Goal: Task Accomplishment & Management: Use online tool/utility

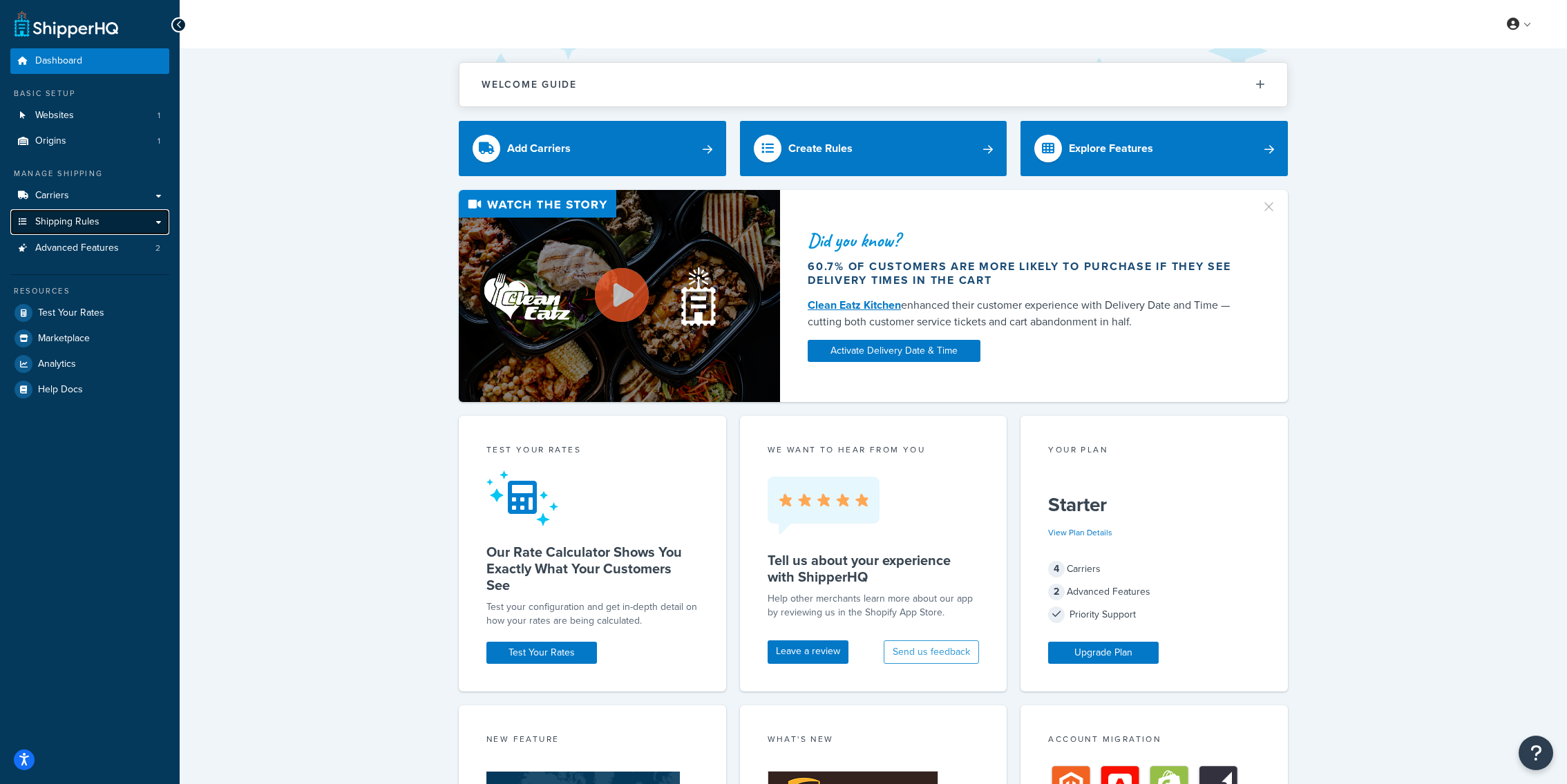
click at [130, 219] on link "Shipping Rules" at bounding box center [90, 222] width 159 height 25
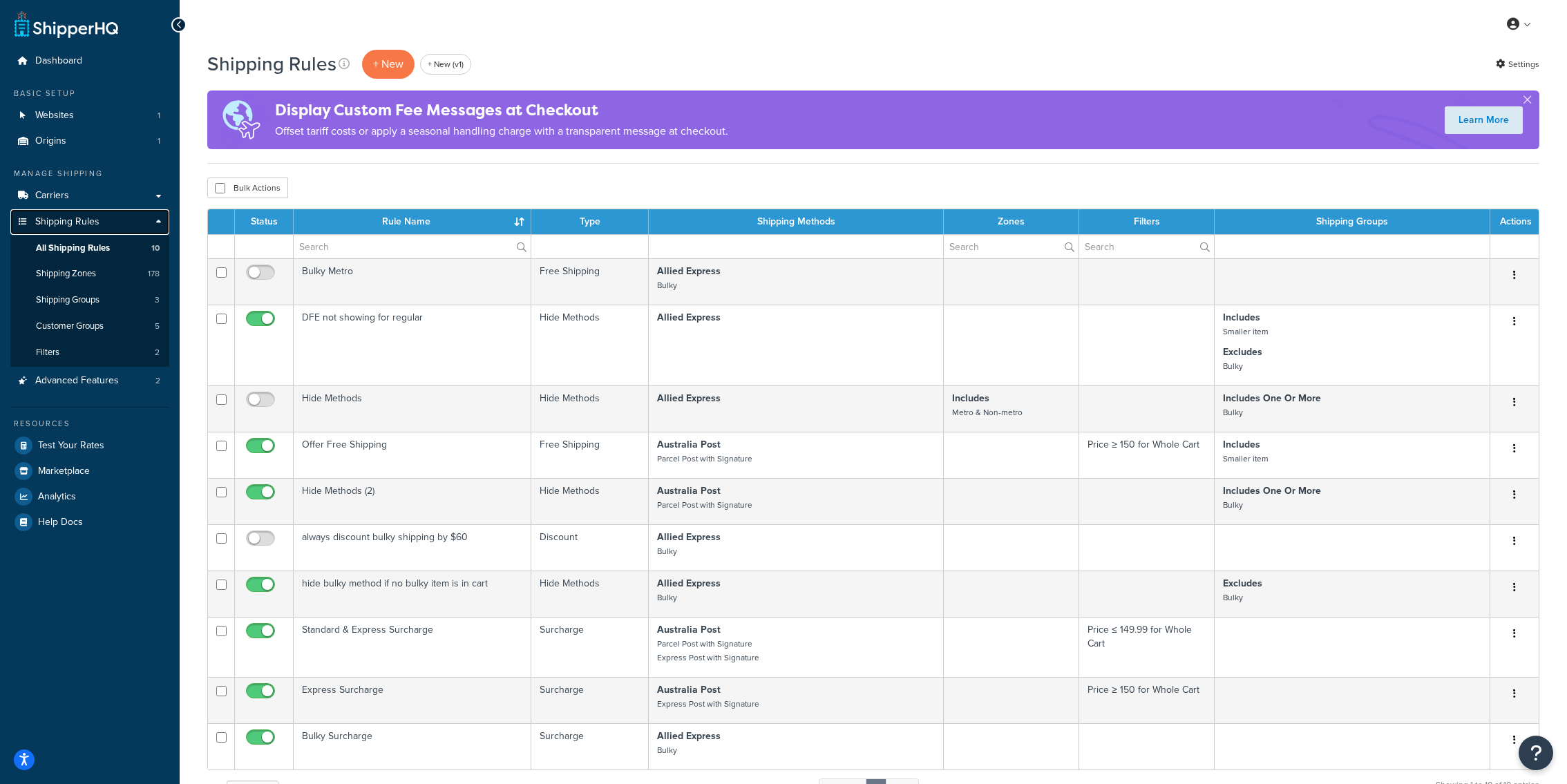
click at [98, 214] on link "Shipping Rules" at bounding box center [90, 222] width 159 height 25
click at [134, 203] on link "Carriers" at bounding box center [90, 196] width 159 height 25
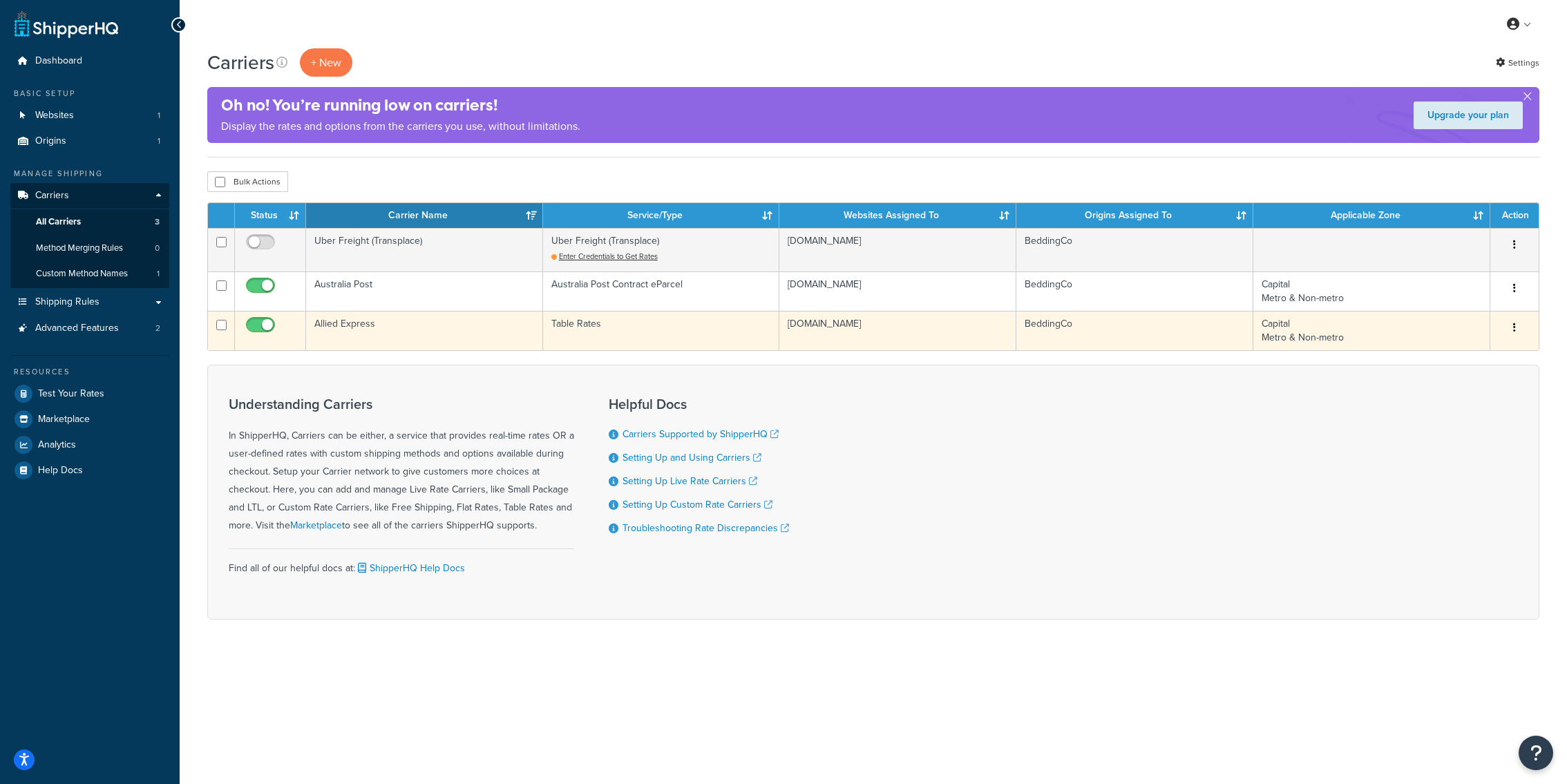
click at [403, 323] on td "Allied Express" at bounding box center [424, 331] width 237 height 40
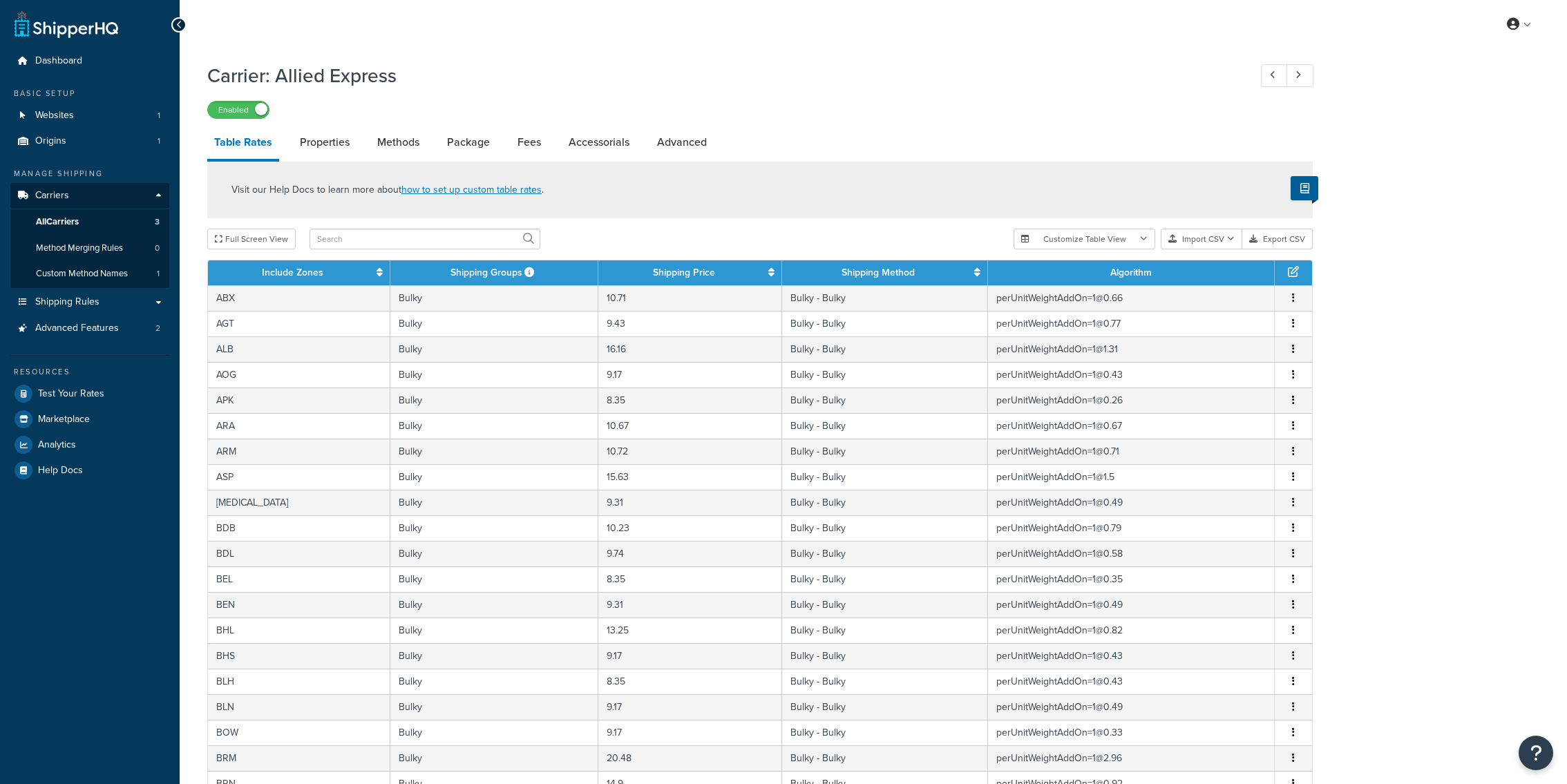
select select "25"
click at [685, 147] on link "Advanced" at bounding box center [682, 143] width 63 height 33
select select "false"
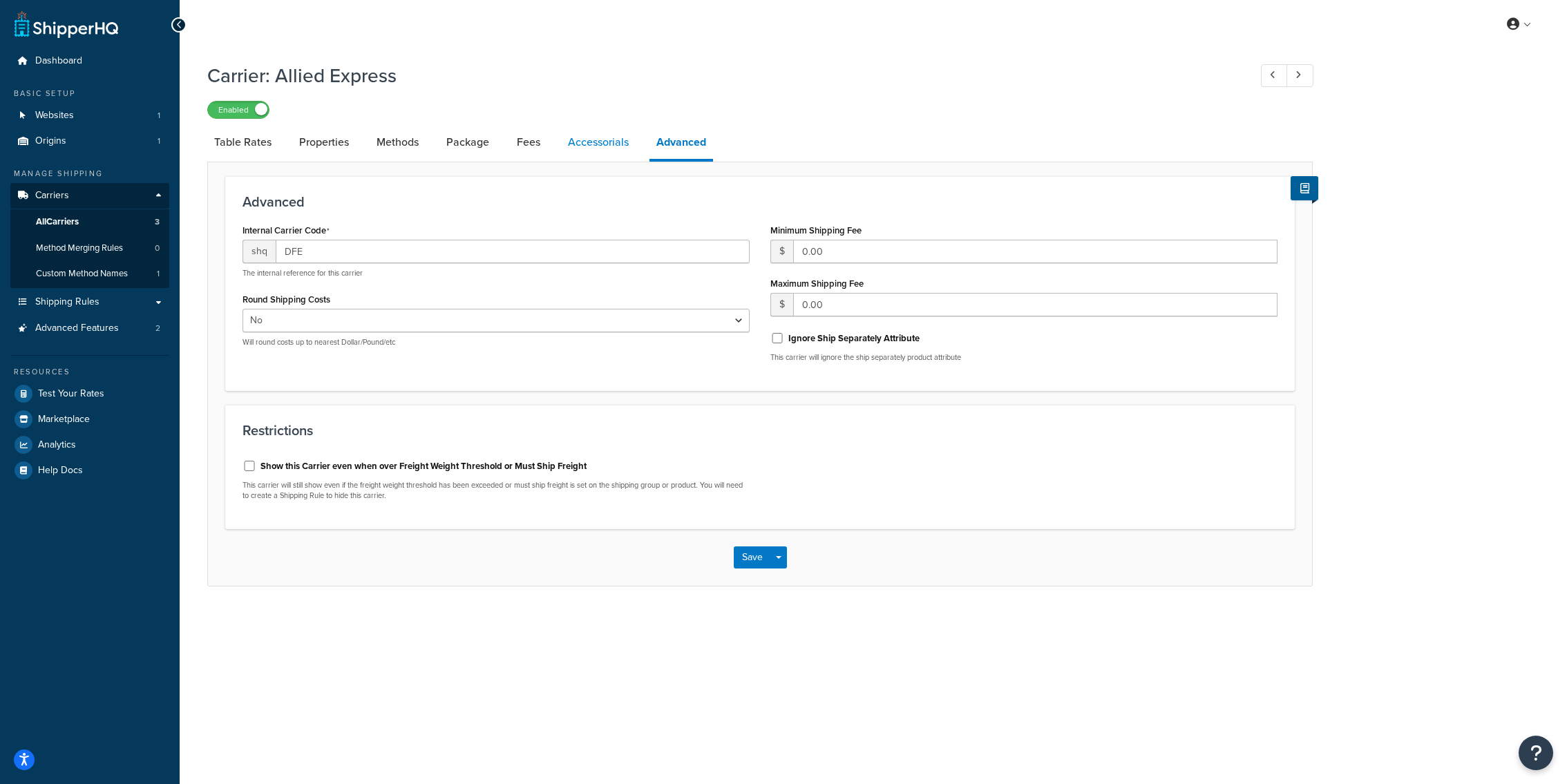
click at [622, 153] on link "Accessorials" at bounding box center [598, 143] width 74 height 33
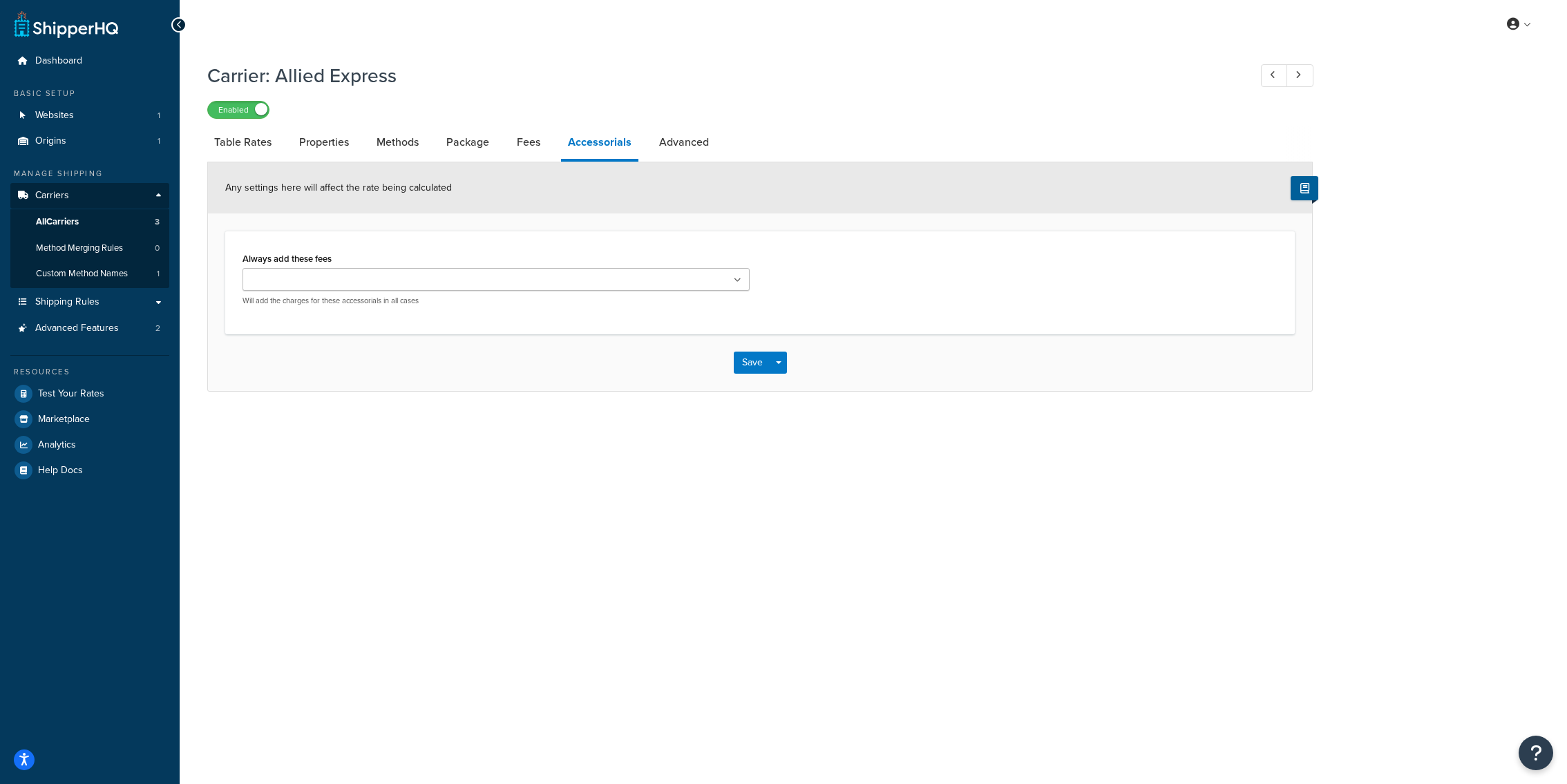
click at [560, 153] on li "Fees" at bounding box center [536, 143] width 51 height 33
click at [539, 153] on link "Fees" at bounding box center [528, 143] width 37 height 33
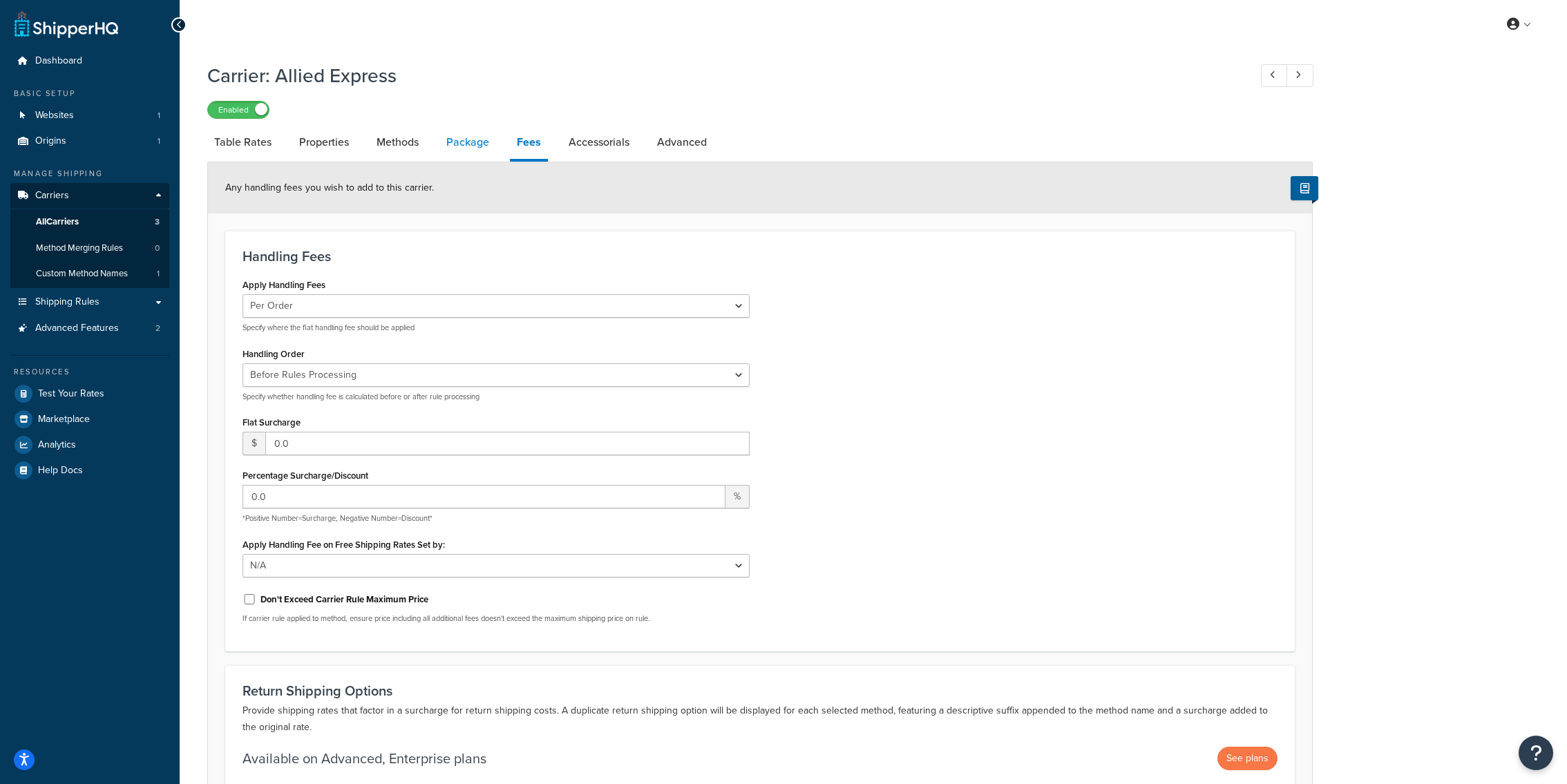
click at [452, 152] on link "Package" at bounding box center [468, 143] width 57 height 33
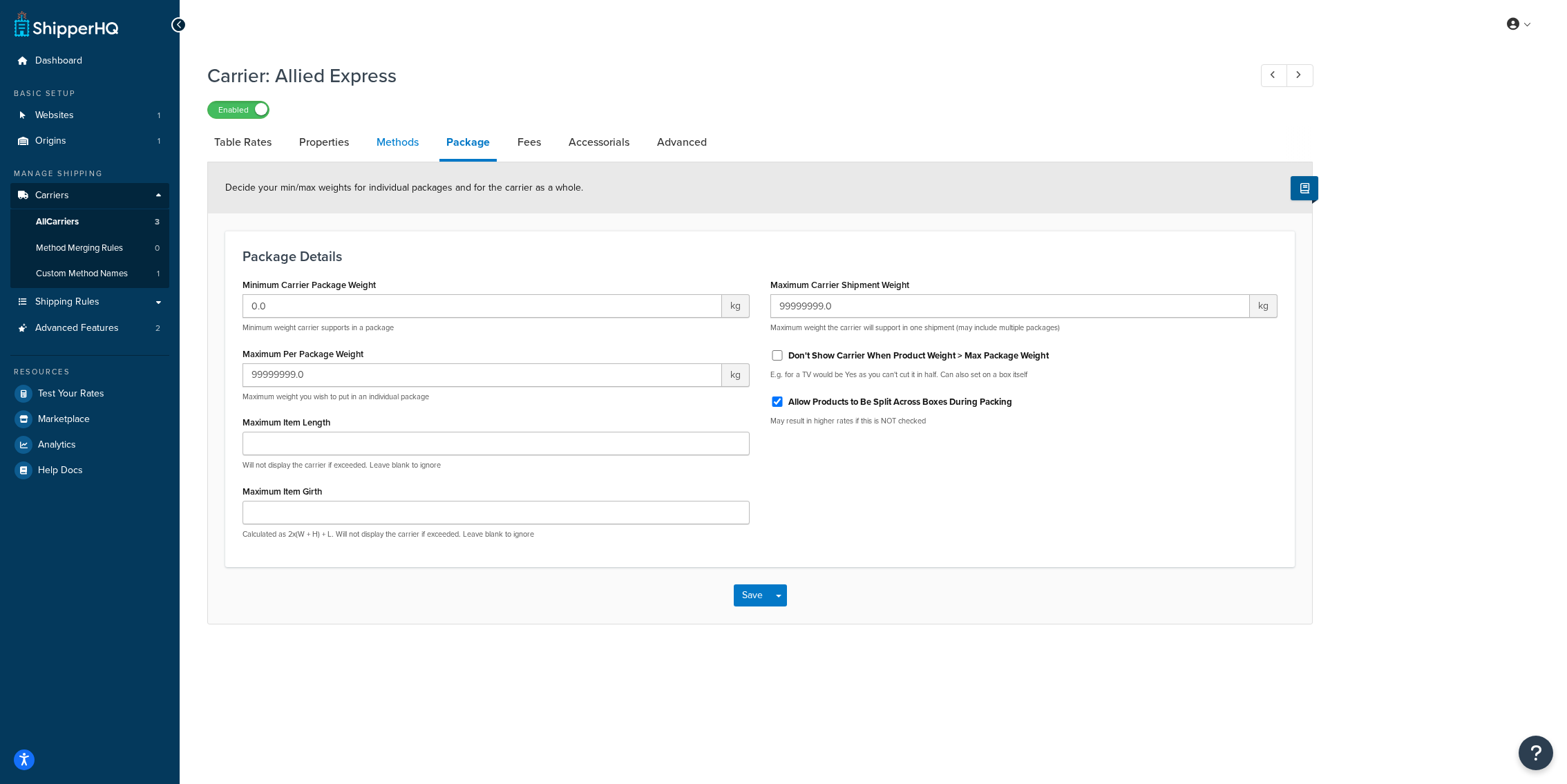
click at [392, 147] on link "Methods" at bounding box center [398, 143] width 56 height 33
select select "25"
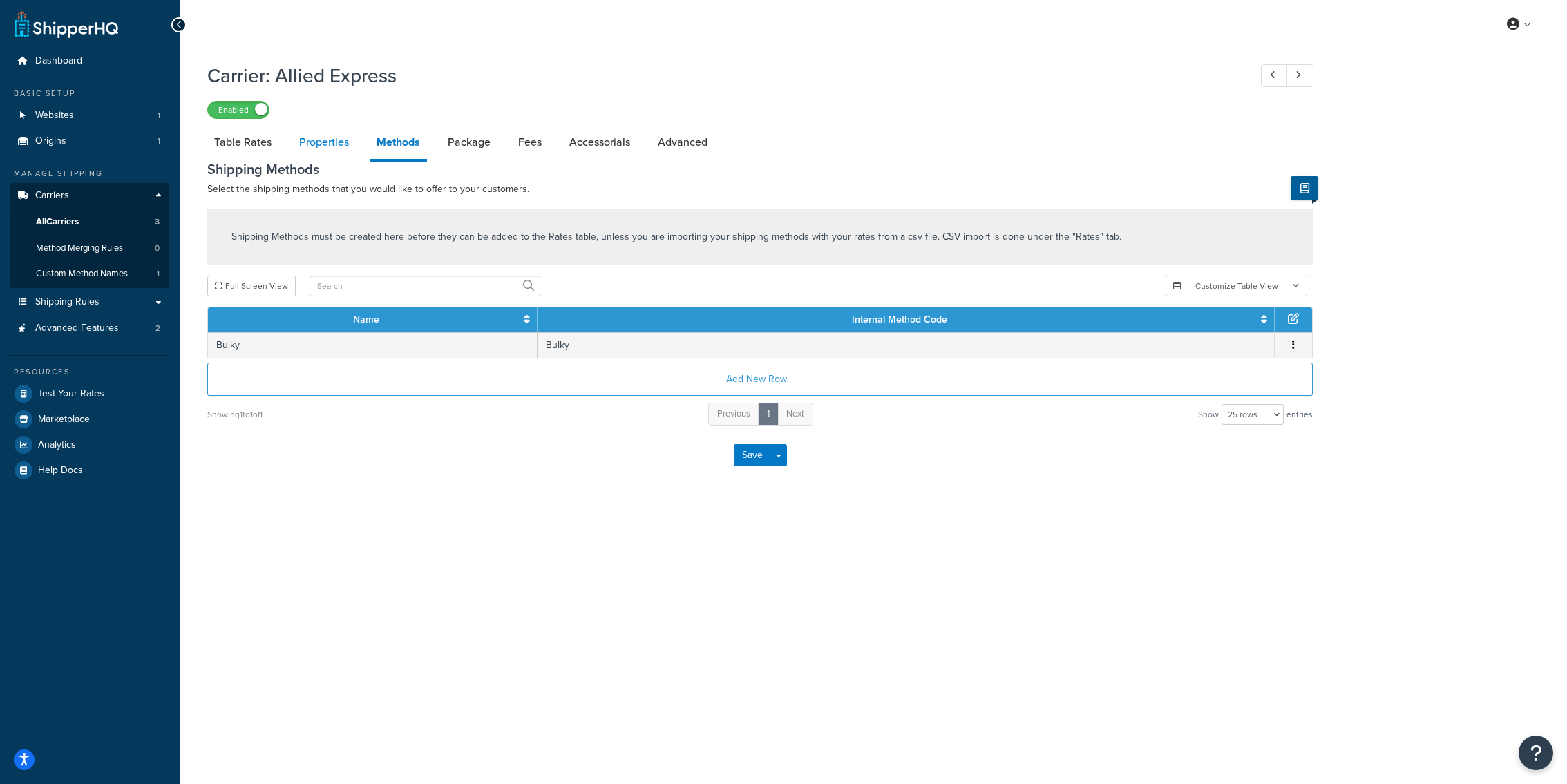
click at [346, 144] on link "Properties" at bounding box center [324, 143] width 63 height 33
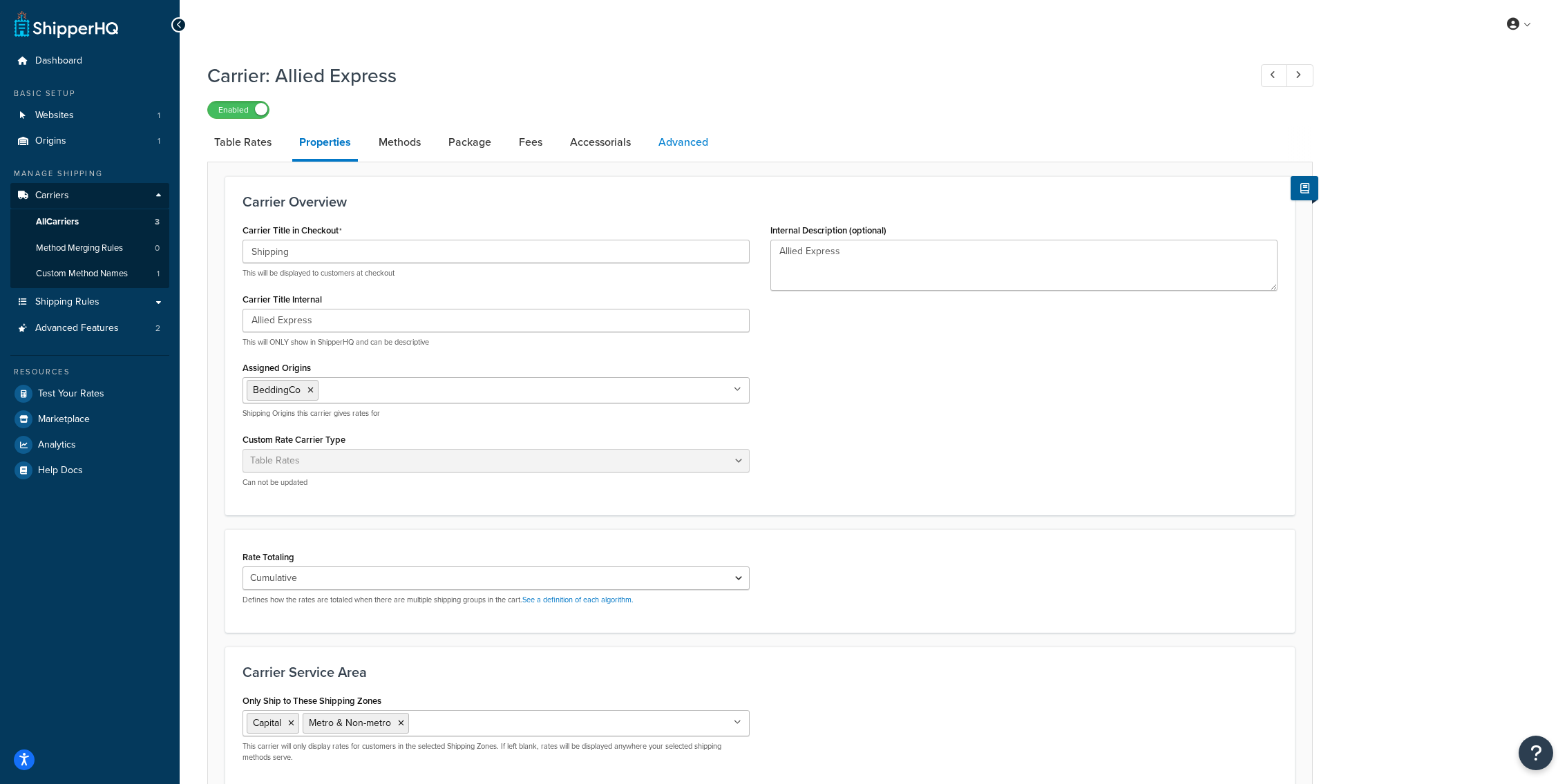
click at [695, 127] on link "Advanced" at bounding box center [684, 143] width 63 height 33
select select "false"
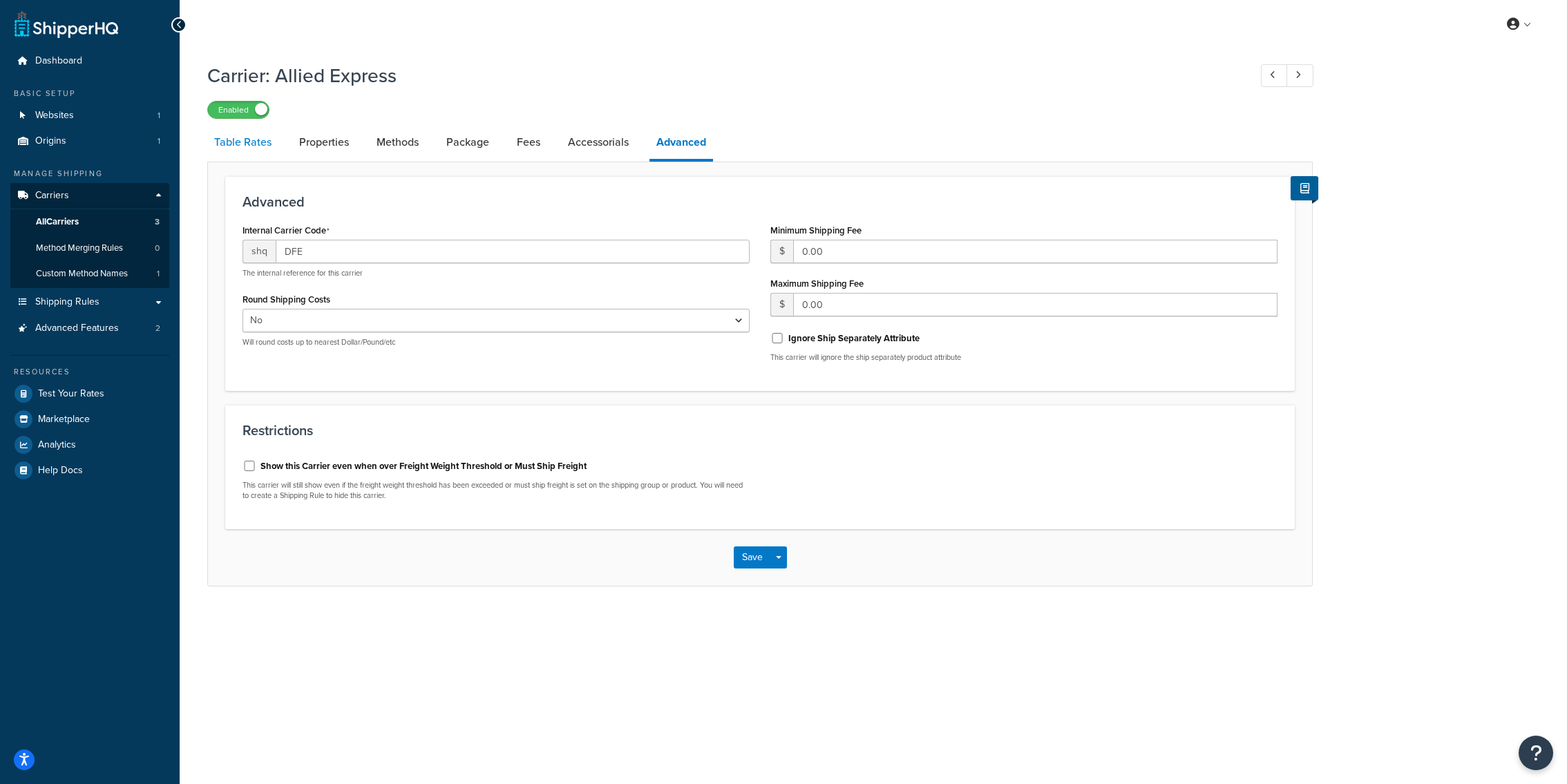
click at [251, 154] on link "Table Rates" at bounding box center [243, 143] width 71 height 33
select select "25"
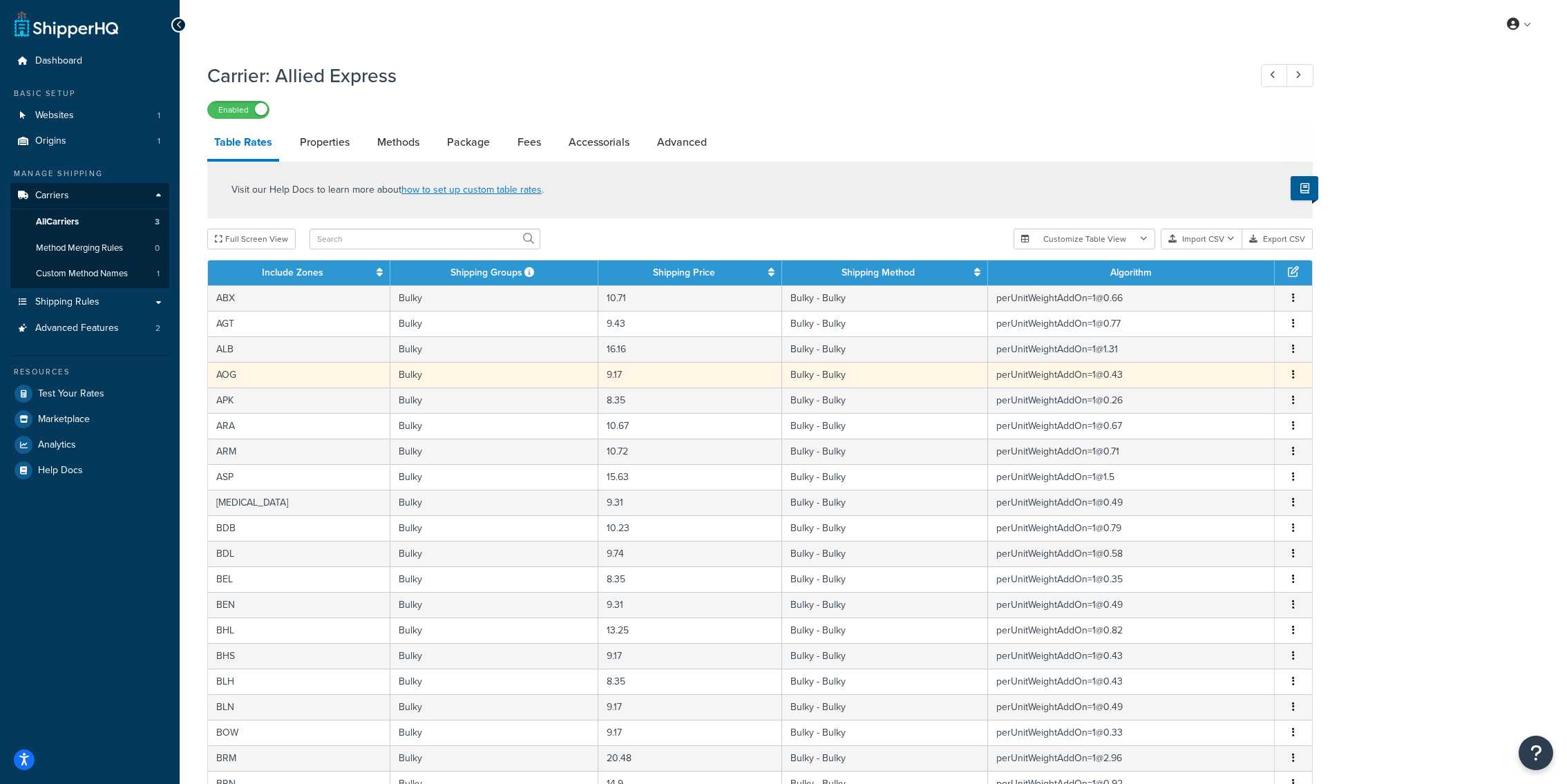
click at [479, 386] on td "Bulky" at bounding box center [494, 375] width 208 height 25
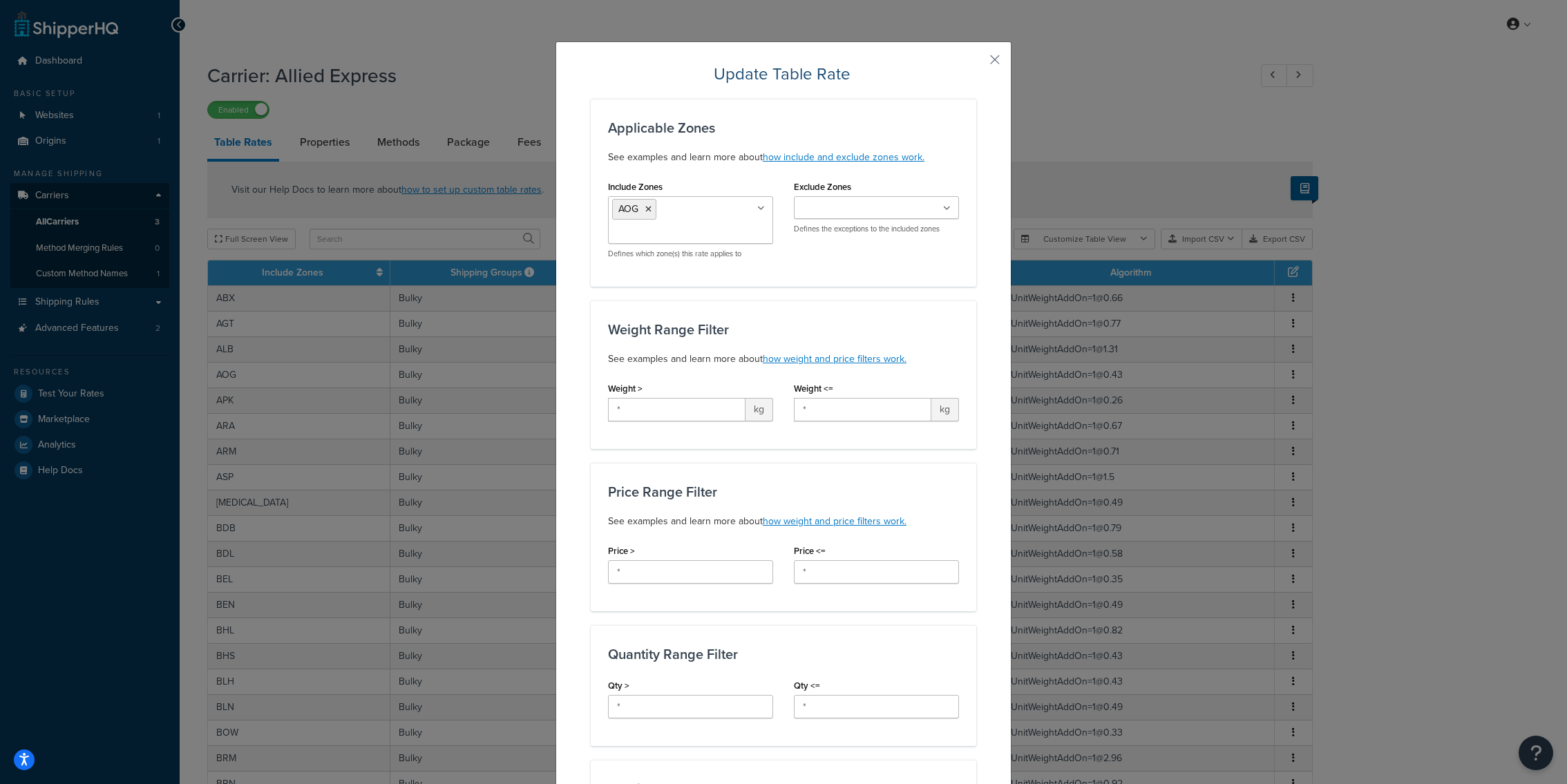
click at [1001, 56] on div "Update Table Rate Applicable Zones See examples and learn more about how includ…" at bounding box center [784, 682] width 456 height 1281
click at [976, 63] on button "button" at bounding box center [974, 64] width 3 height 3
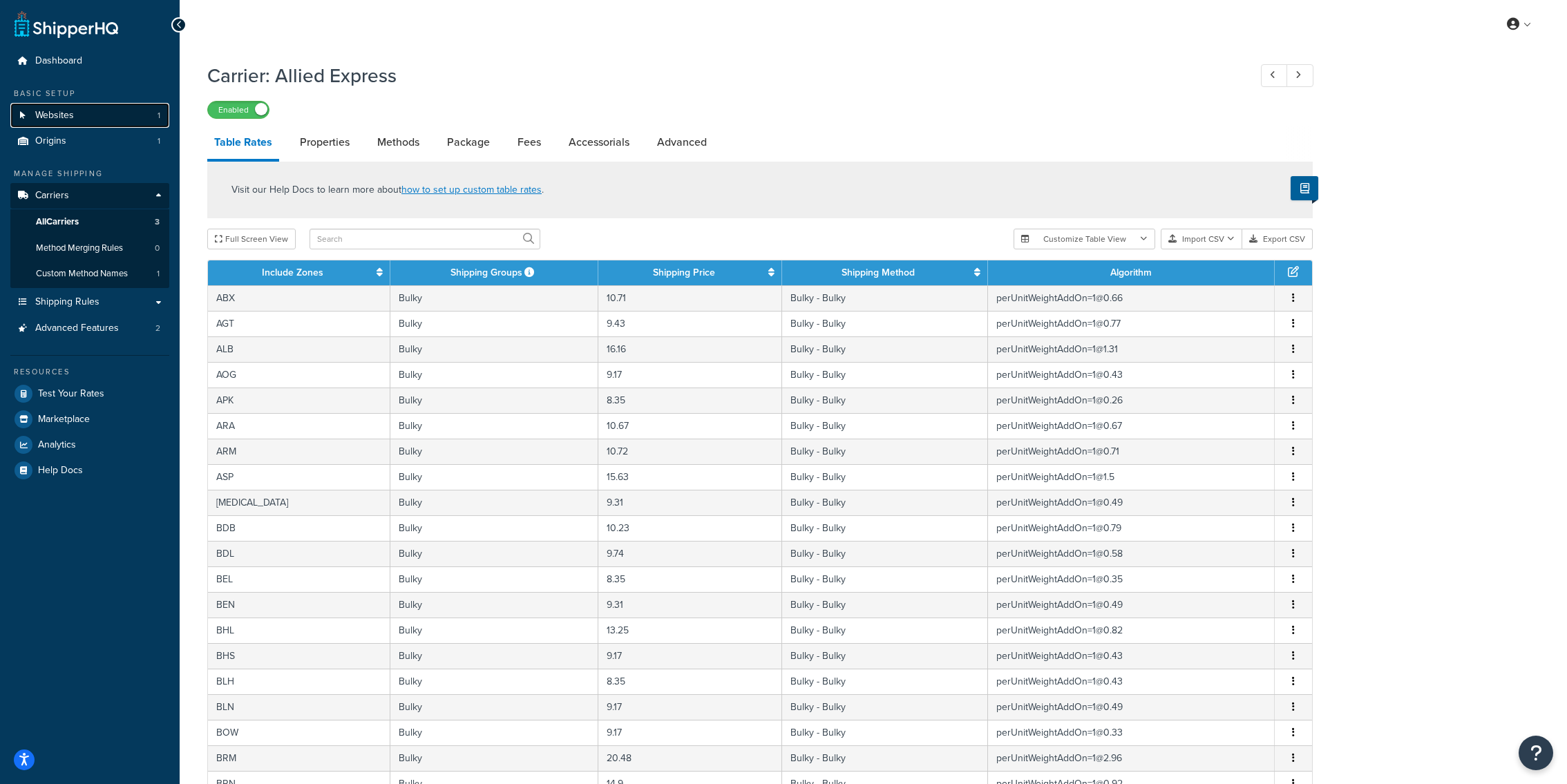
click at [122, 106] on link "Websites 1" at bounding box center [90, 116] width 159 height 25
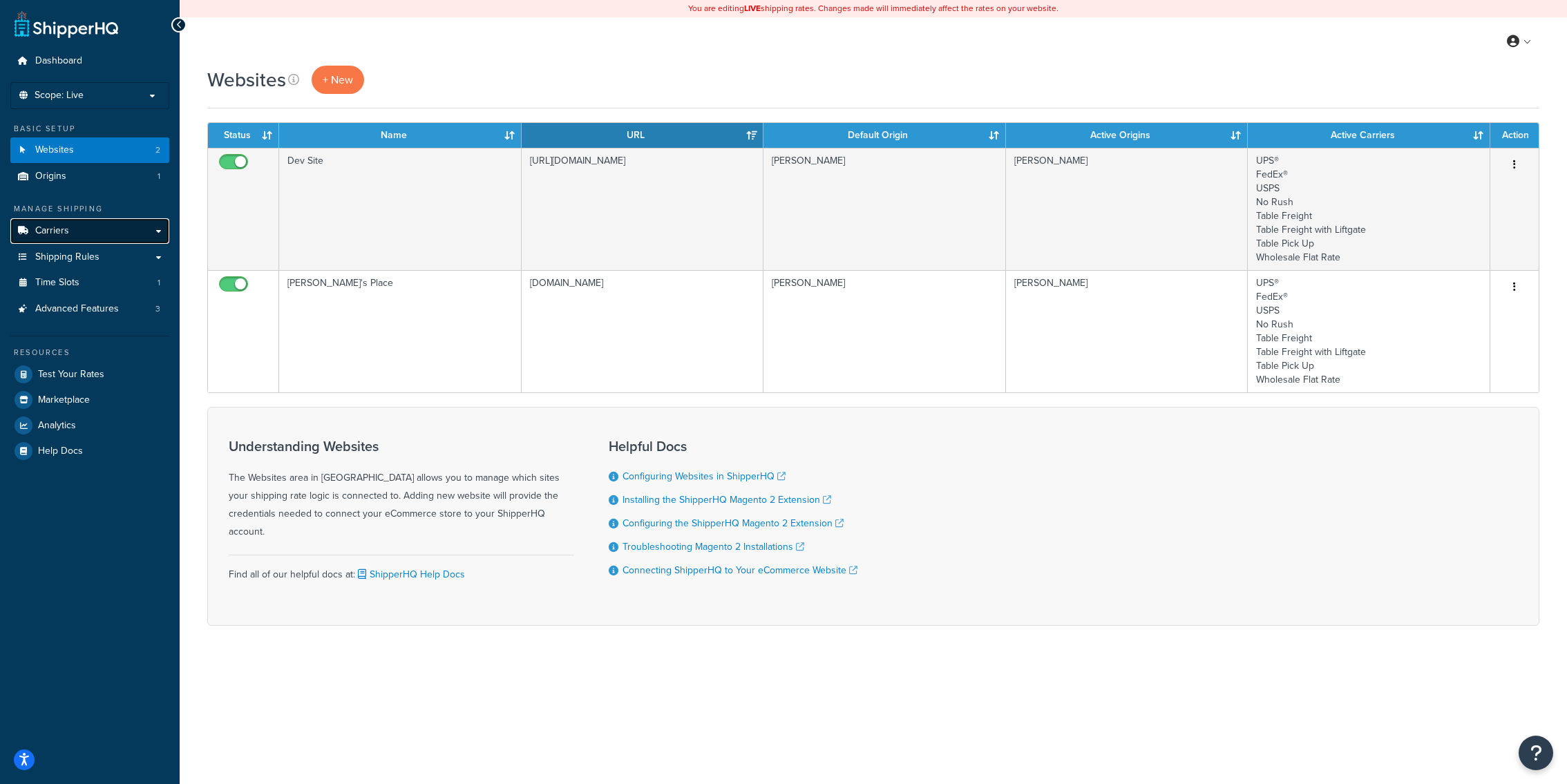
click at [142, 235] on link "Carriers" at bounding box center [90, 231] width 159 height 25
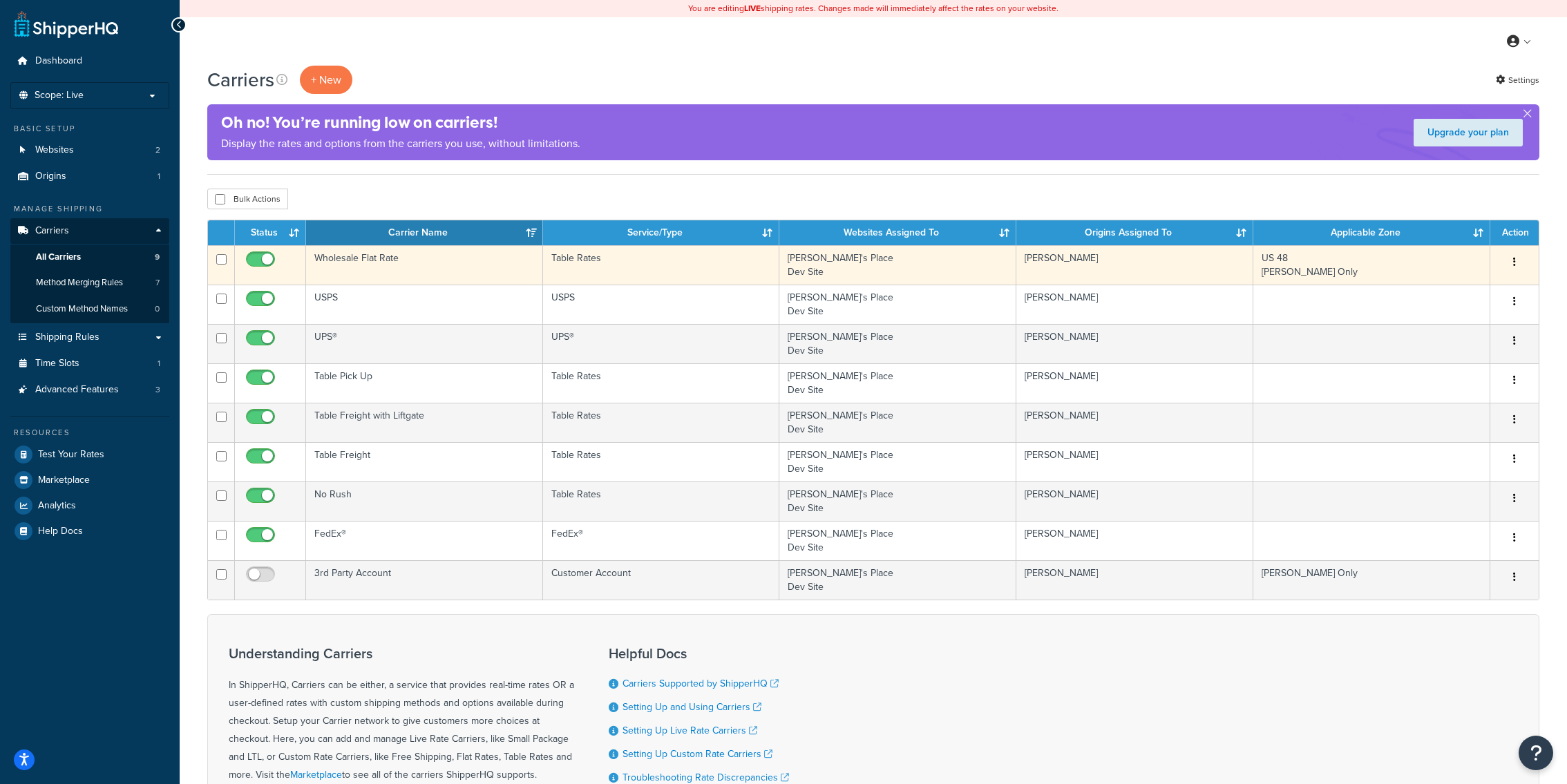
click at [379, 275] on td "Wholesale Flat Rate" at bounding box center [424, 265] width 237 height 40
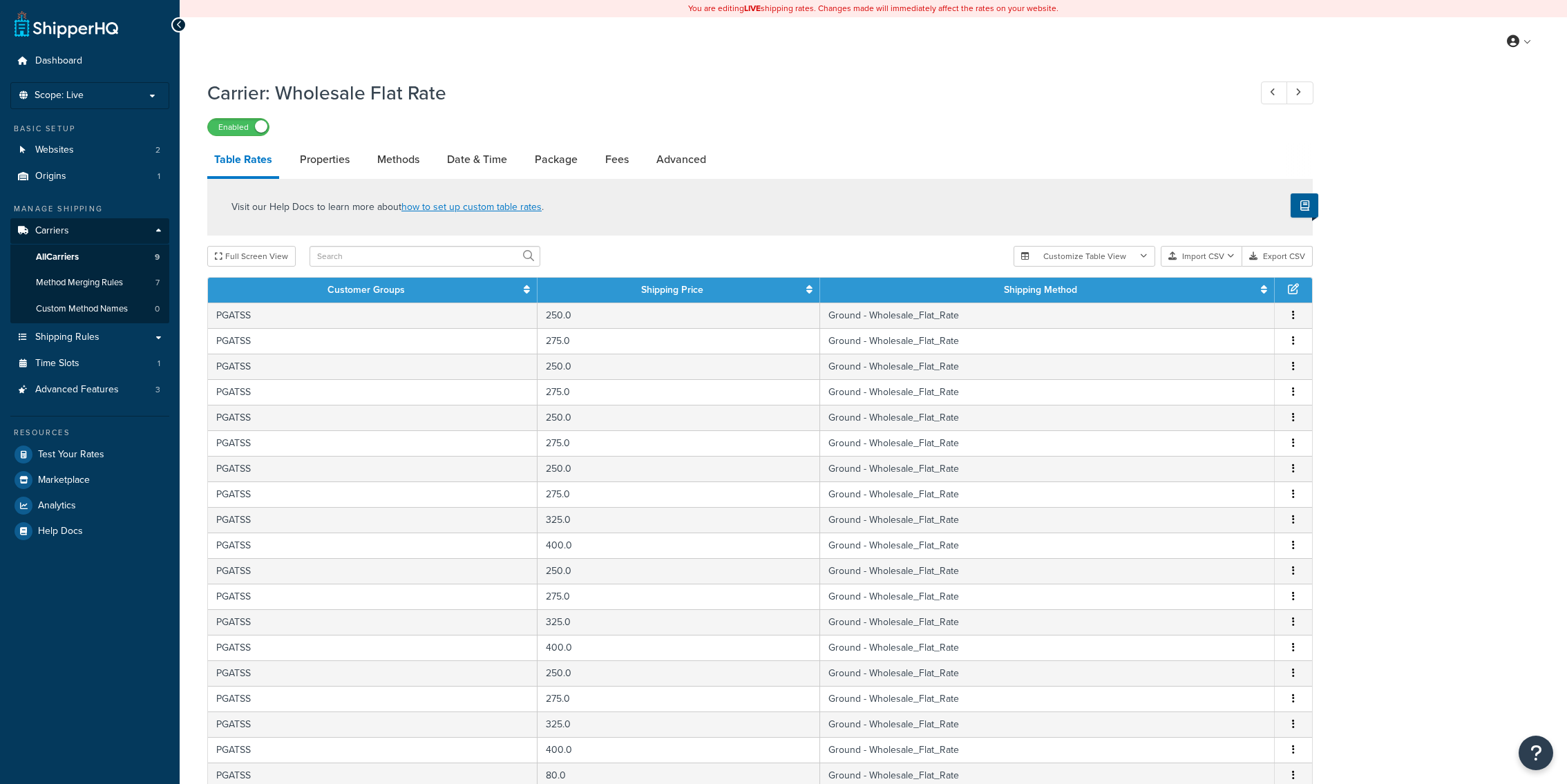
select select "25"
click at [810, 295] on icon at bounding box center [810, 289] width 6 height 10
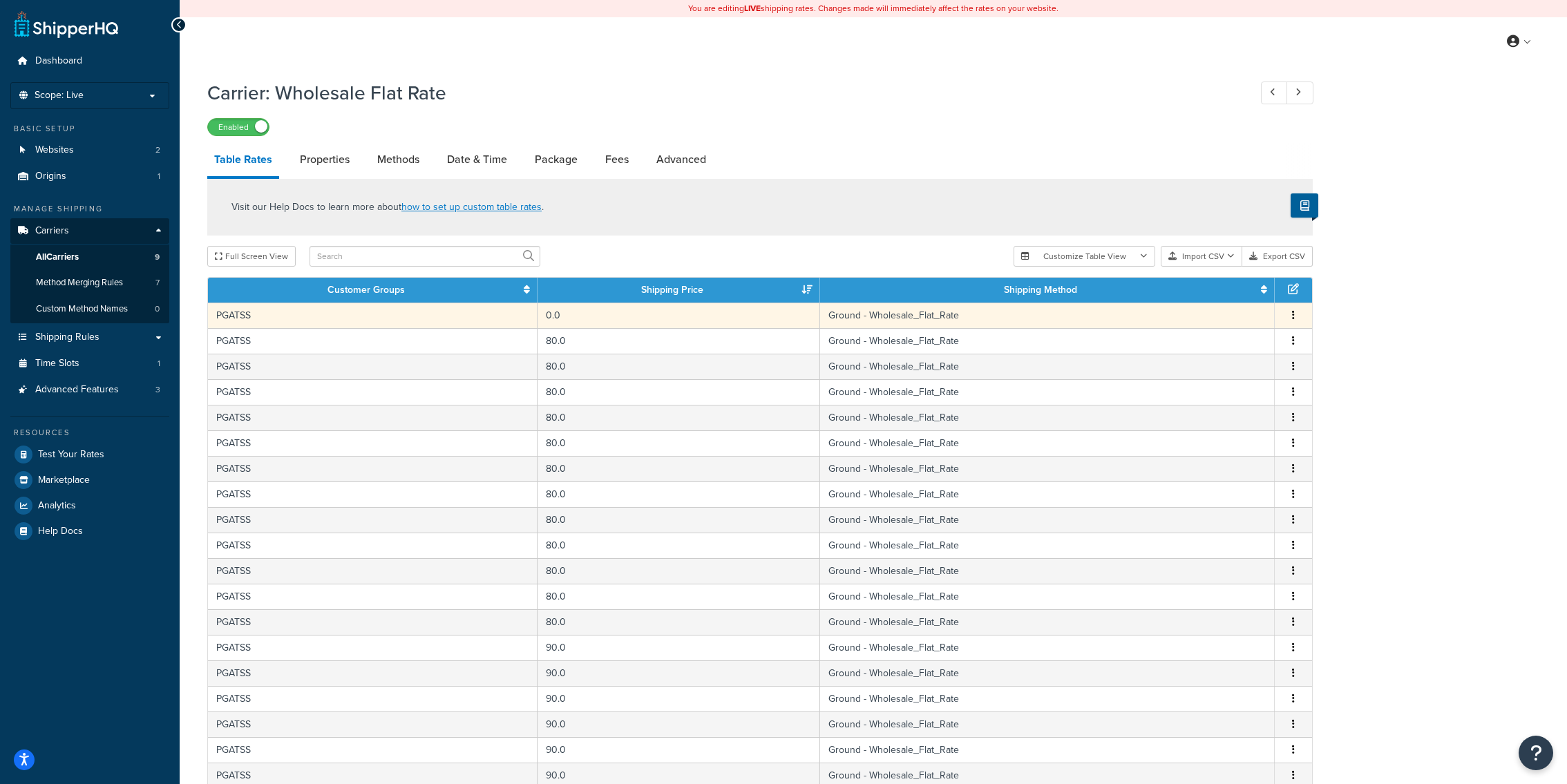
click at [745, 316] on td "0.0" at bounding box center [679, 315] width 283 height 25
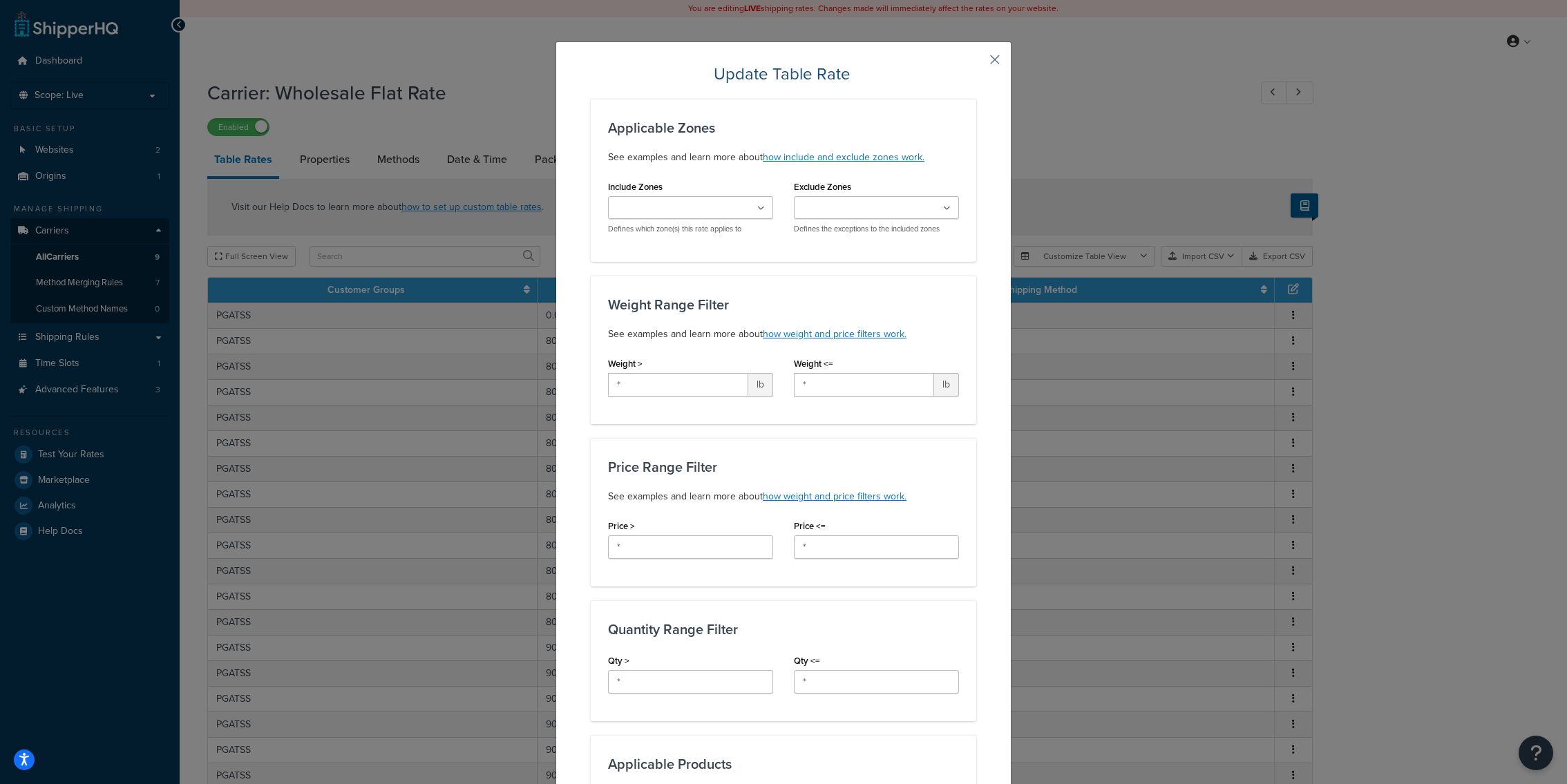
click at [976, 63] on button "button" at bounding box center [974, 64] width 3 height 3
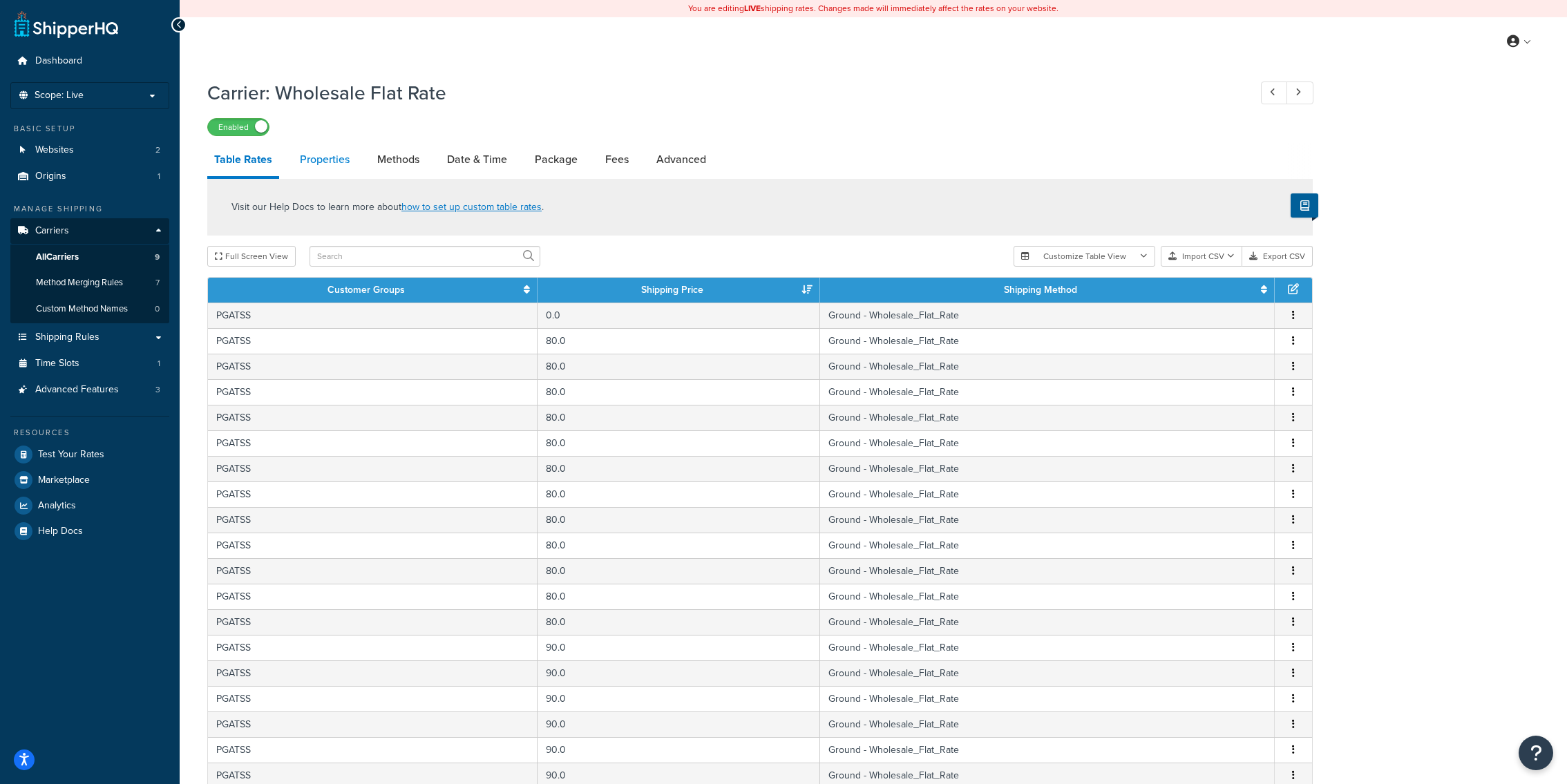
click at [315, 154] on link "Properties" at bounding box center [325, 160] width 63 height 33
select select "PERSKU"
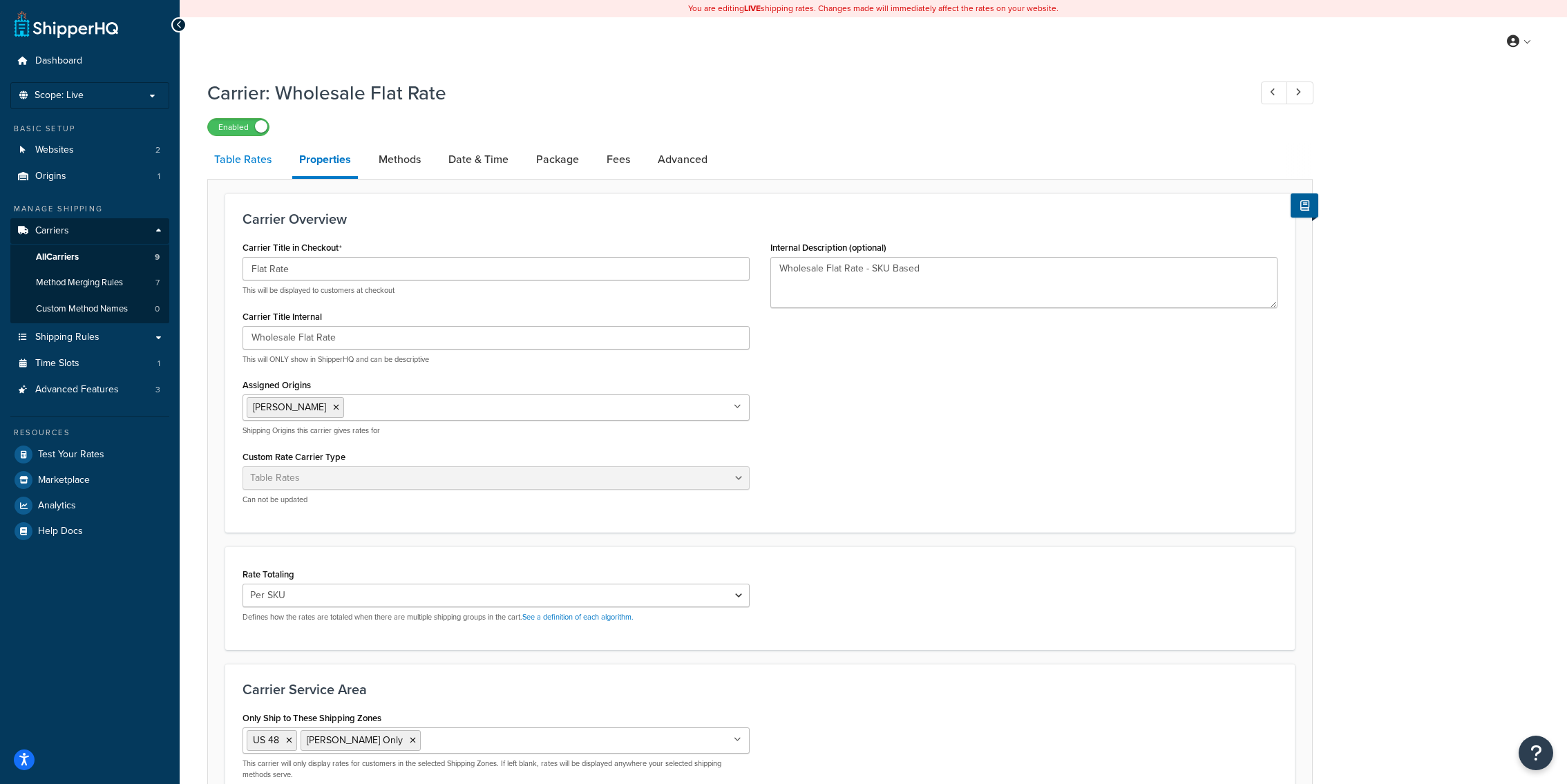
click at [260, 174] on link "Table Rates" at bounding box center [243, 160] width 71 height 33
select select "25"
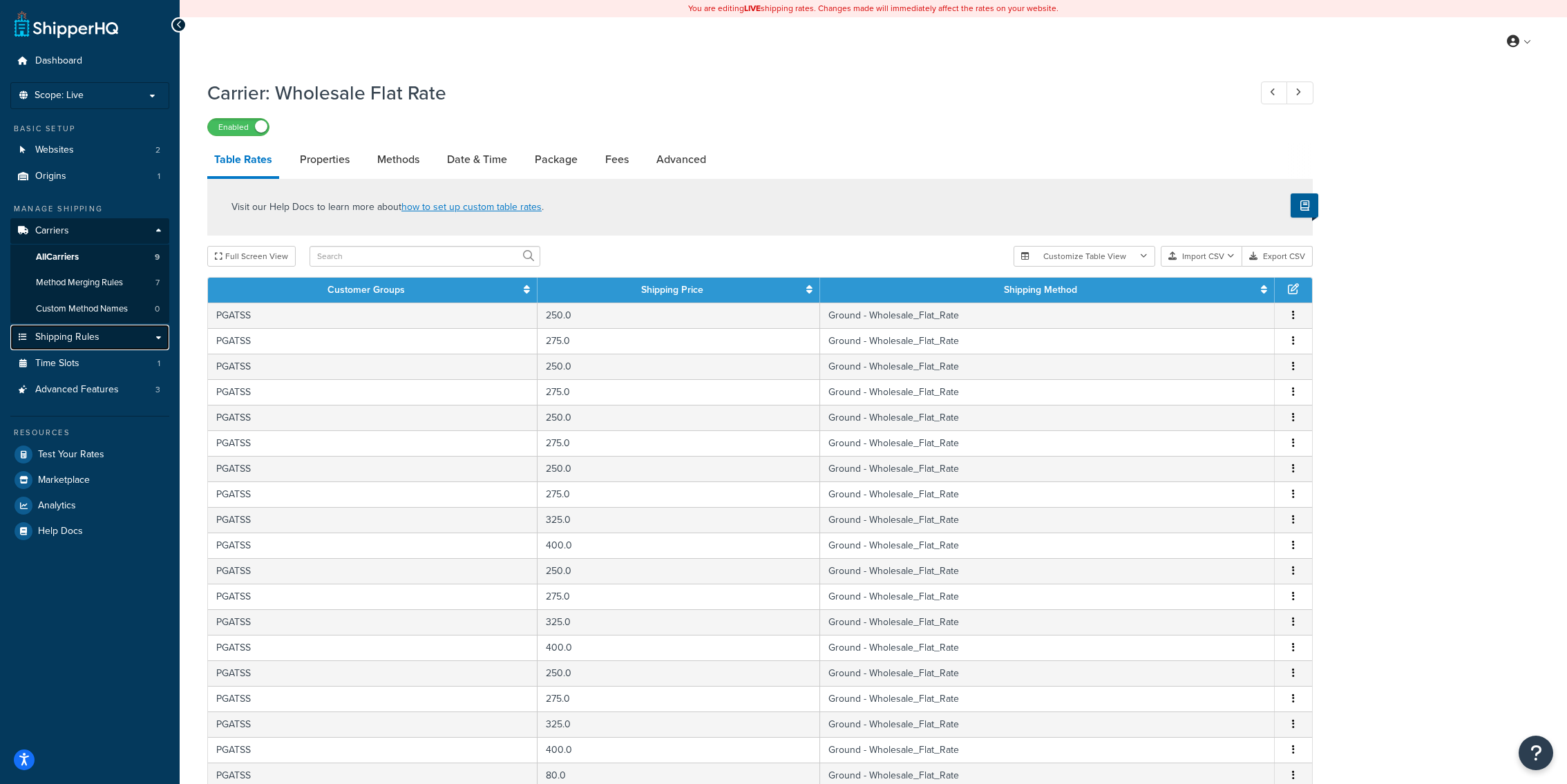
click at [138, 331] on link "Shipping Rules" at bounding box center [90, 337] width 159 height 25
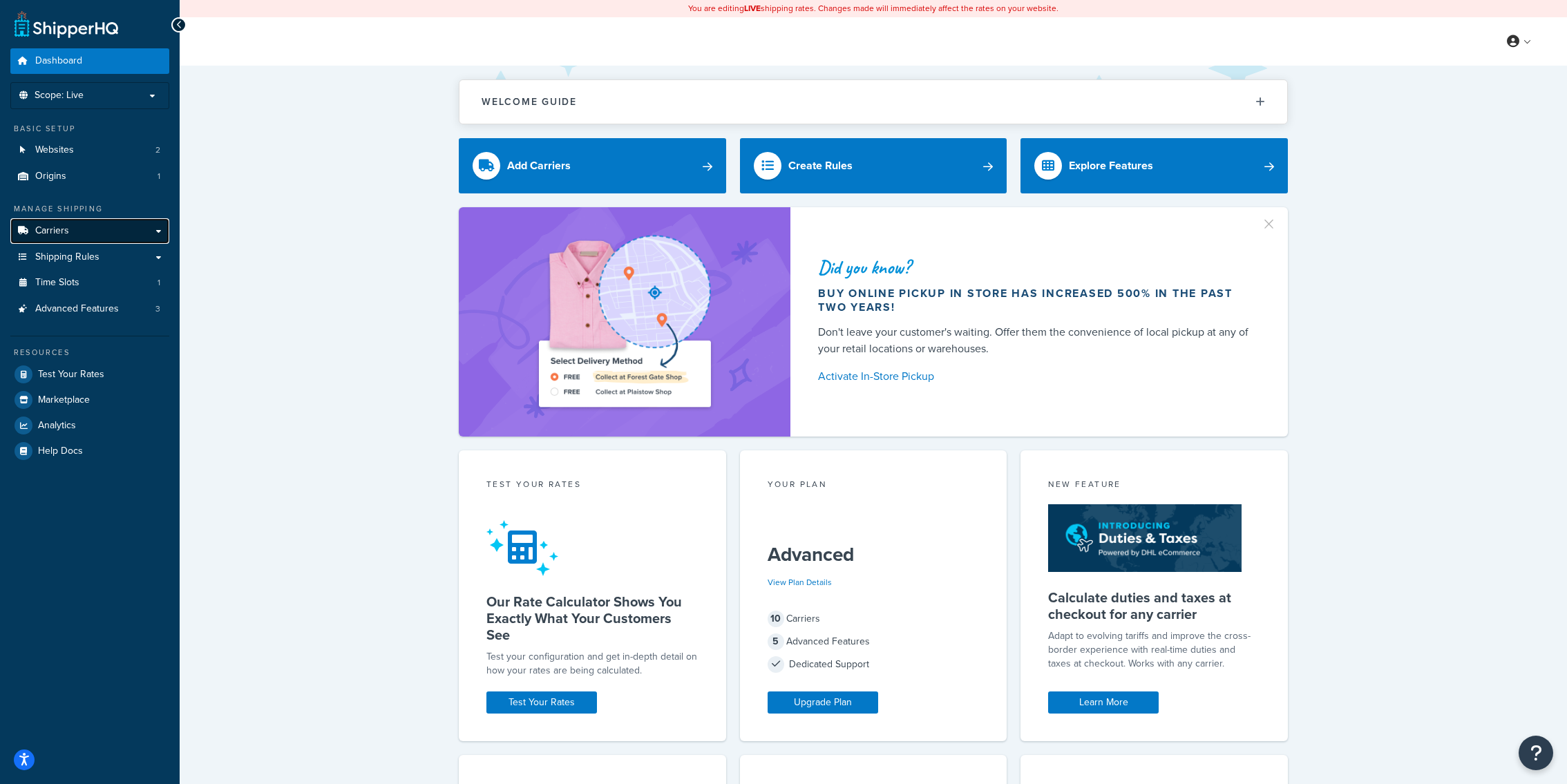
click at [152, 225] on link "Carriers" at bounding box center [90, 231] width 159 height 25
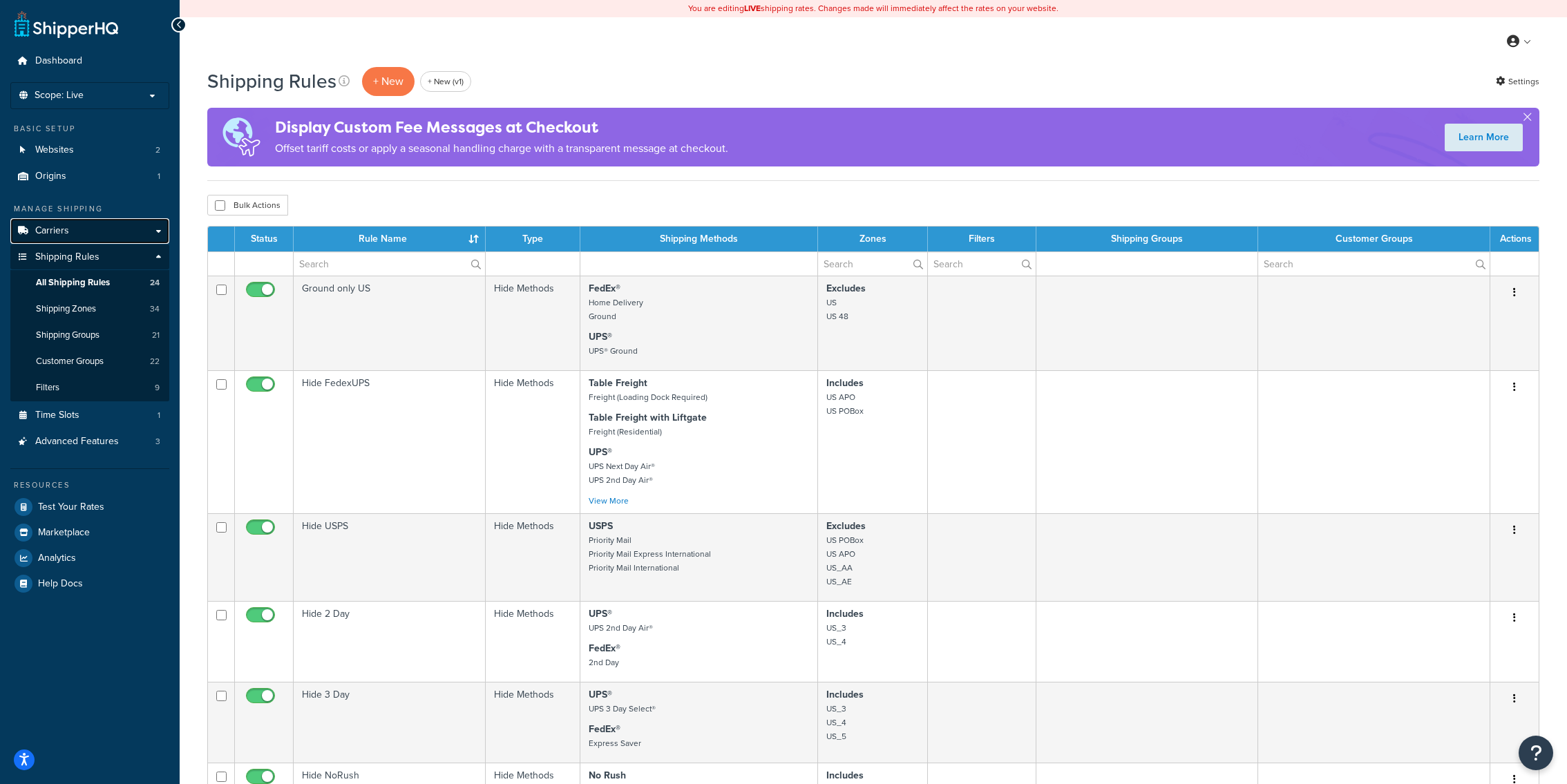
click at [95, 235] on link "Carriers" at bounding box center [90, 231] width 159 height 25
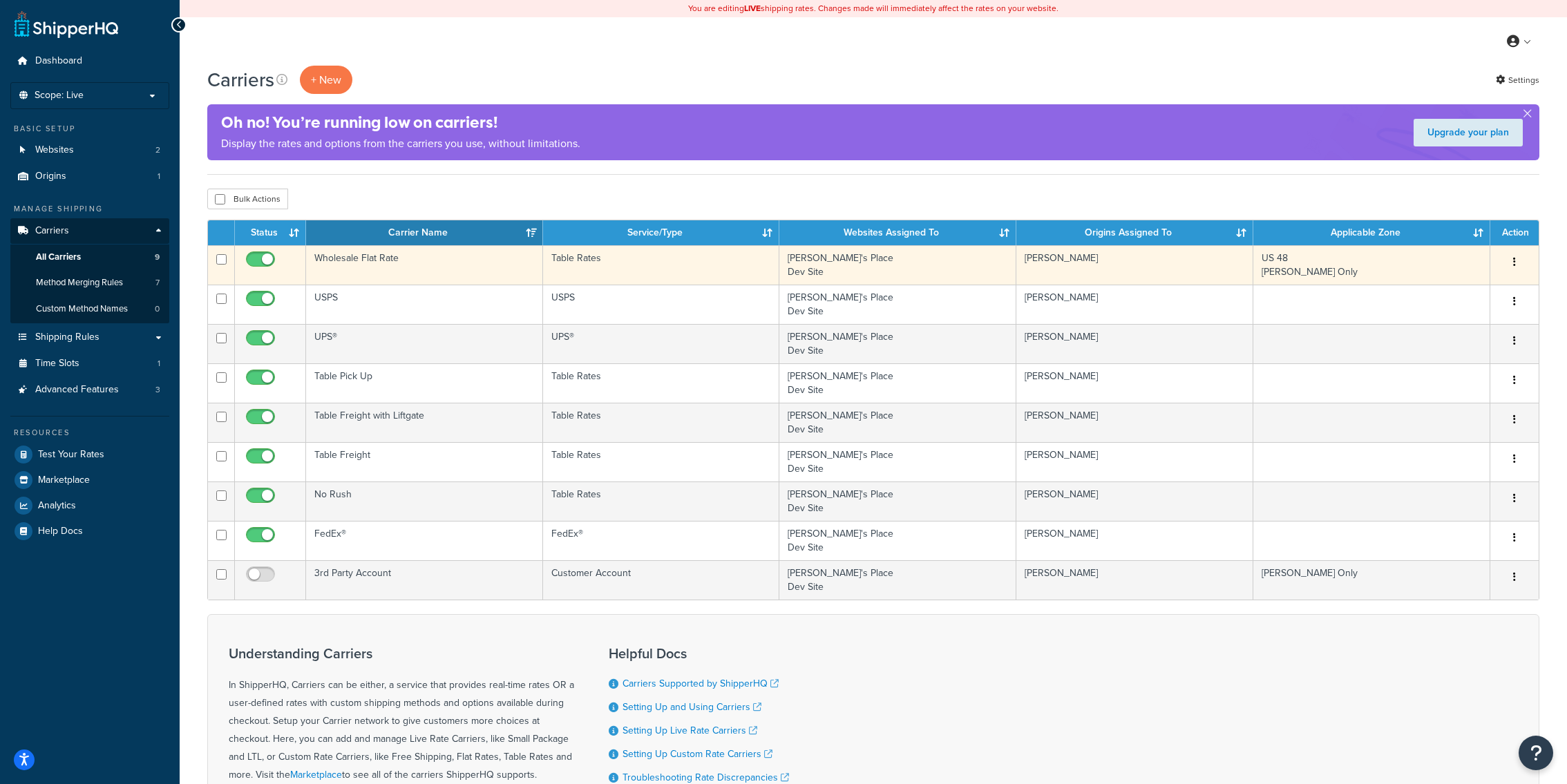
click at [375, 264] on td "Wholesale Flat Rate" at bounding box center [424, 265] width 237 height 40
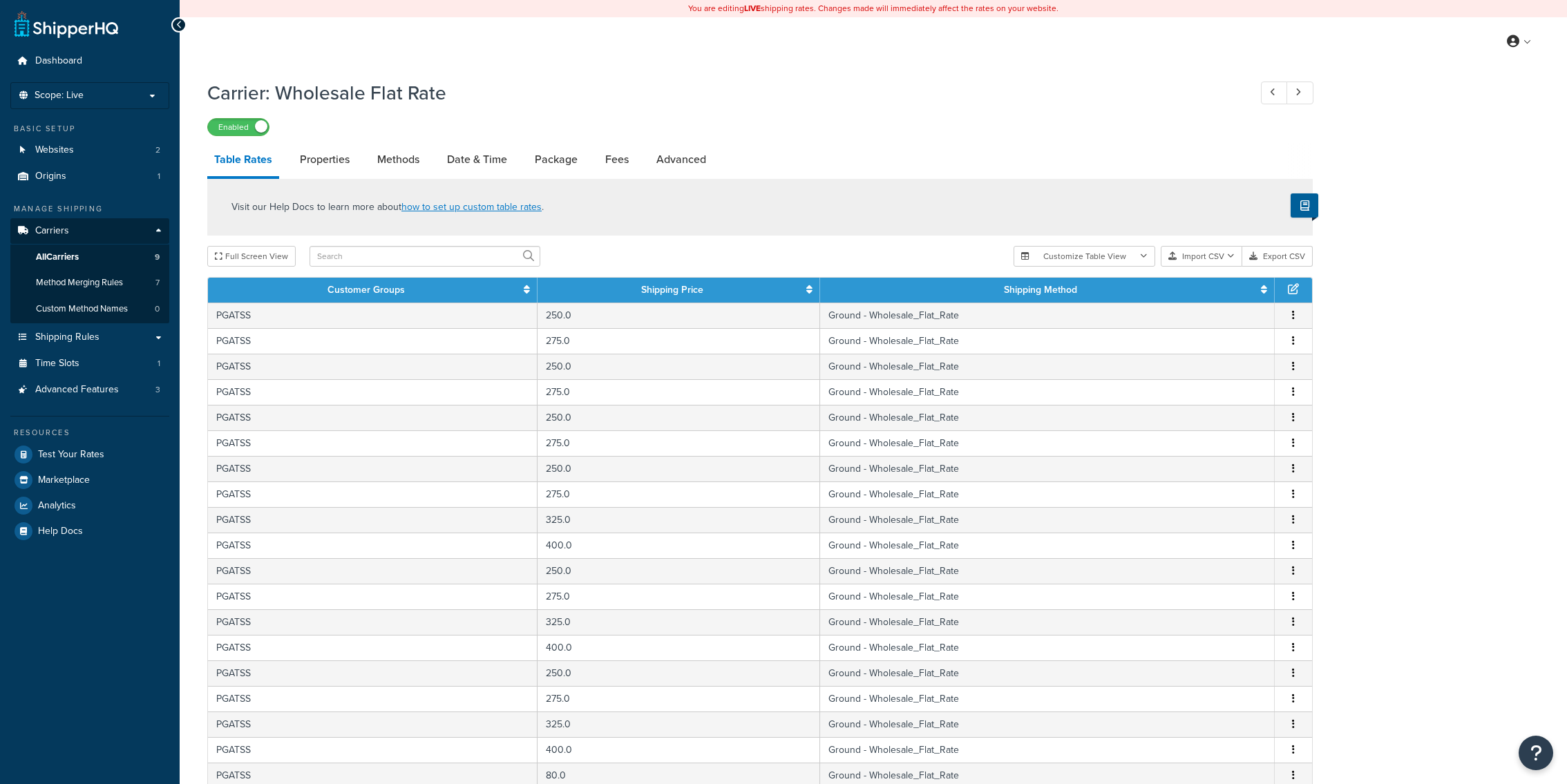
select select "25"
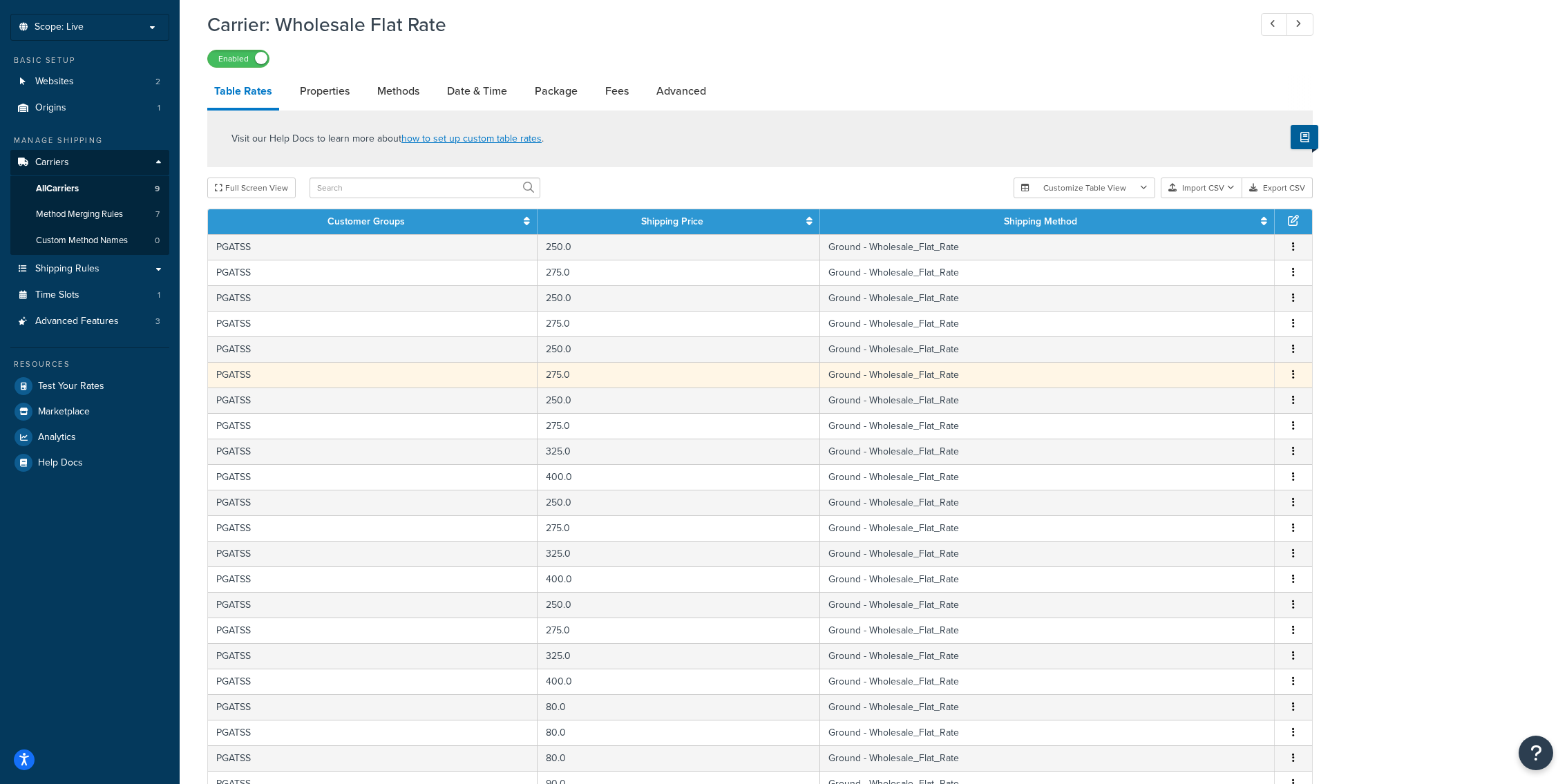
scroll to position [51, 0]
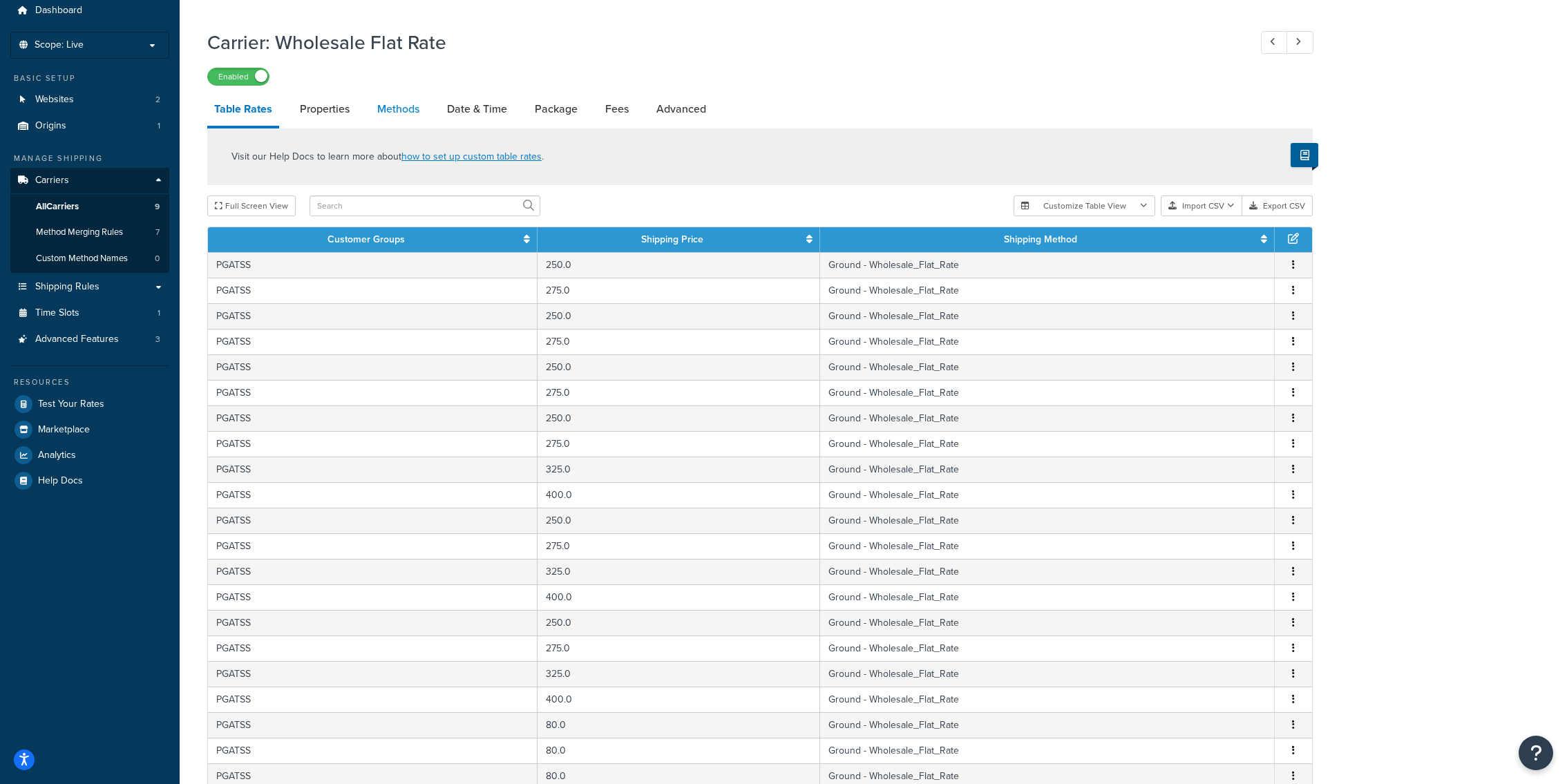
click at [380, 107] on link "Methods" at bounding box center [398, 109] width 56 height 33
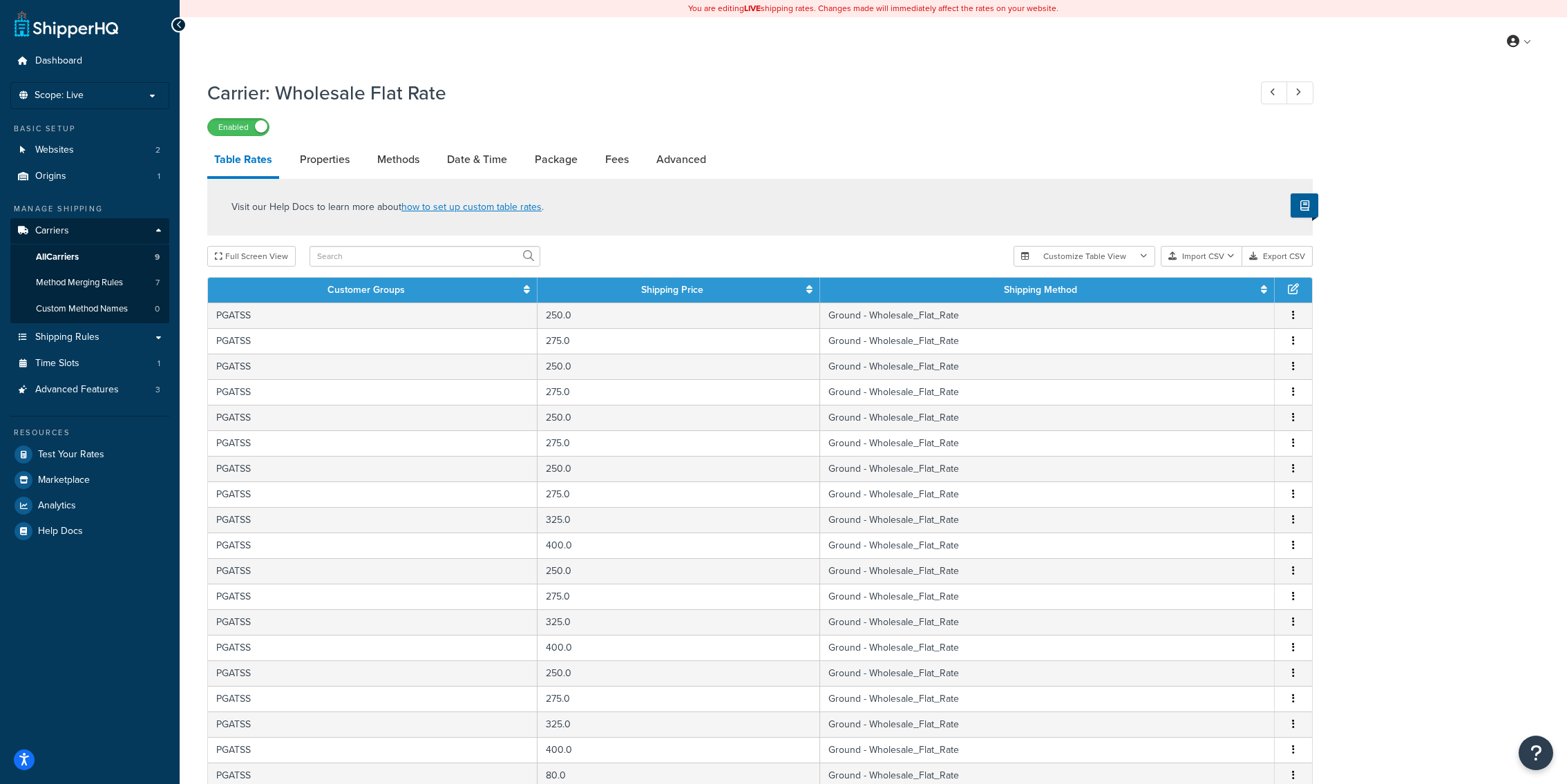
select select "25"
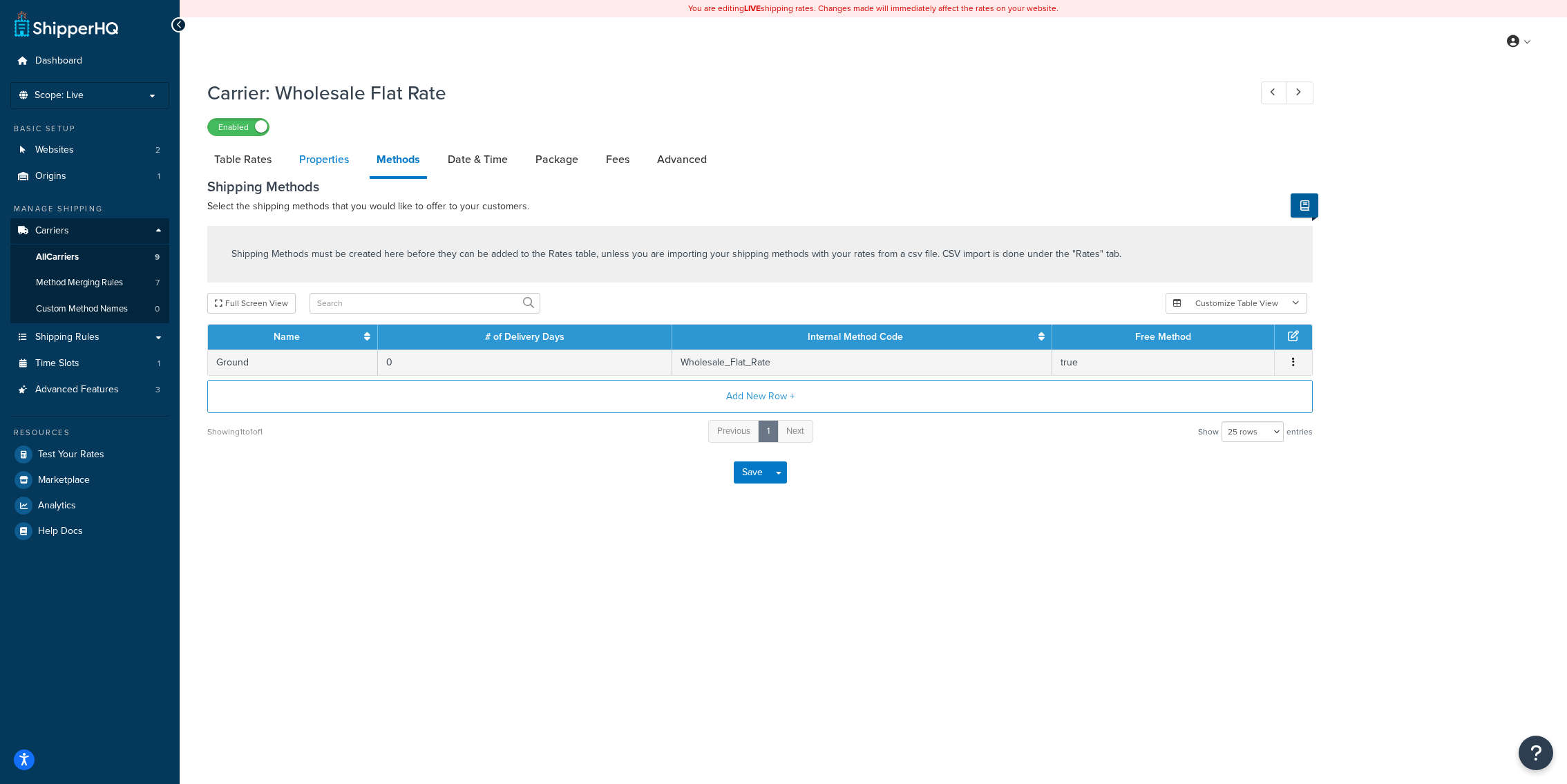
click at [325, 161] on link "Properties" at bounding box center [324, 160] width 63 height 33
select select "PERSKU"
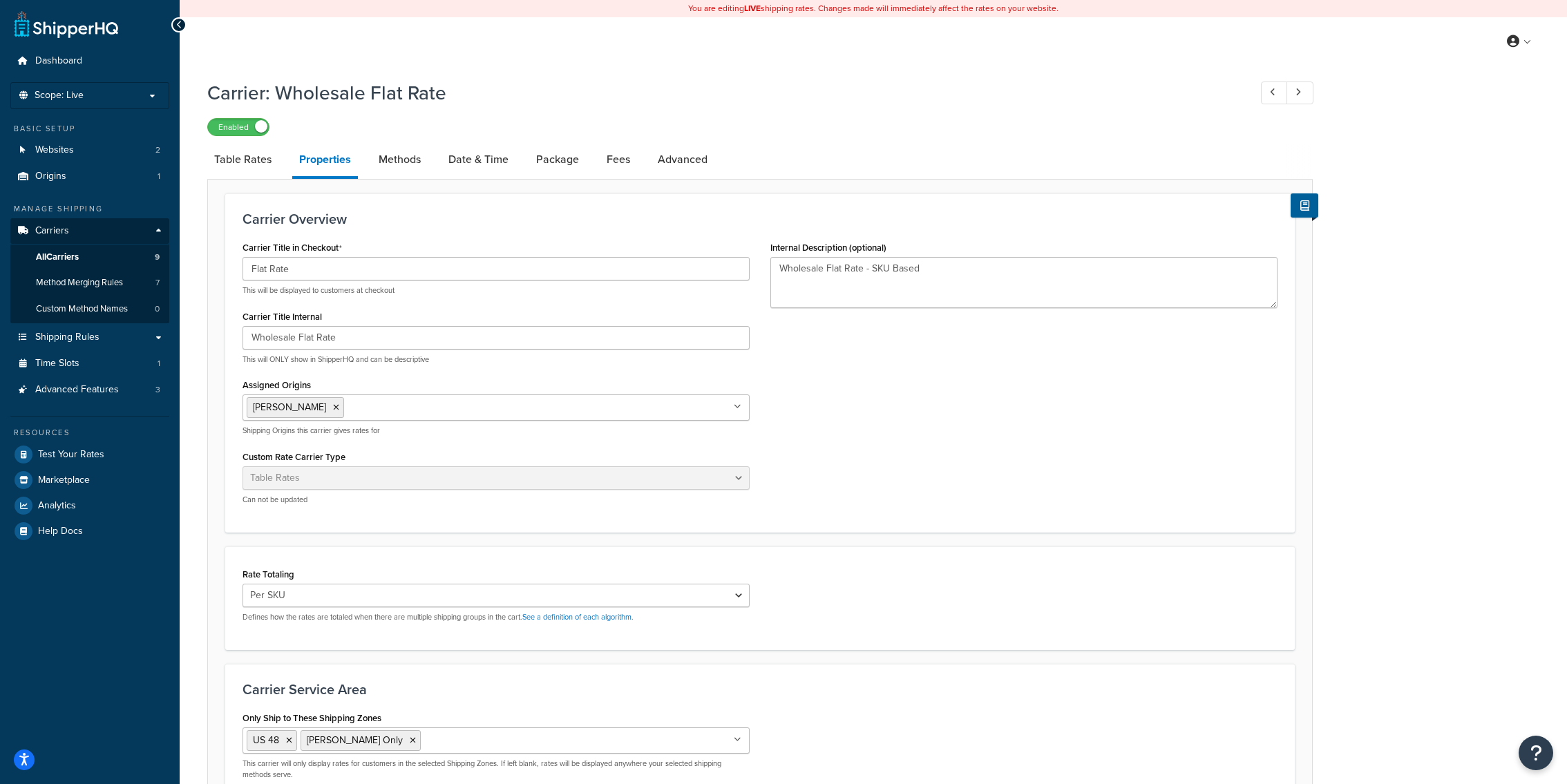
scroll to position [148, 0]
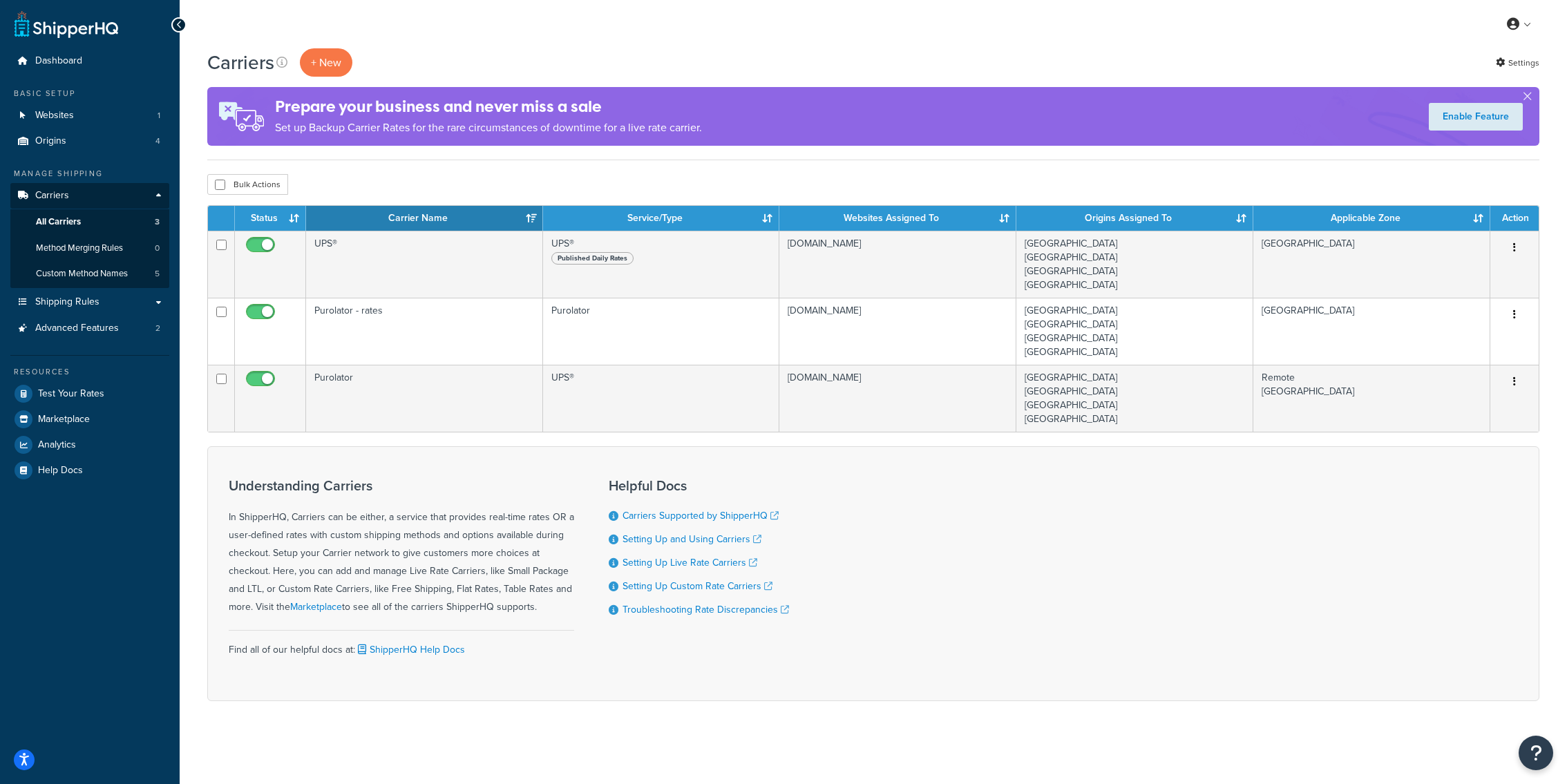
click at [134, 288] on div "Manage Shipping Carriers Carriers All Carriers 3 Method Merging Rules 0 Custom …" at bounding box center [90, 254] width 159 height 173
click at [132, 297] on link "Shipping Rules" at bounding box center [90, 302] width 159 height 25
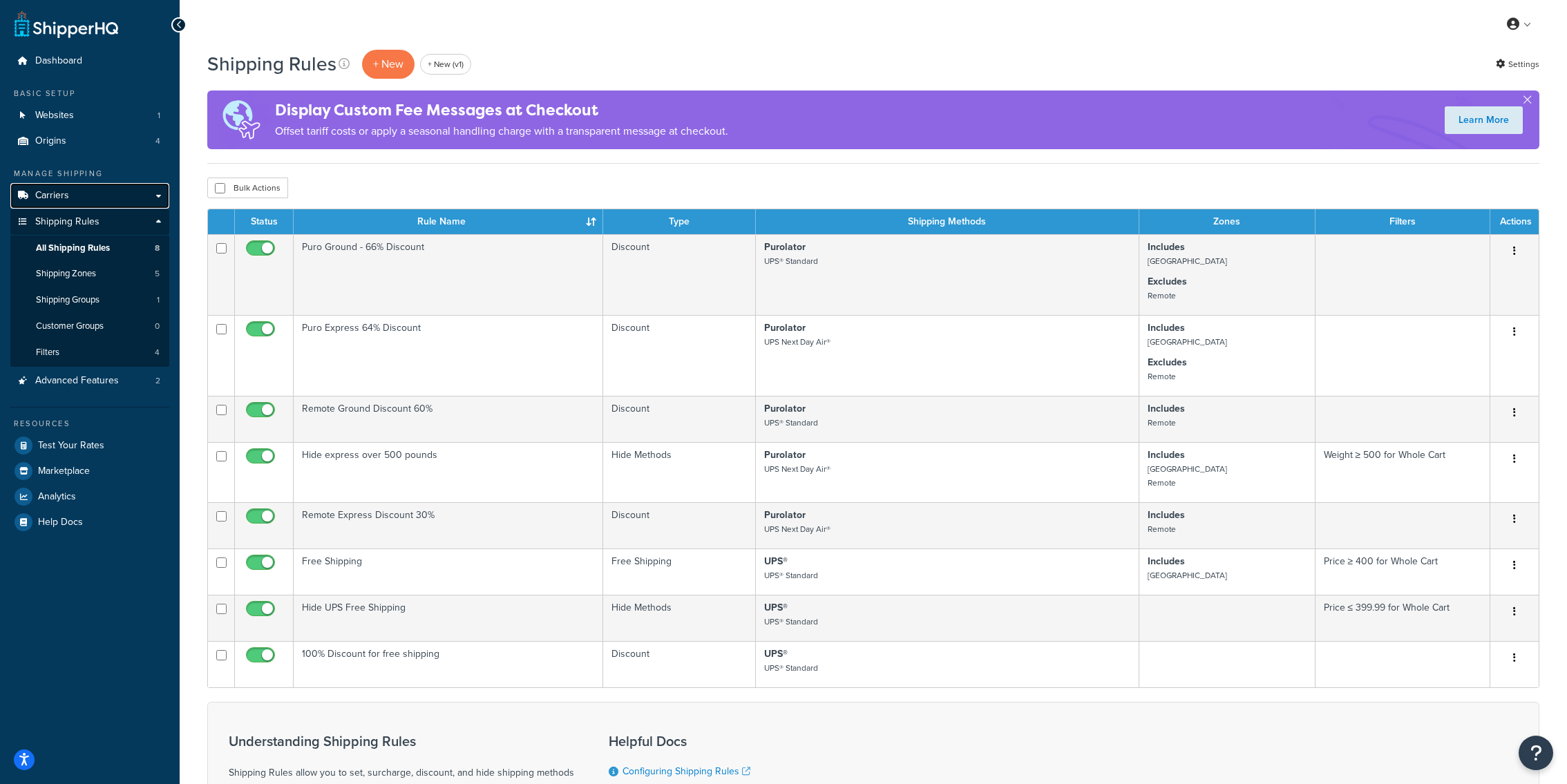
click at [122, 192] on link "Carriers" at bounding box center [90, 196] width 159 height 25
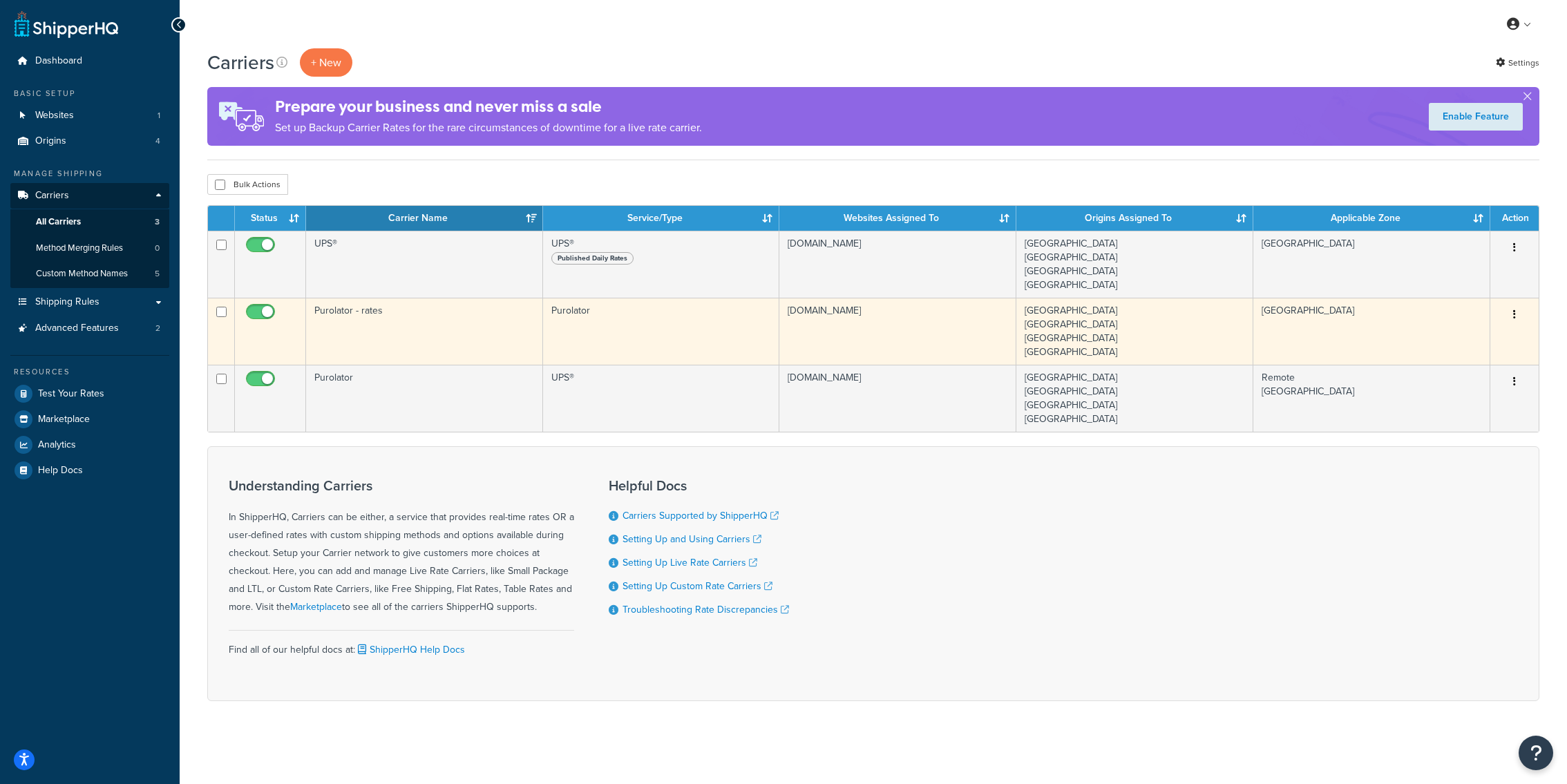
click at [511, 347] on td "Purolator - rates" at bounding box center [424, 331] width 237 height 67
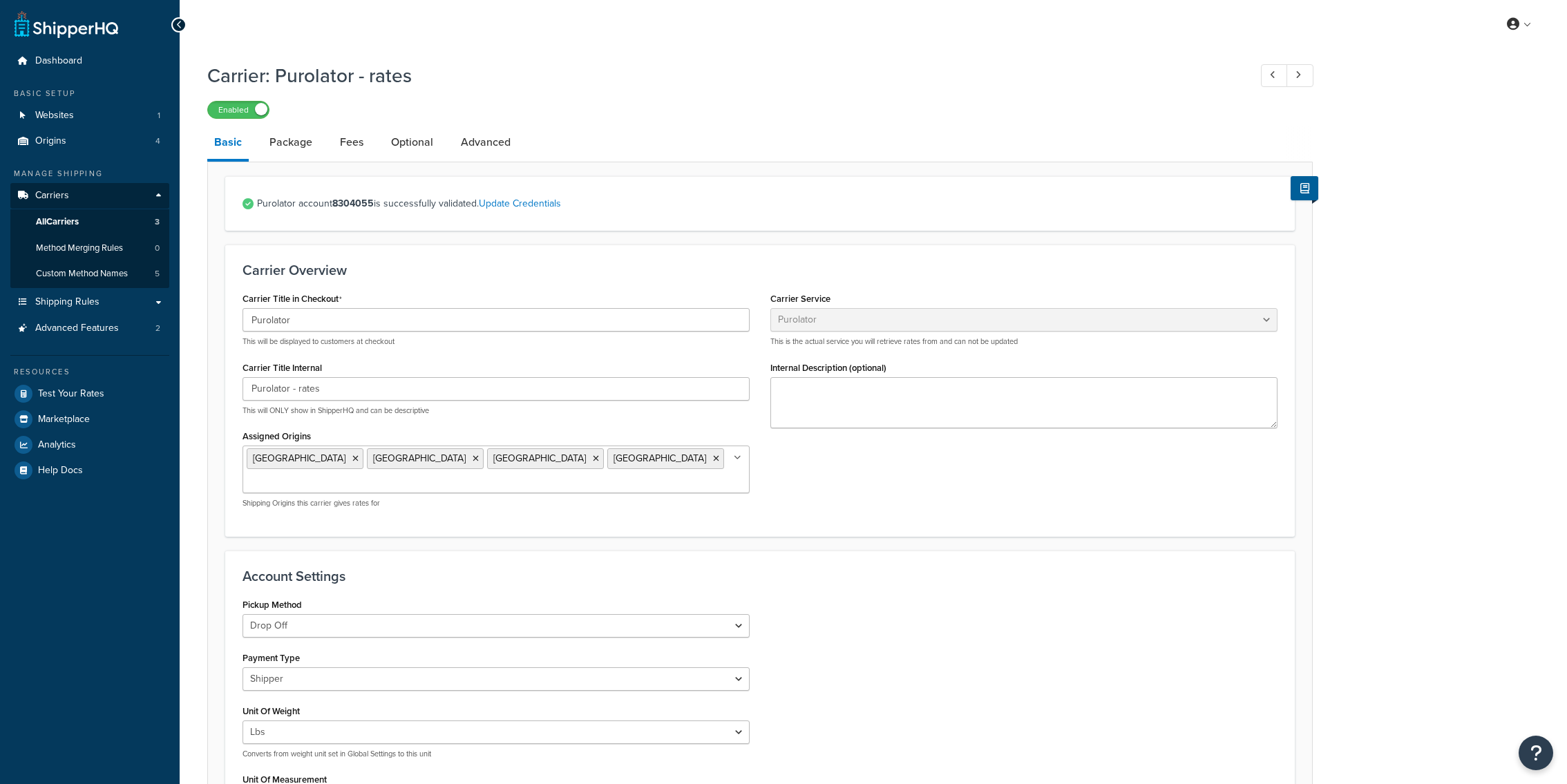
select select "purolator"
click at [128, 404] on link "Test Your Rates" at bounding box center [90, 393] width 159 height 25
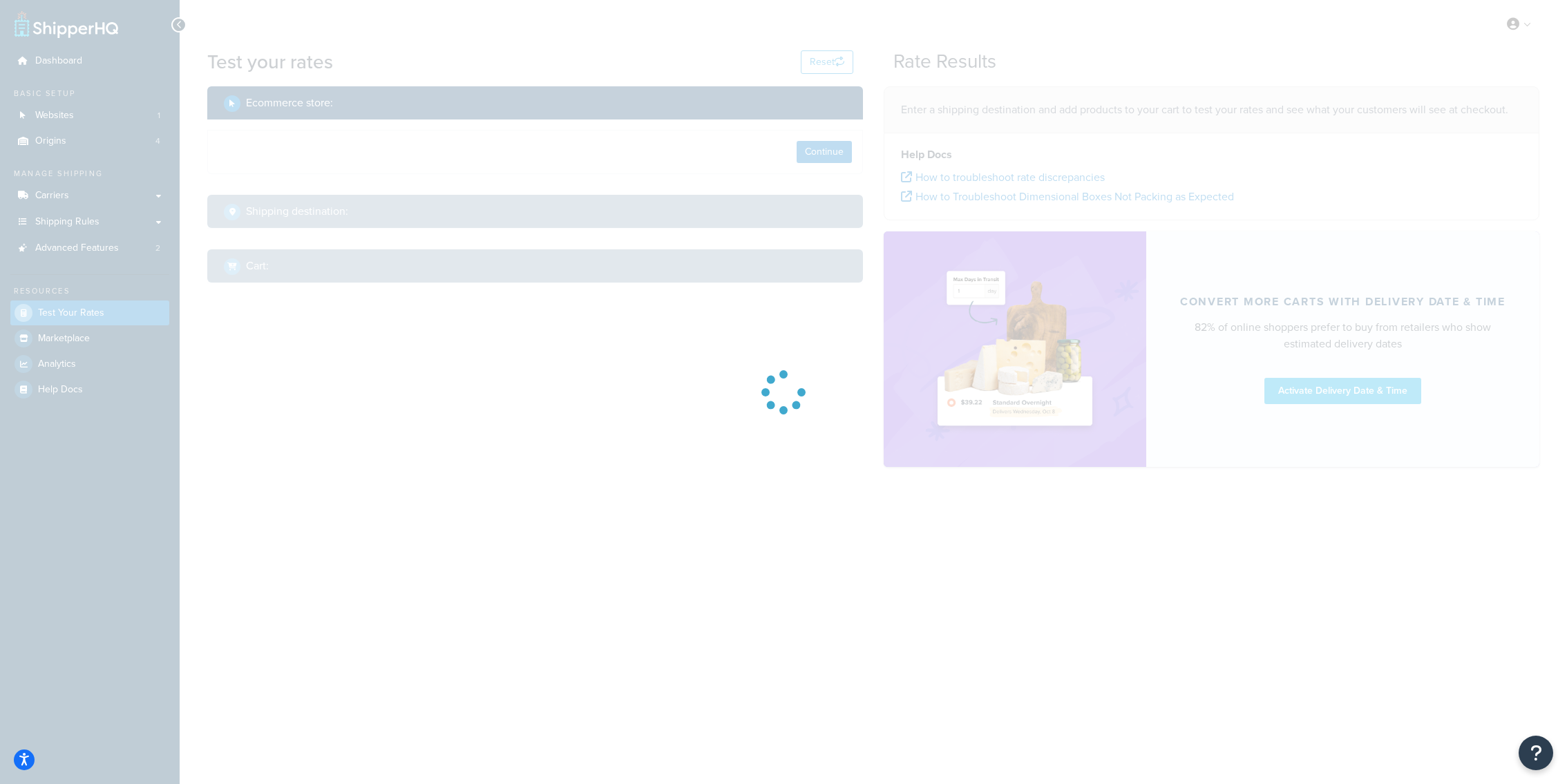
select select "TX"
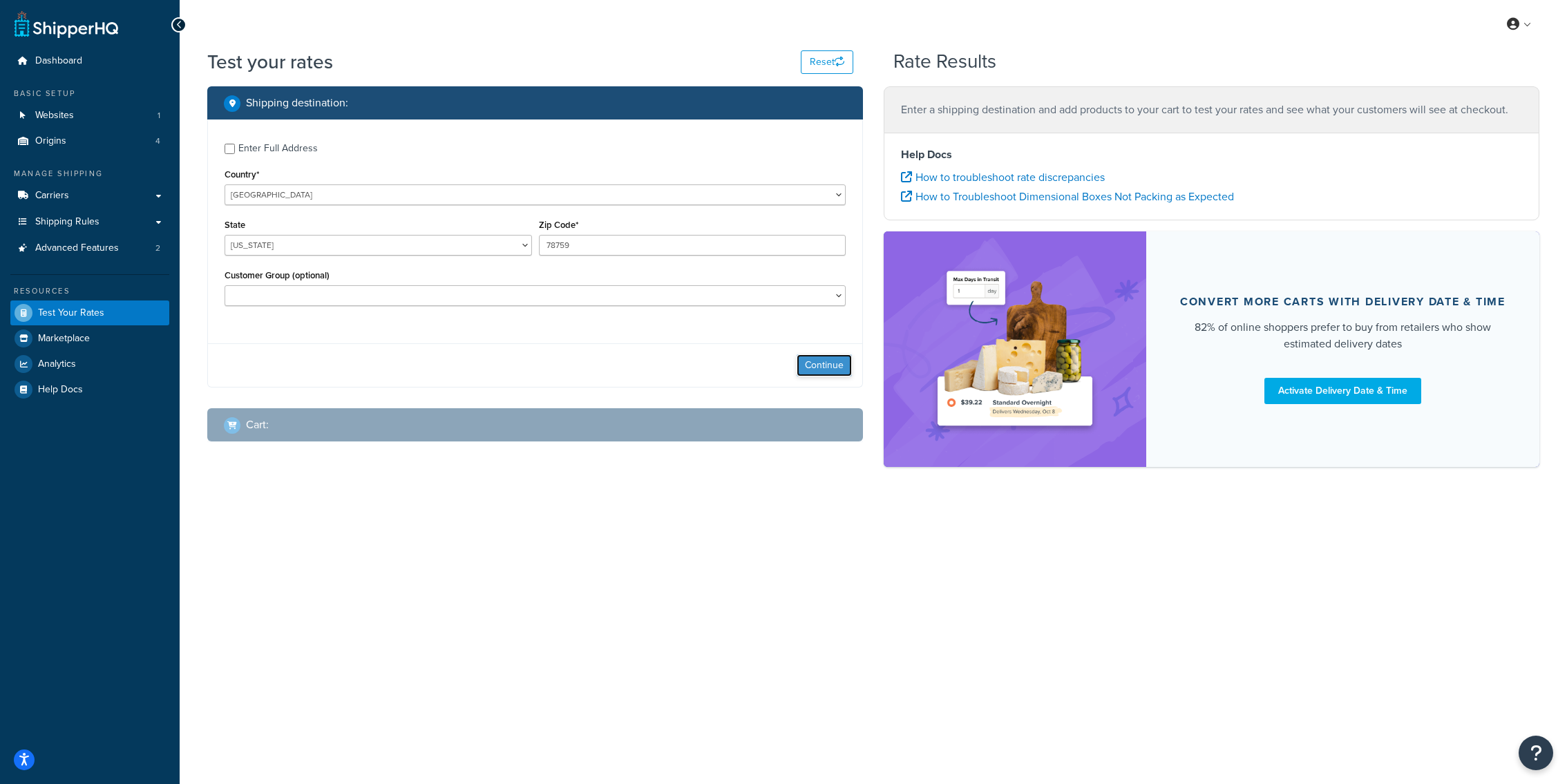
click at [816, 374] on button "Continue" at bounding box center [825, 365] width 55 height 22
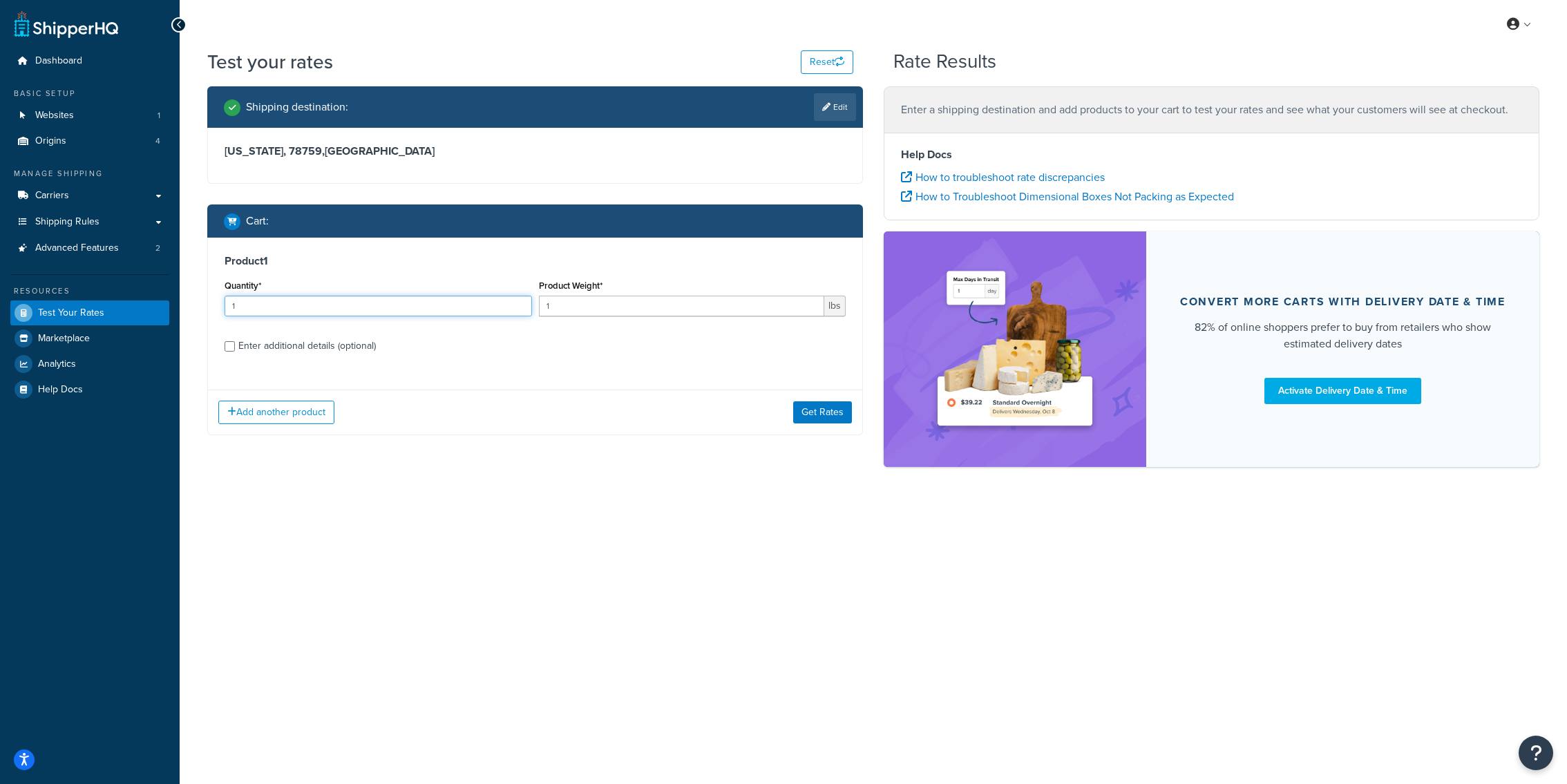
click at [478, 301] on input "1" at bounding box center [378, 306] width 307 height 21
click at [835, 419] on button "Get Rates" at bounding box center [822, 413] width 59 height 22
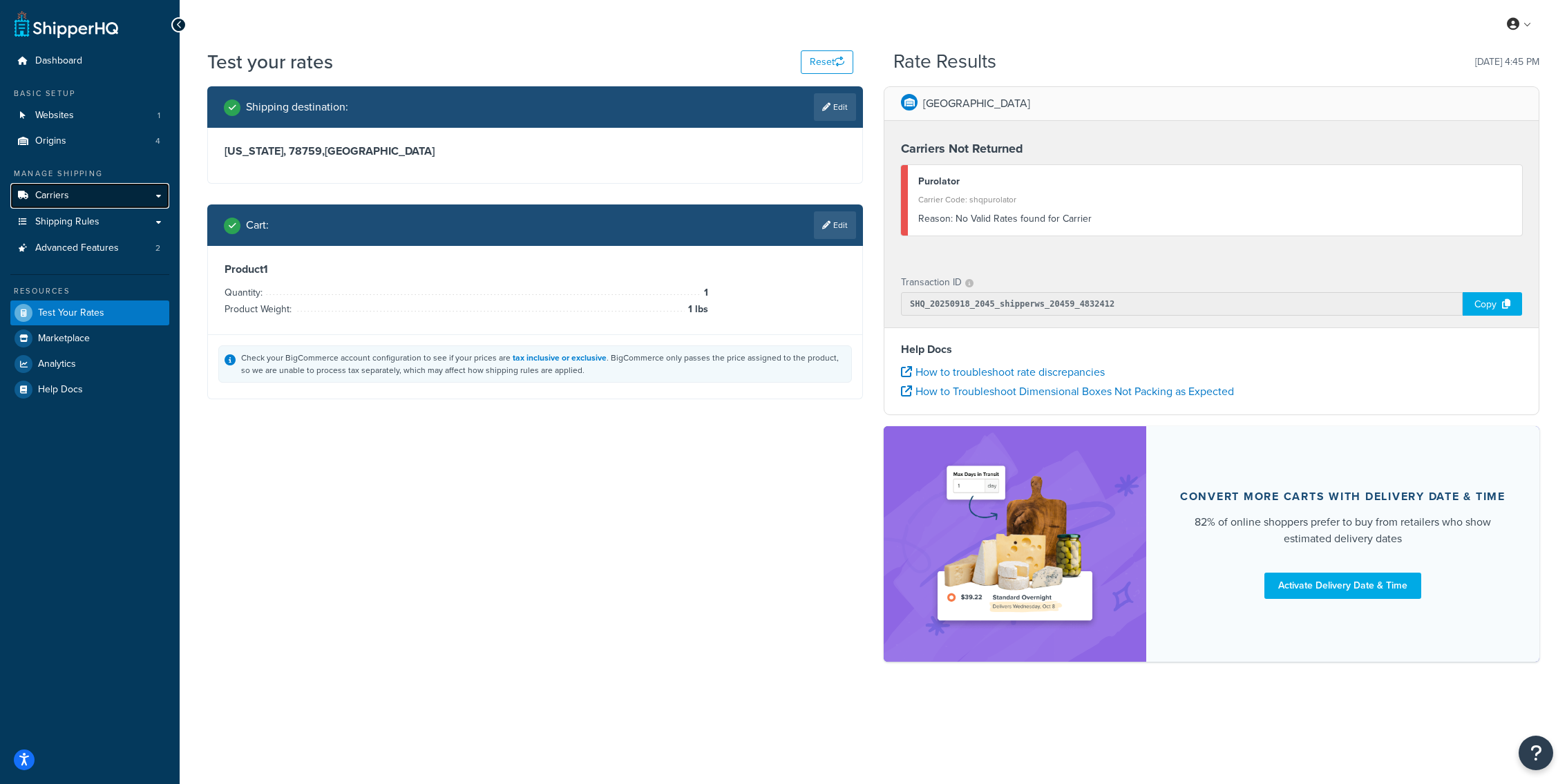
click at [119, 204] on link "Carriers" at bounding box center [90, 196] width 159 height 25
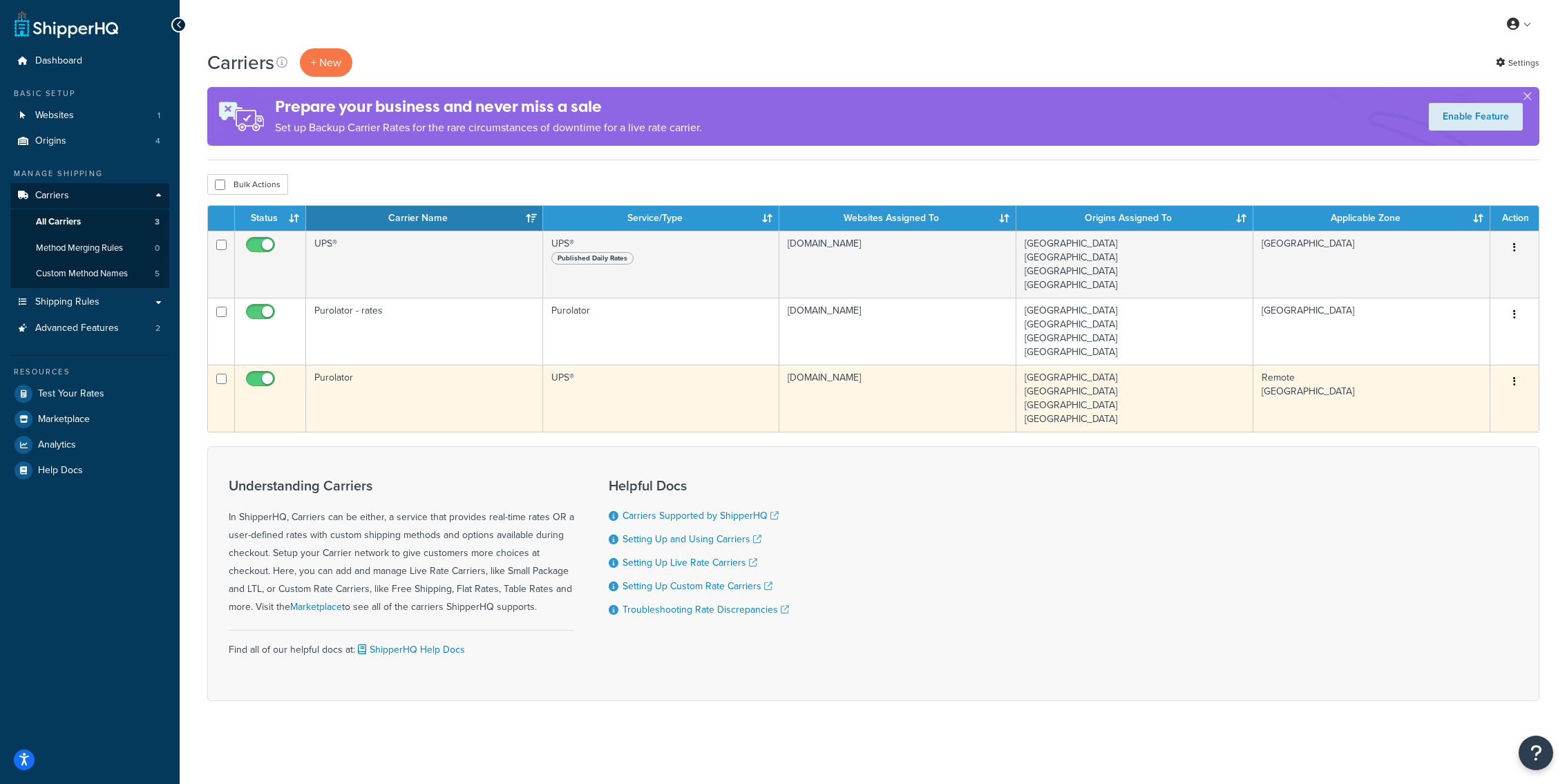
click at [566, 398] on td "UPS®" at bounding box center [661, 398] width 237 height 67
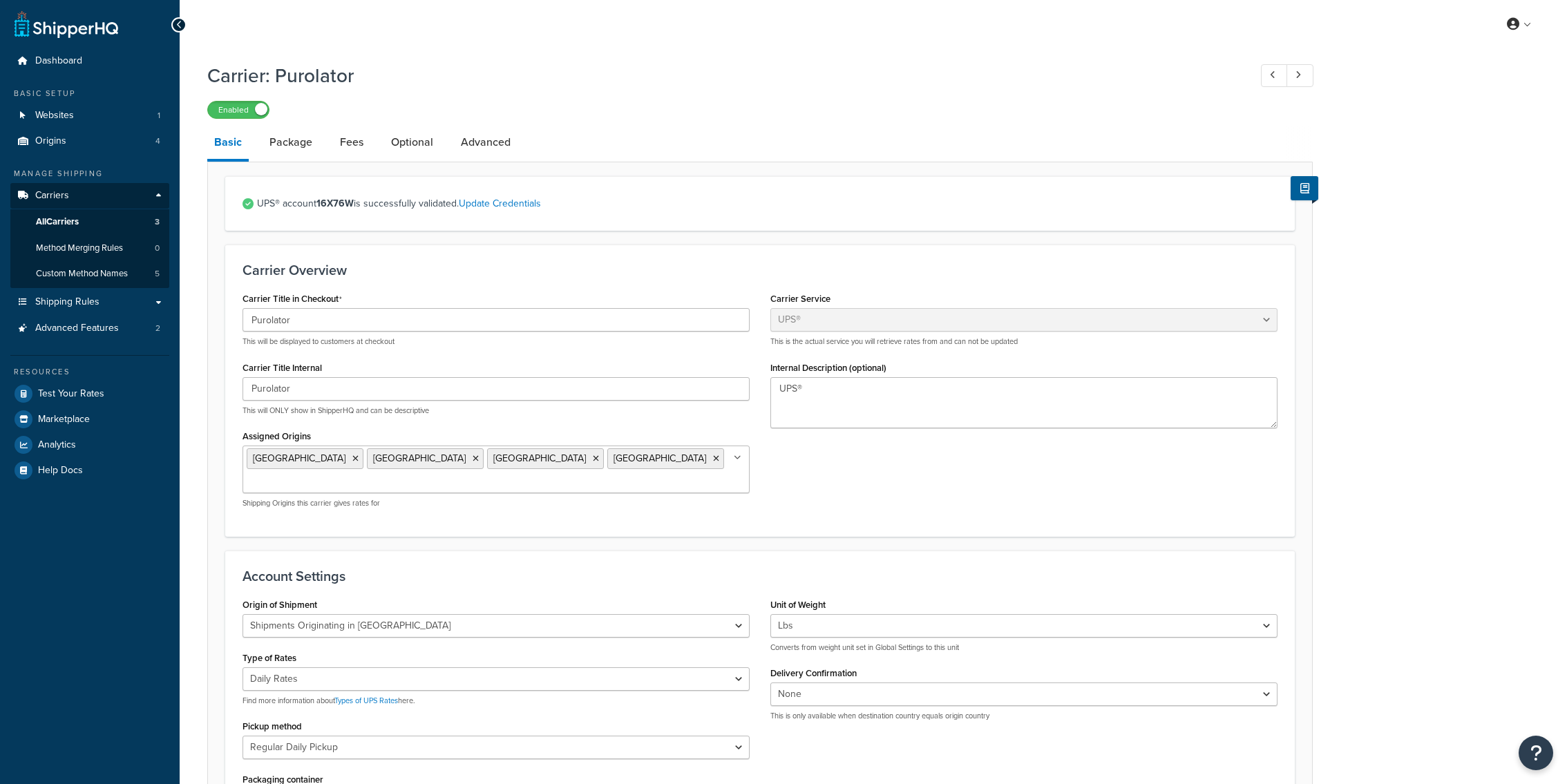
select select "ups"
select select "can"
select select "01"
click at [490, 149] on link "Advanced" at bounding box center [486, 143] width 63 height 33
select select "false"
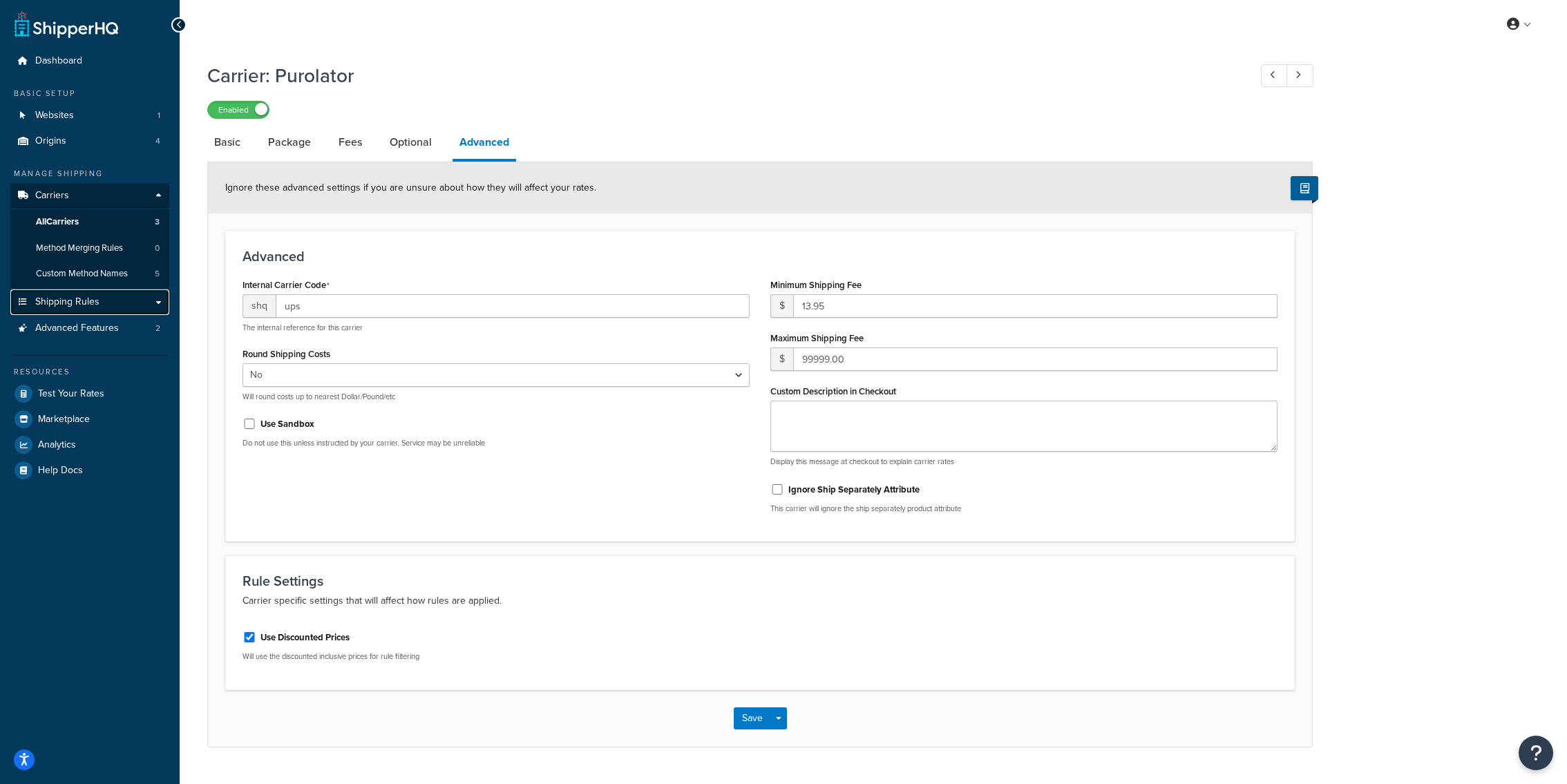
click at [105, 306] on link "Shipping Rules" at bounding box center [90, 302] width 159 height 25
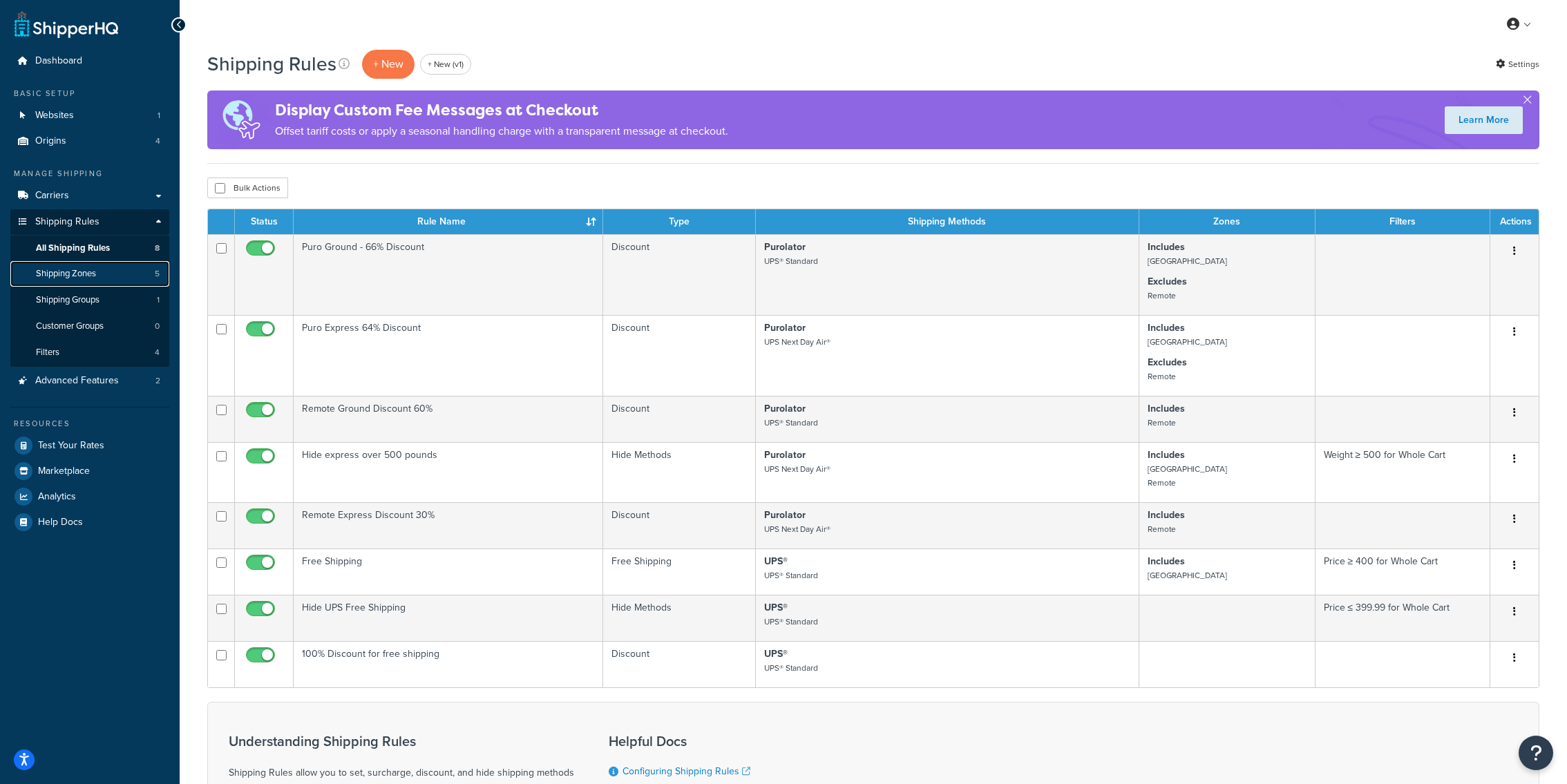
click at [109, 275] on link "Shipping Zones 5" at bounding box center [90, 274] width 159 height 25
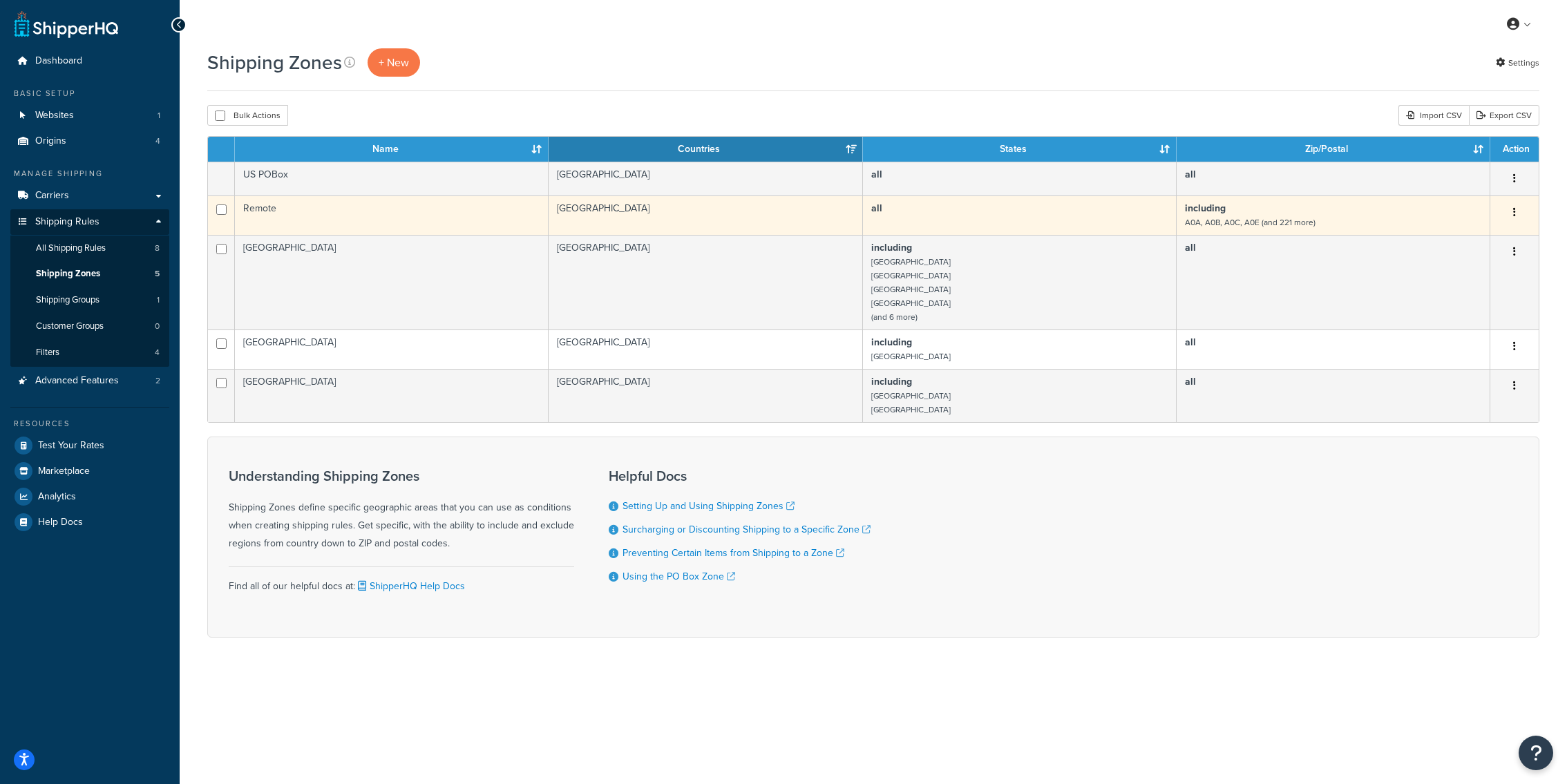
click at [362, 215] on td "Remote" at bounding box center [392, 215] width 314 height 40
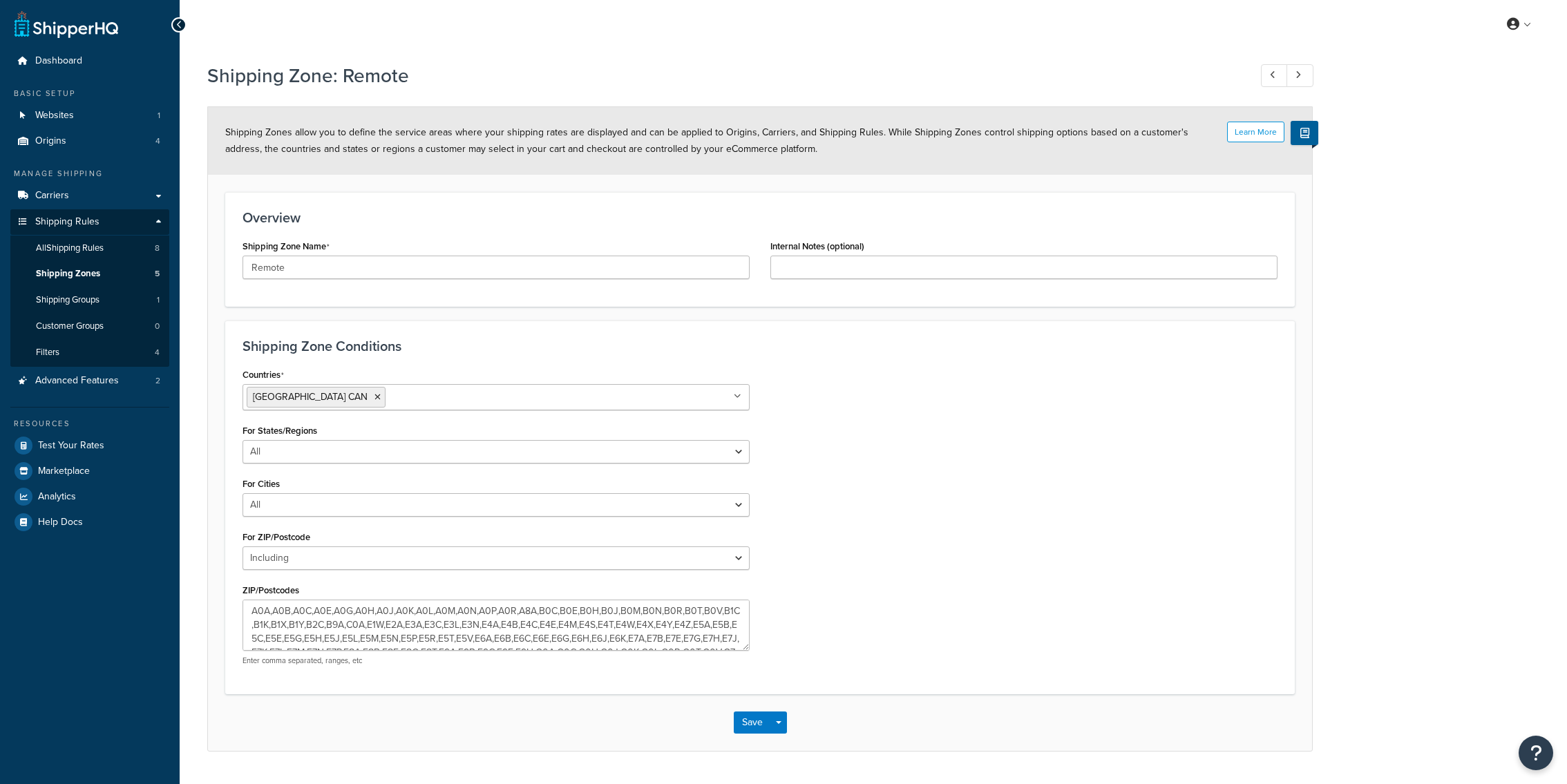
select select "including"
click at [122, 278] on link "Shipping Zones 5" at bounding box center [90, 274] width 159 height 25
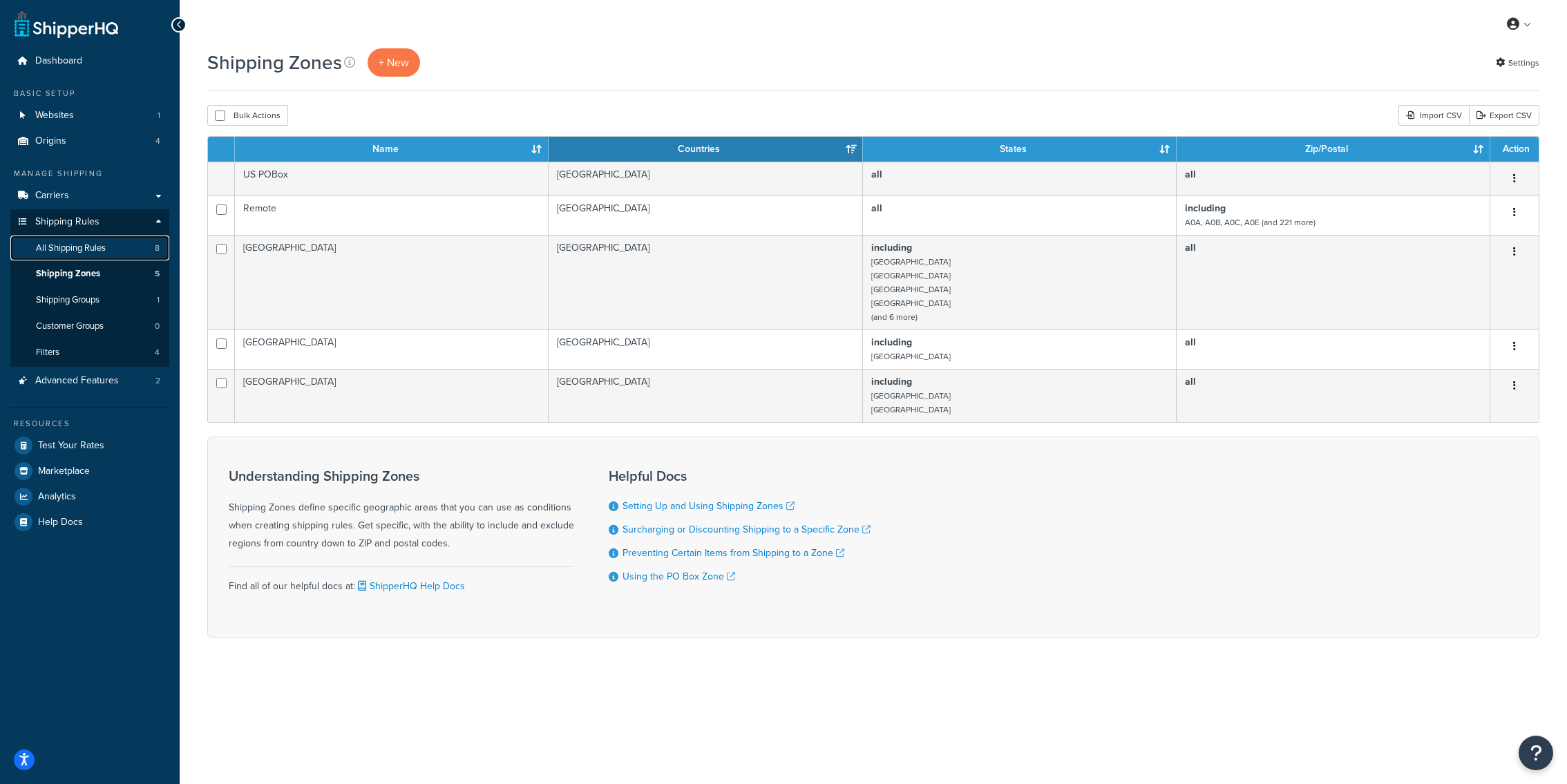
click at [128, 252] on link "All Shipping Rules 8" at bounding box center [90, 248] width 159 height 25
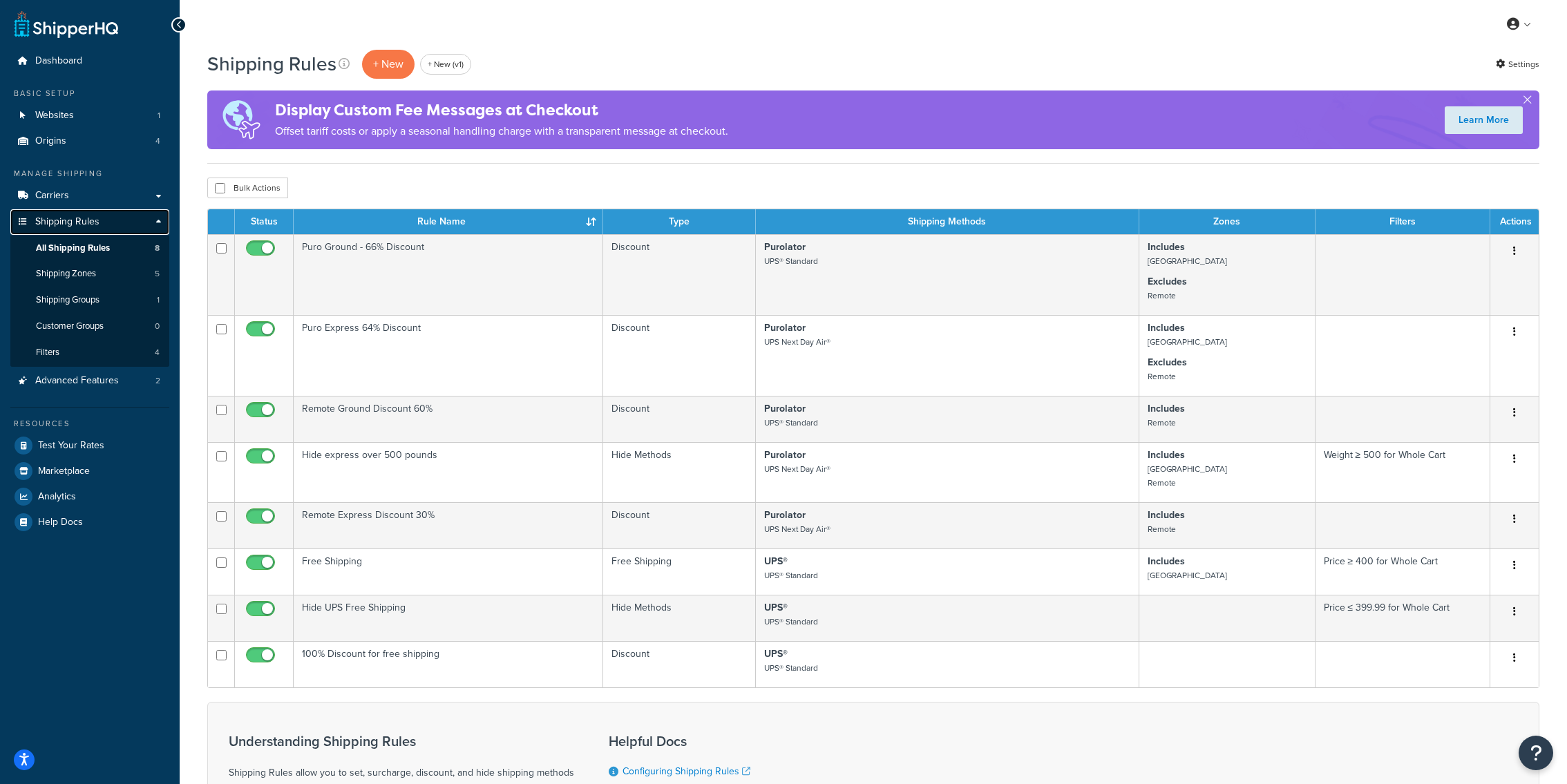
click at [114, 219] on link "Shipping Rules" at bounding box center [90, 222] width 159 height 25
click at [114, 208] on link "Carriers" at bounding box center [90, 196] width 159 height 25
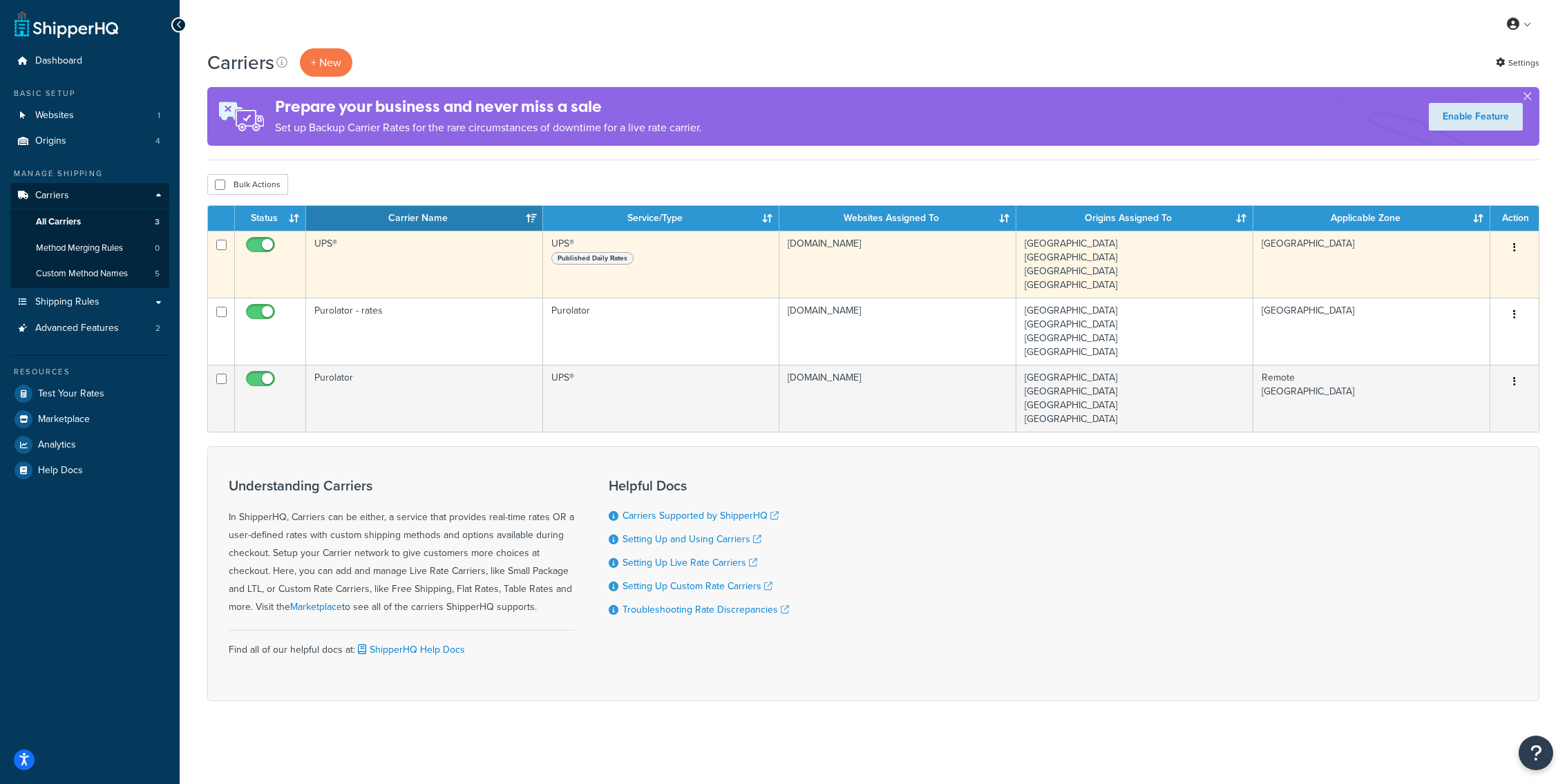
click at [402, 271] on td "UPS®" at bounding box center [424, 264] width 237 height 67
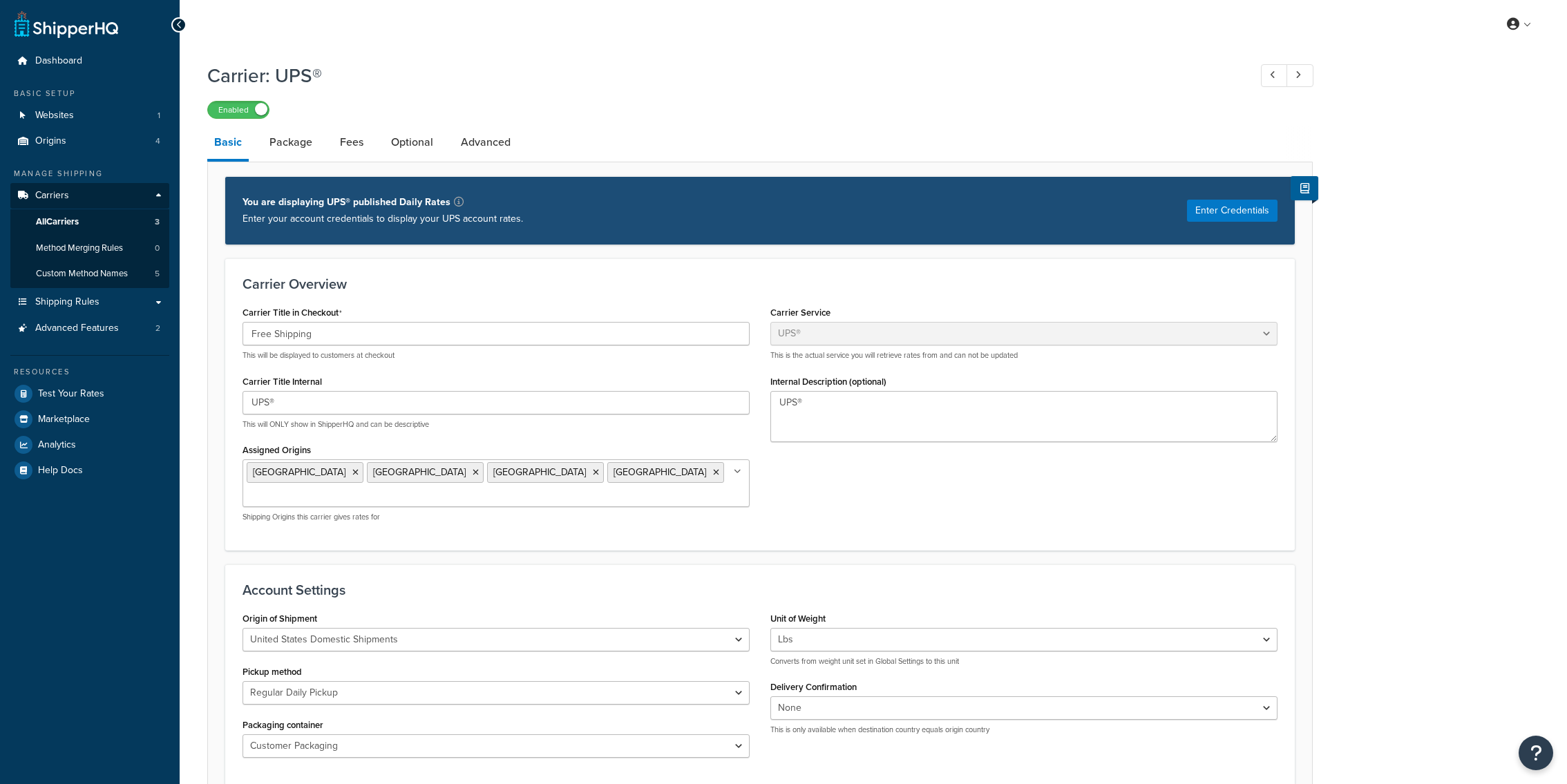
select select "ups"
click at [482, 155] on link "Advanced" at bounding box center [486, 143] width 63 height 33
select select "false"
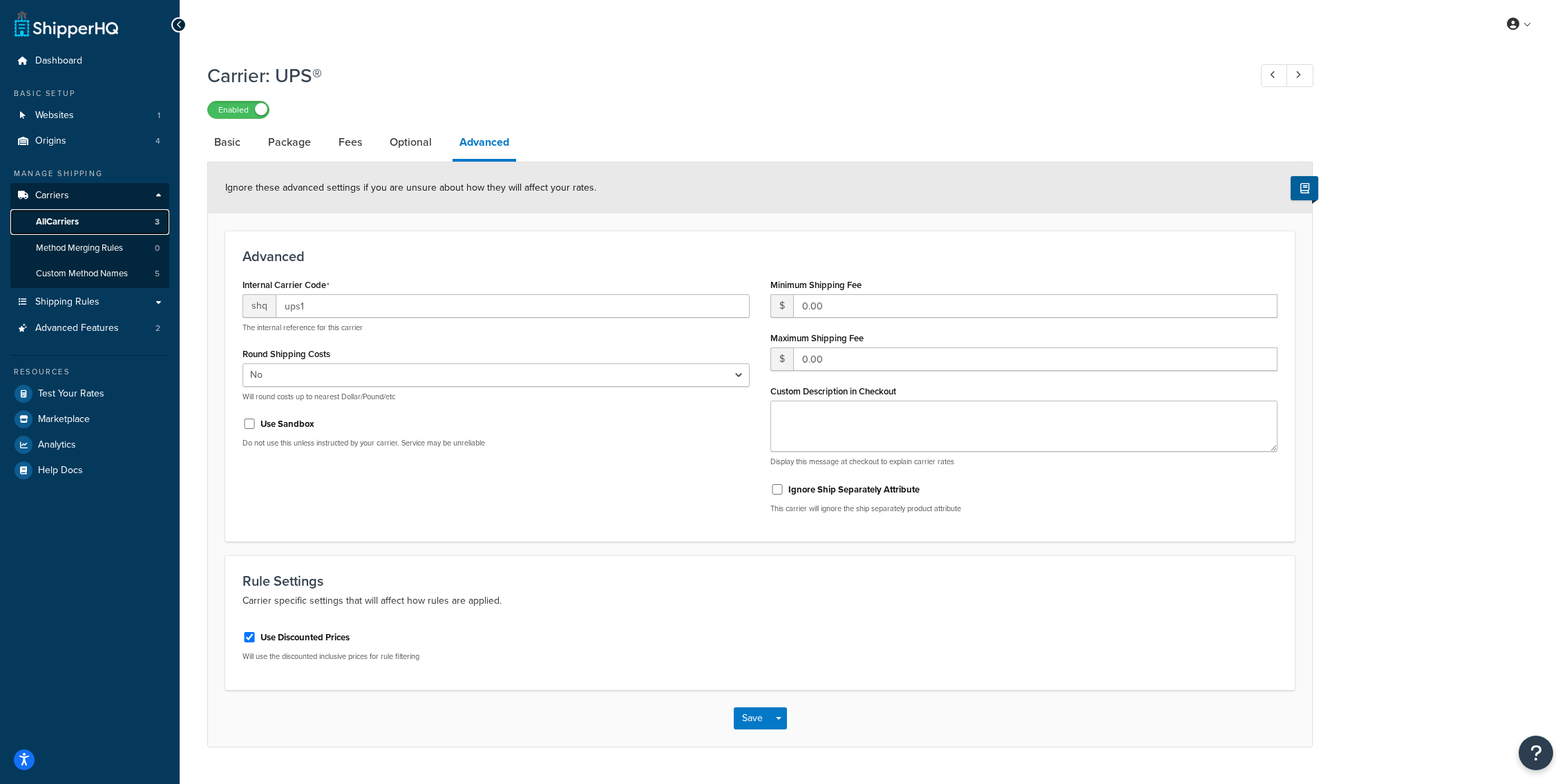
click at [136, 225] on link "All Carriers 3" at bounding box center [90, 222] width 159 height 25
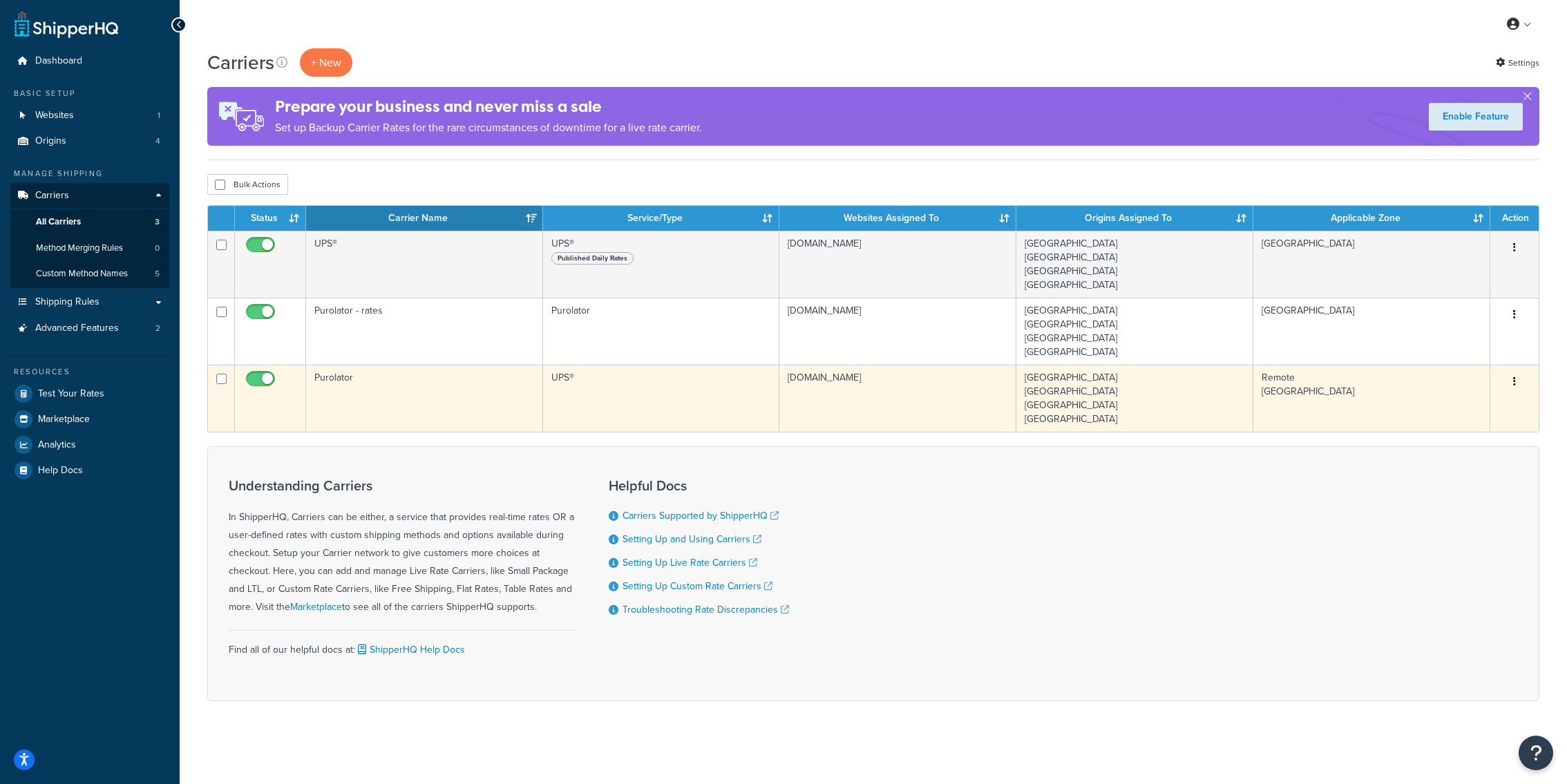
click at [462, 398] on td "Purolator" at bounding box center [424, 398] width 237 height 67
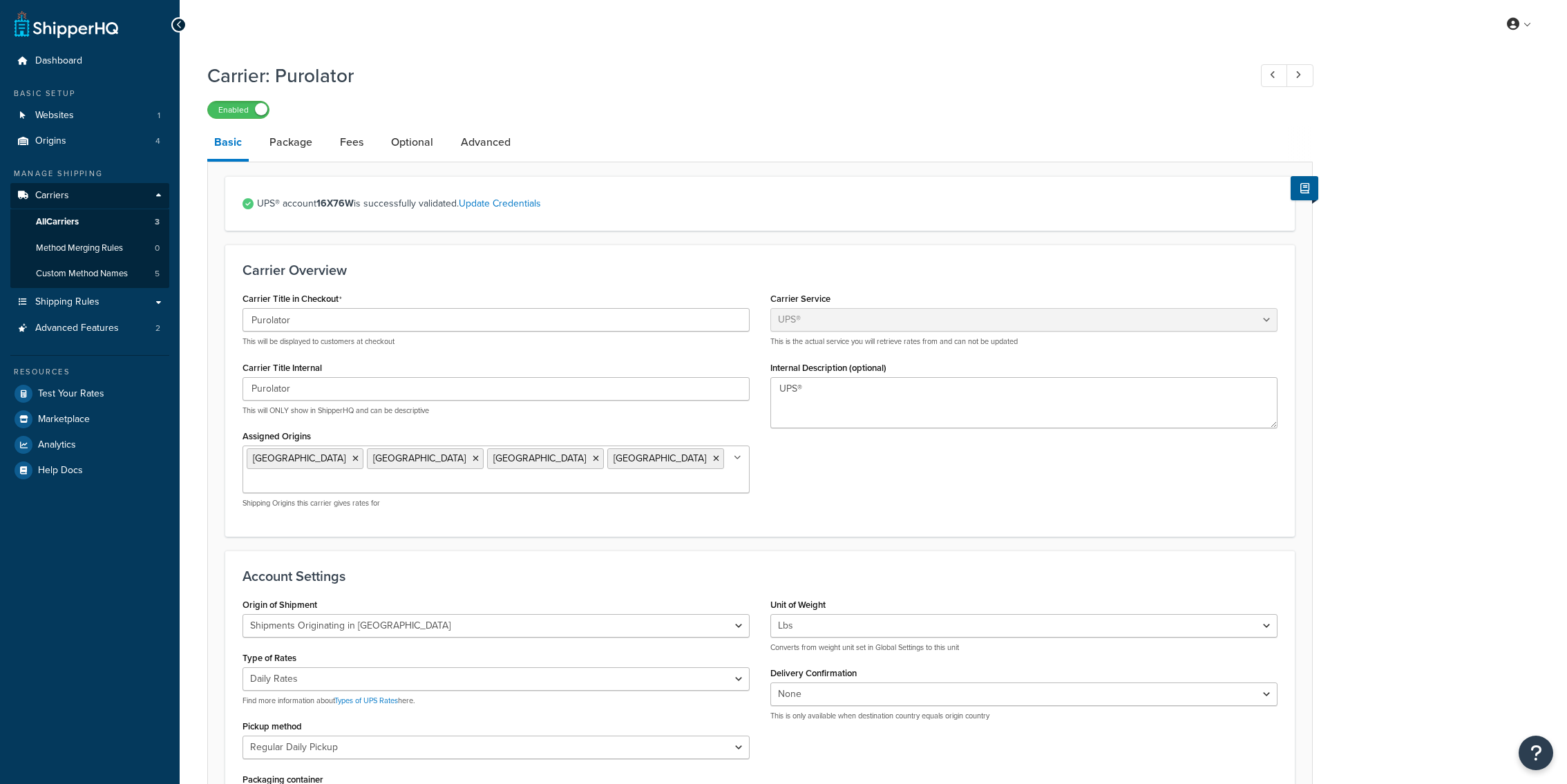
select select "ups"
select select "can"
select select "01"
click at [480, 150] on link "Advanced" at bounding box center [486, 143] width 63 height 33
select select "false"
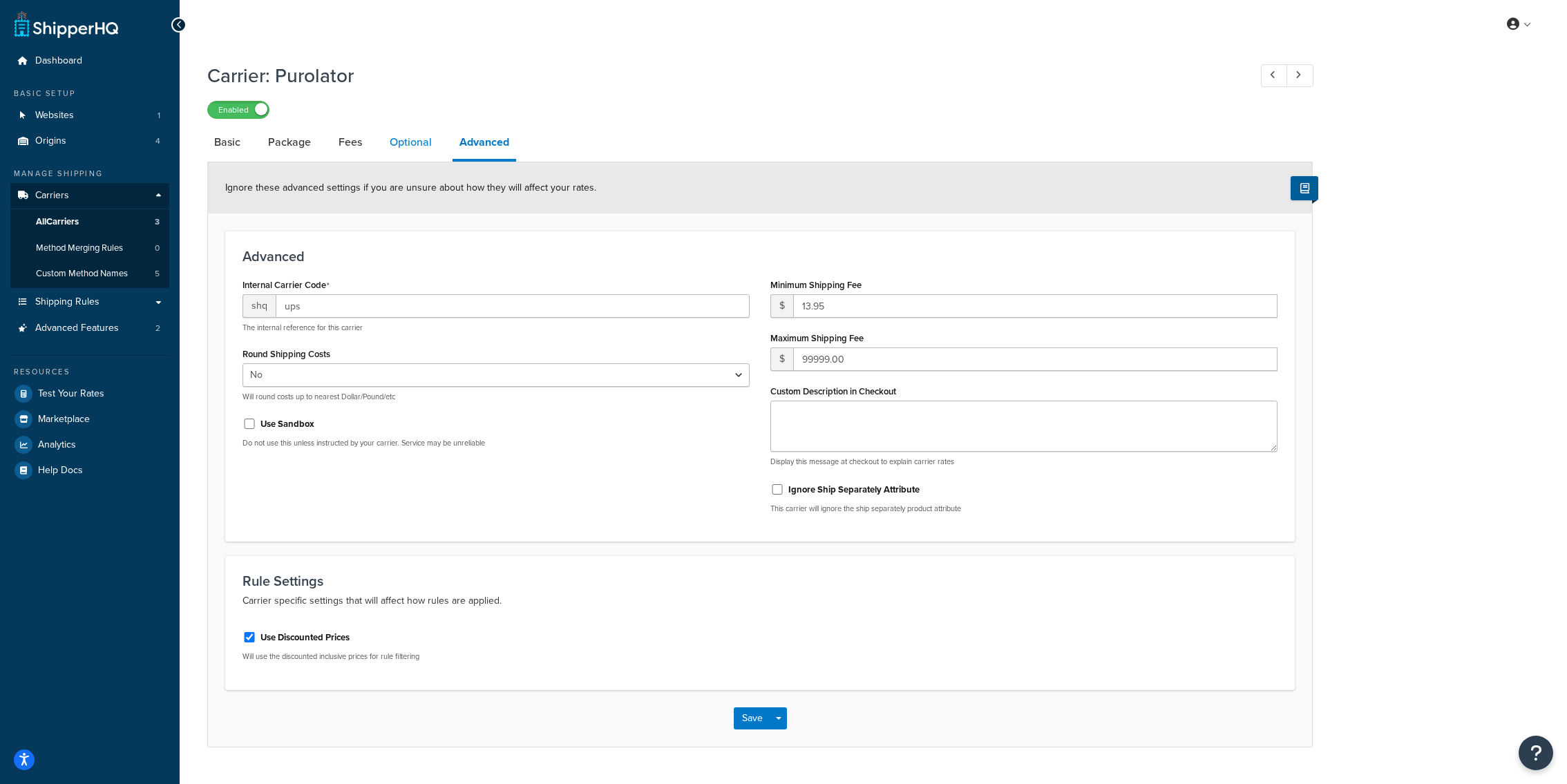
click at [416, 148] on link "Optional" at bounding box center [410, 143] width 56 height 33
select select "business"
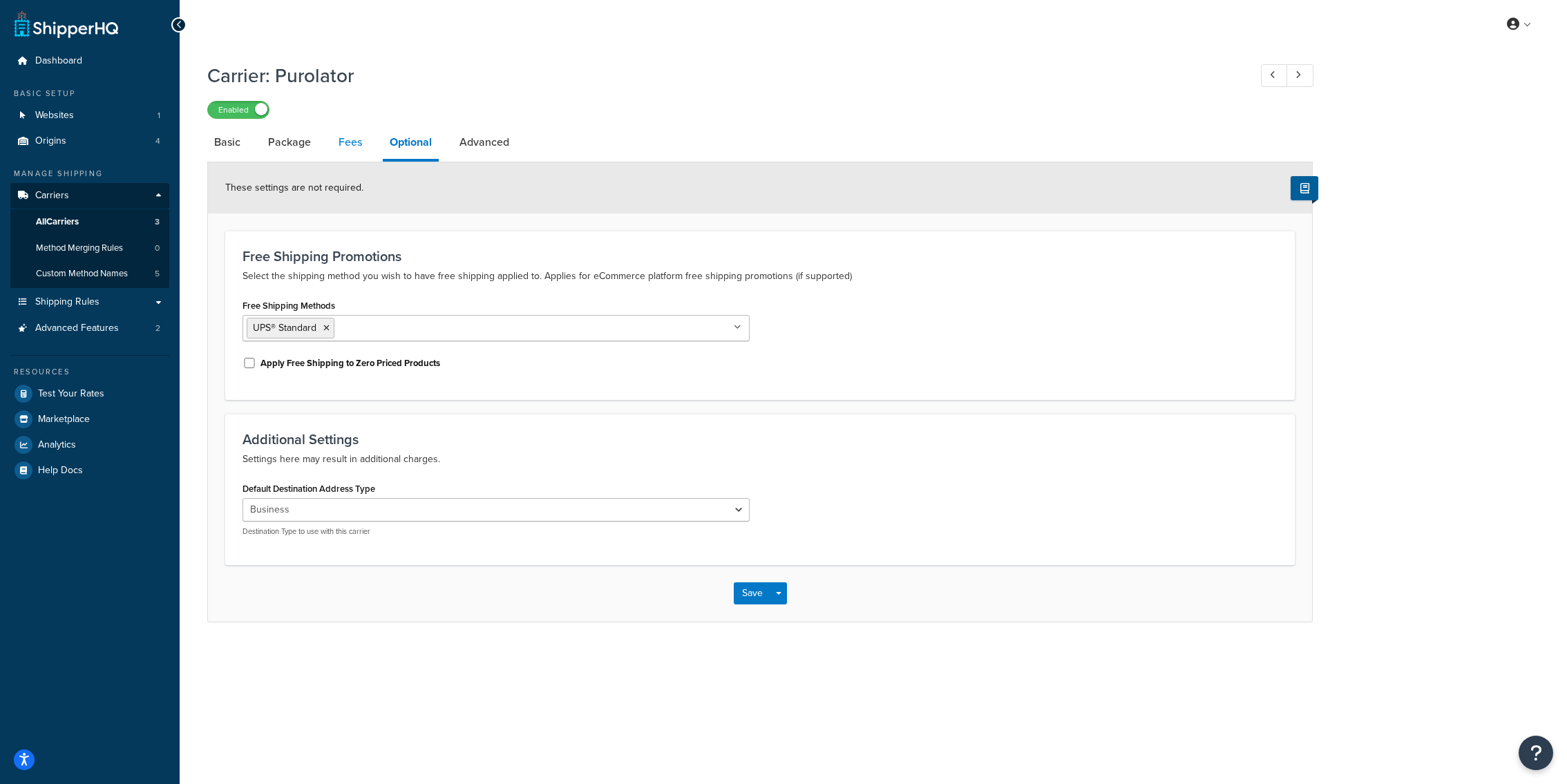
click at [353, 150] on link "Fees" at bounding box center [350, 143] width 37 height 33
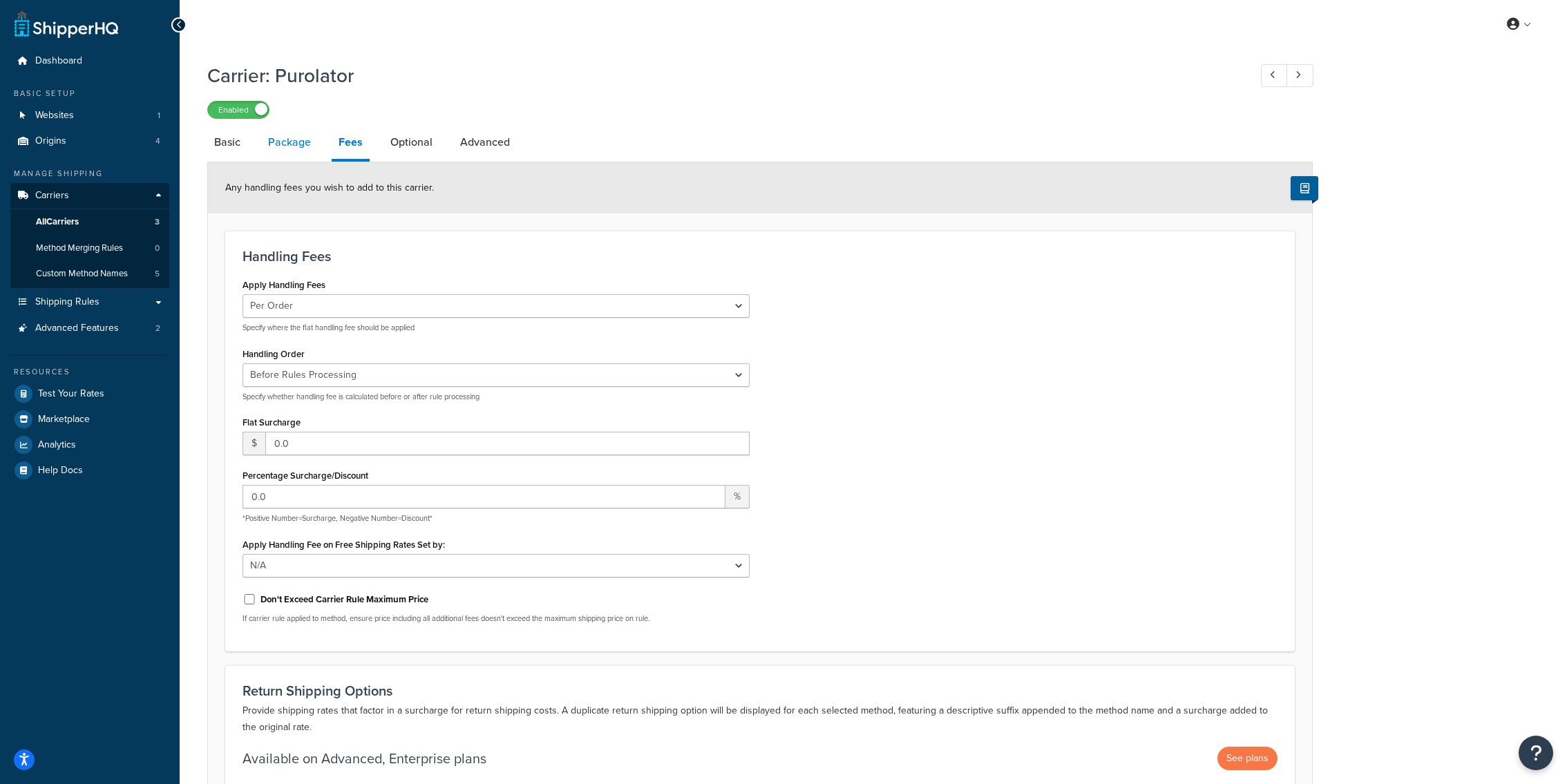
click at [315, 154] on link "Package" at bounding box center [290, 143] width 57 height 33
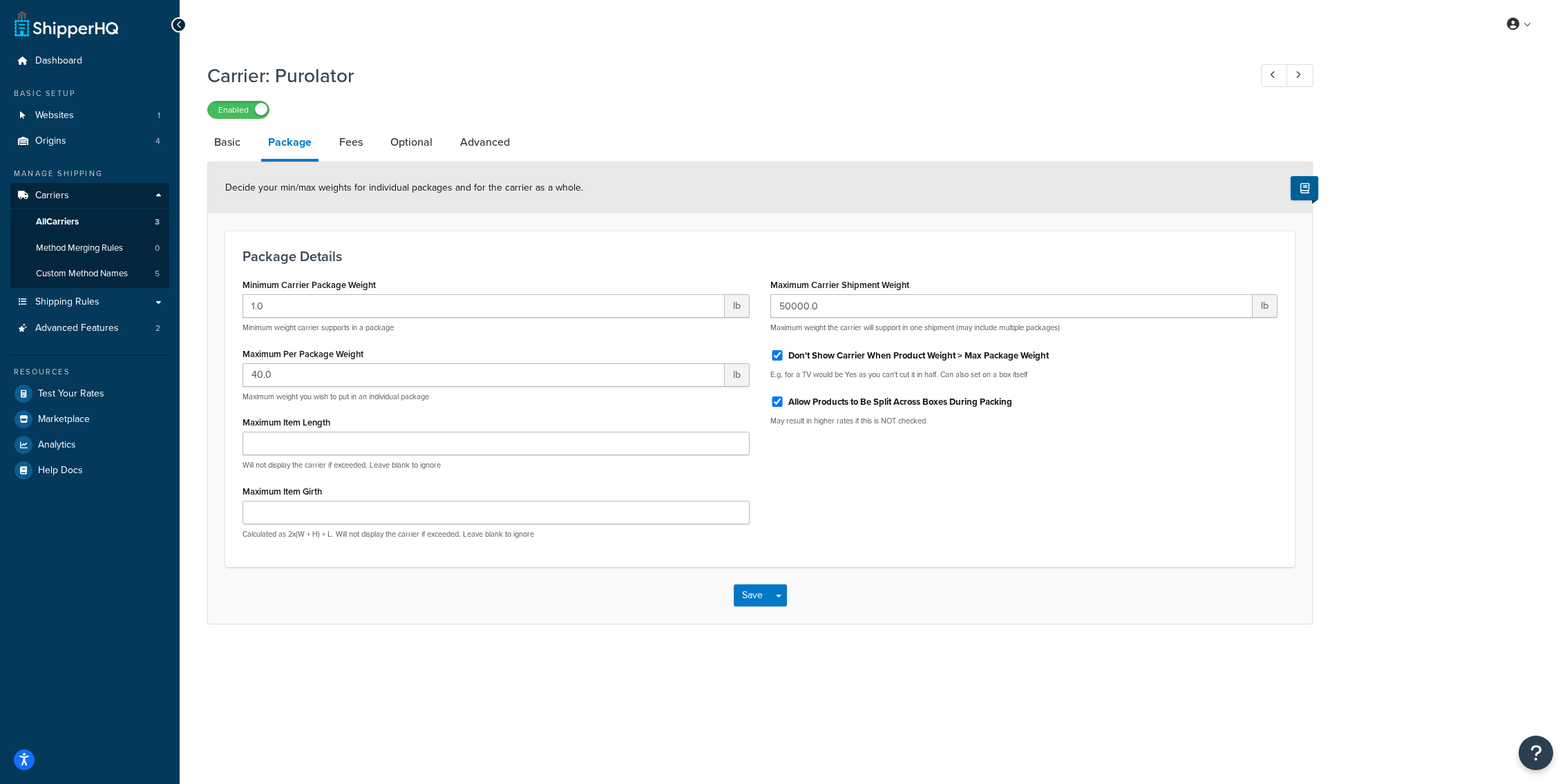
click at [265, 154] on link "Package" at bounding box center [290, 143] width 57 height 36
click at [238, 158] on link "Basic" at bounding box center [227, 143] width 40 height 33
select select "ups"
select select "can"
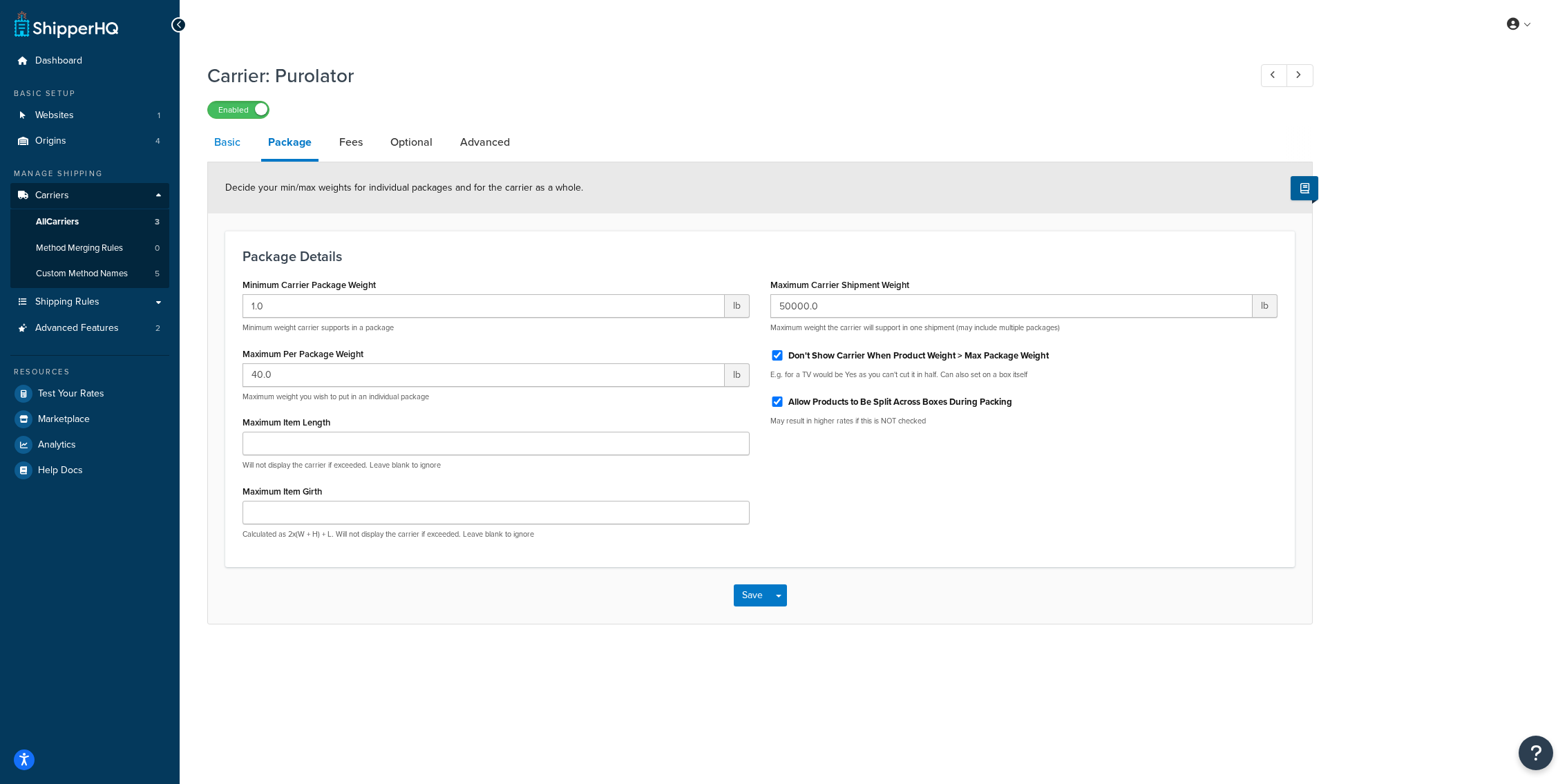
select select "01"
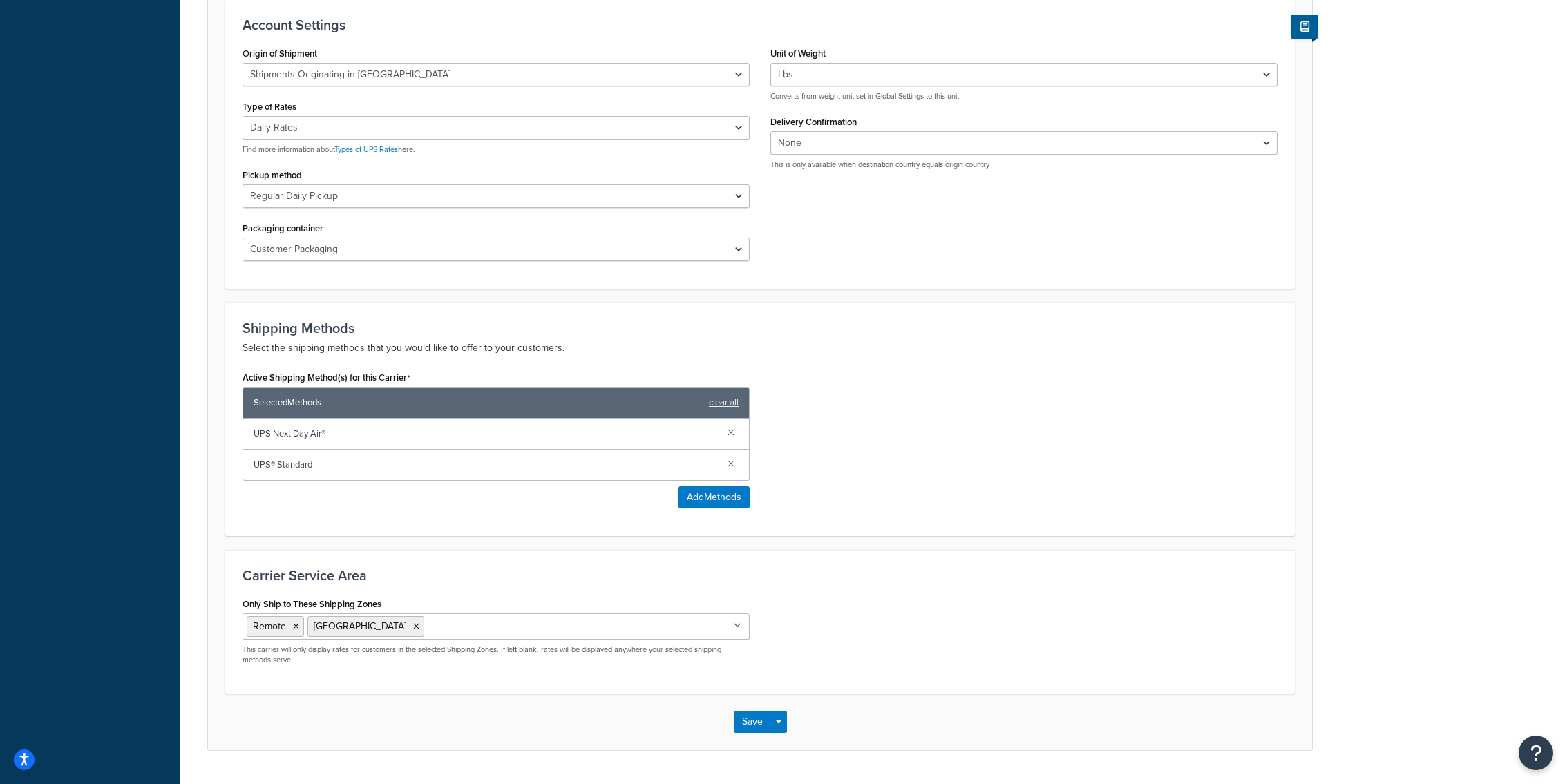
scroll to position [563, 0]
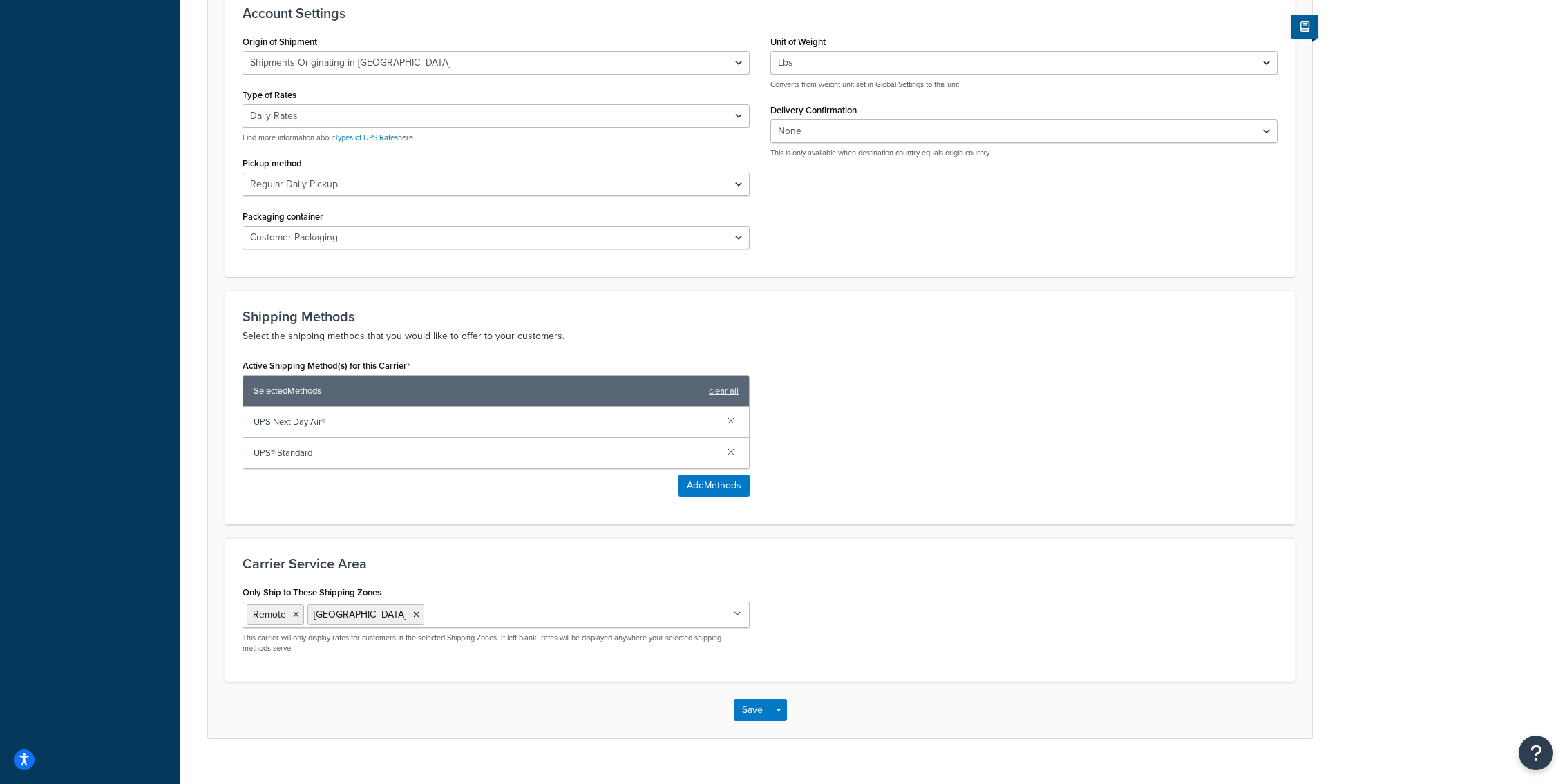
click at [428, 607] on input "Only Ship to These Shipping Zones" at bounding box center [489, 614] width 122 height 15
click at [420, 556] on h3 "Carrier Service Area" at bounding box center [760, 563] width 1035 height 15
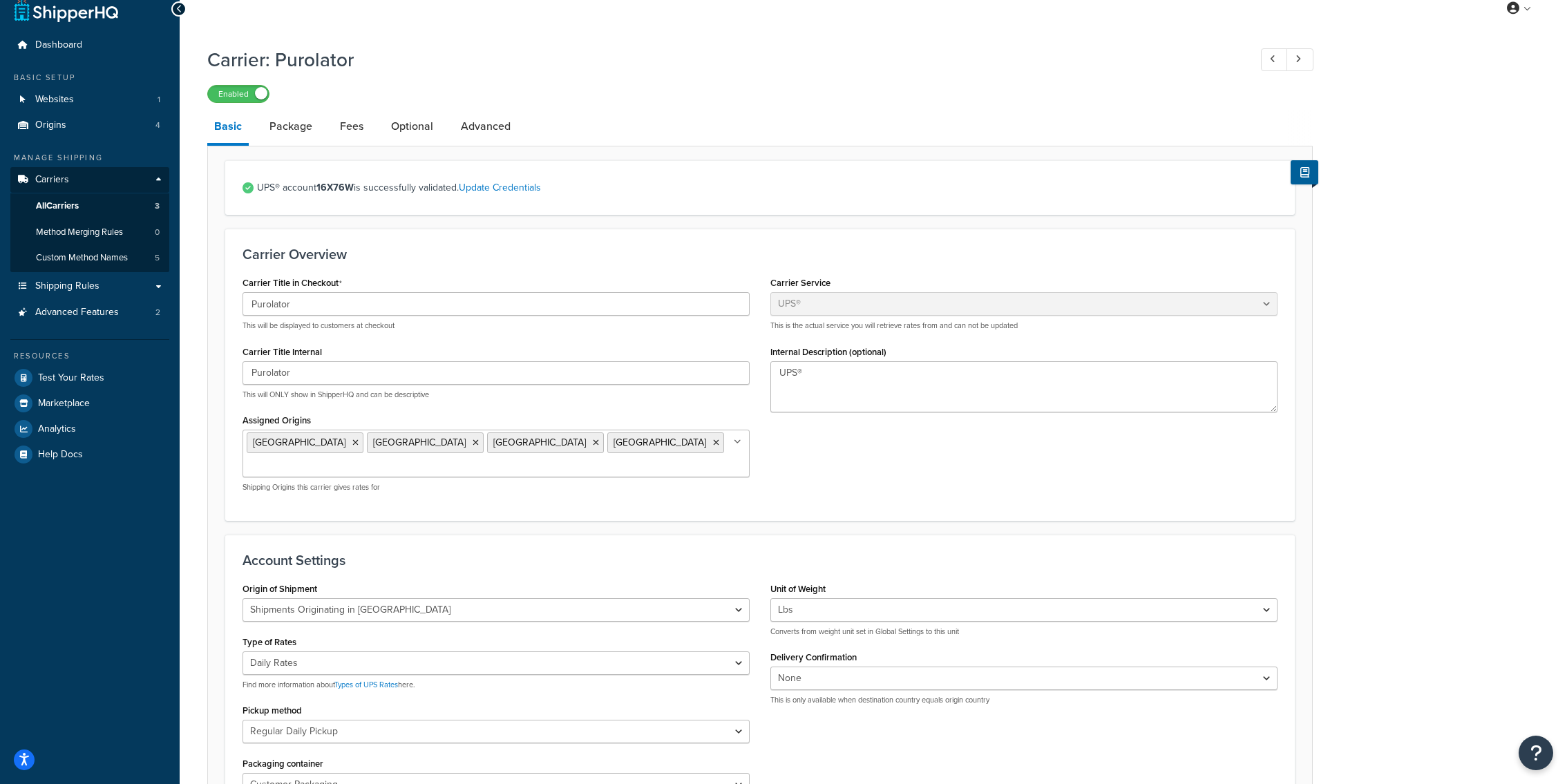
scroll to position [0, 0]
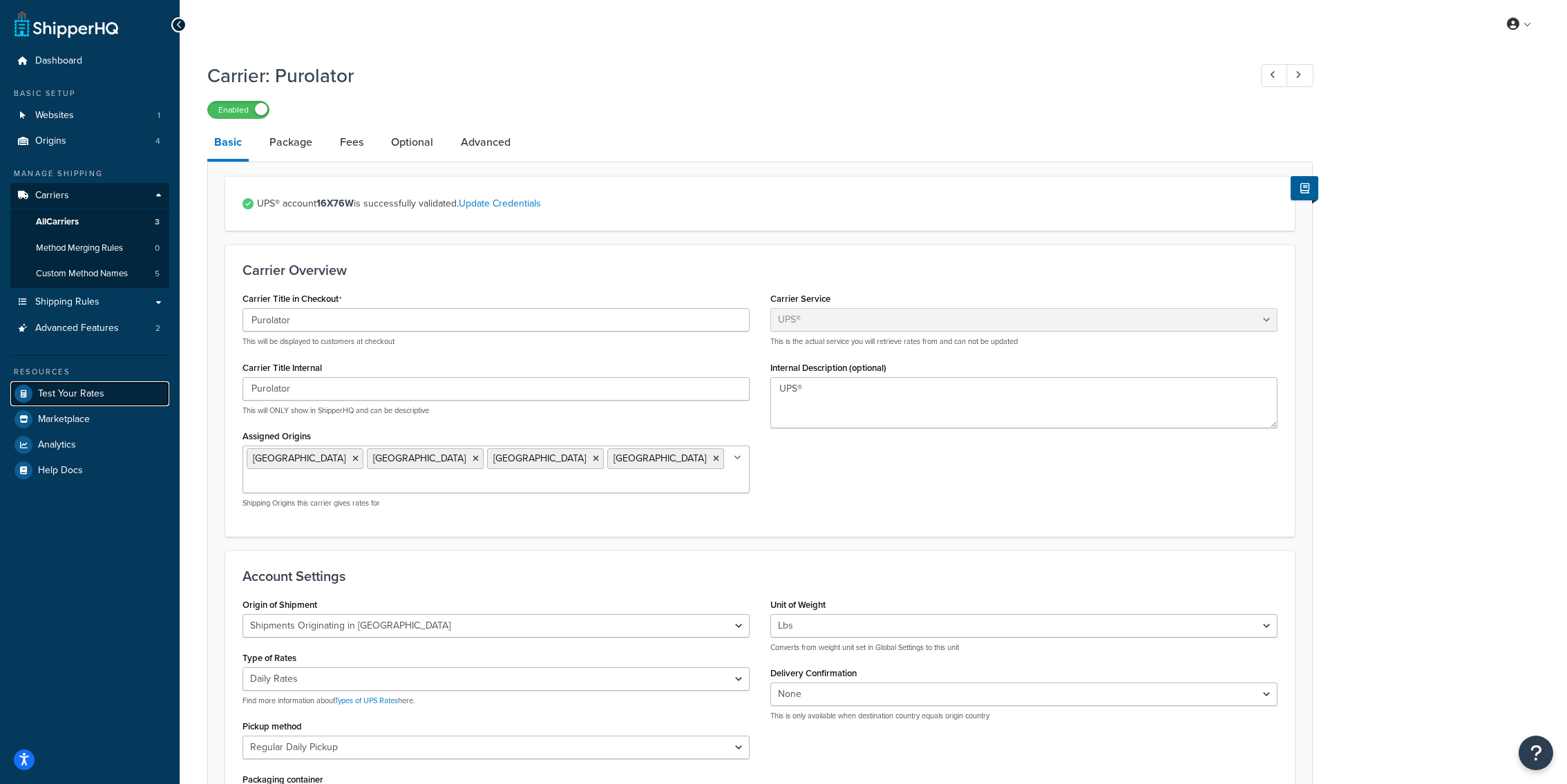
click at [97, 389] on span "Test Your Rates" at bounding box center [71, 394] width 67 height 12
click at [162, 392] on link "Test Your Rates" at bounding box center [90, 393] width 159 height 25
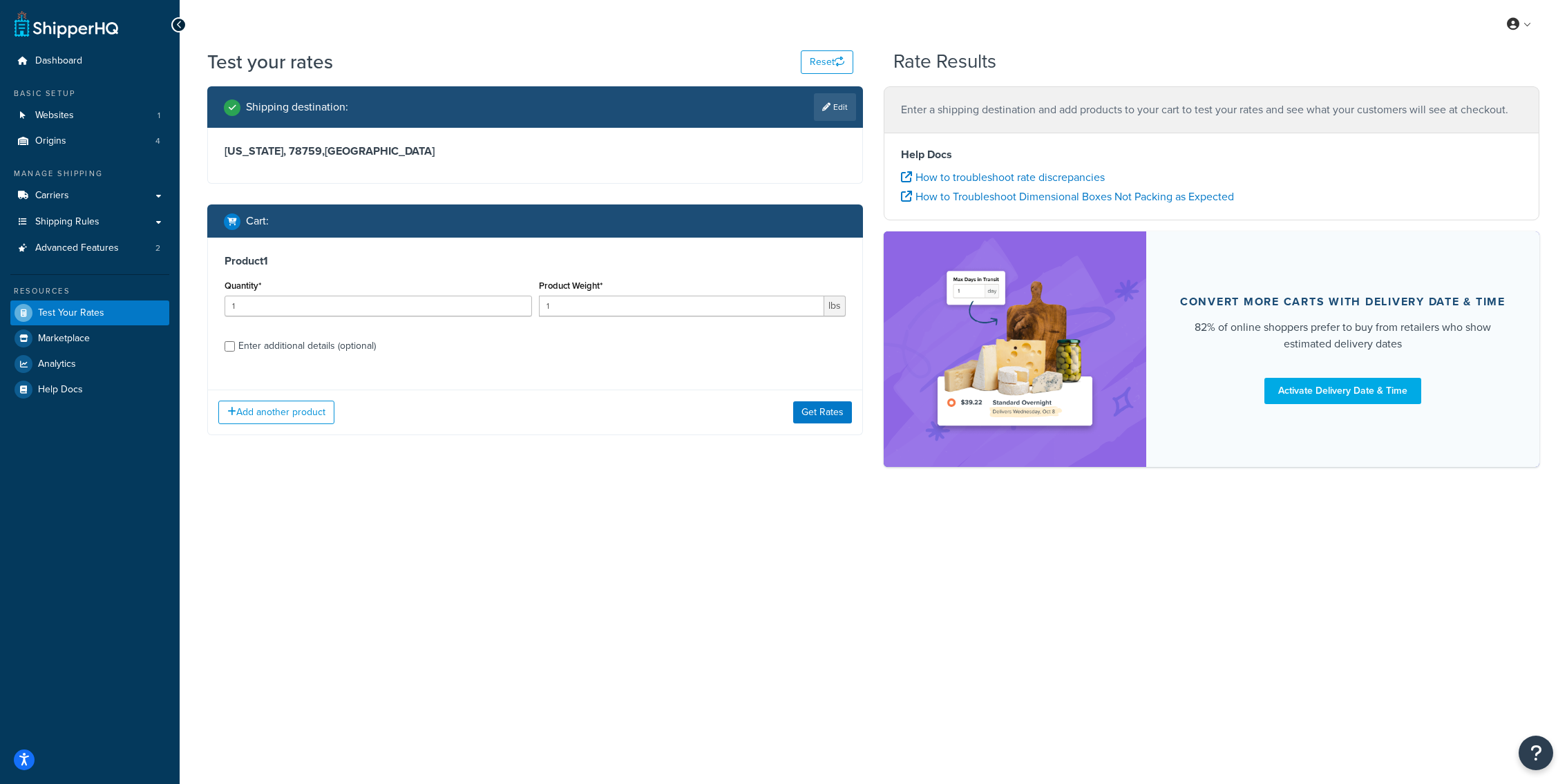
click at [809, 113] on div "Shipping destination : Edit" at bounding box center [540, 107] width 632 height 28
click at [826, 113] on link "Edit" at bounding box center [835, 107] width 42 height 28
select select "[GEOGRAPHIC_DATA]"
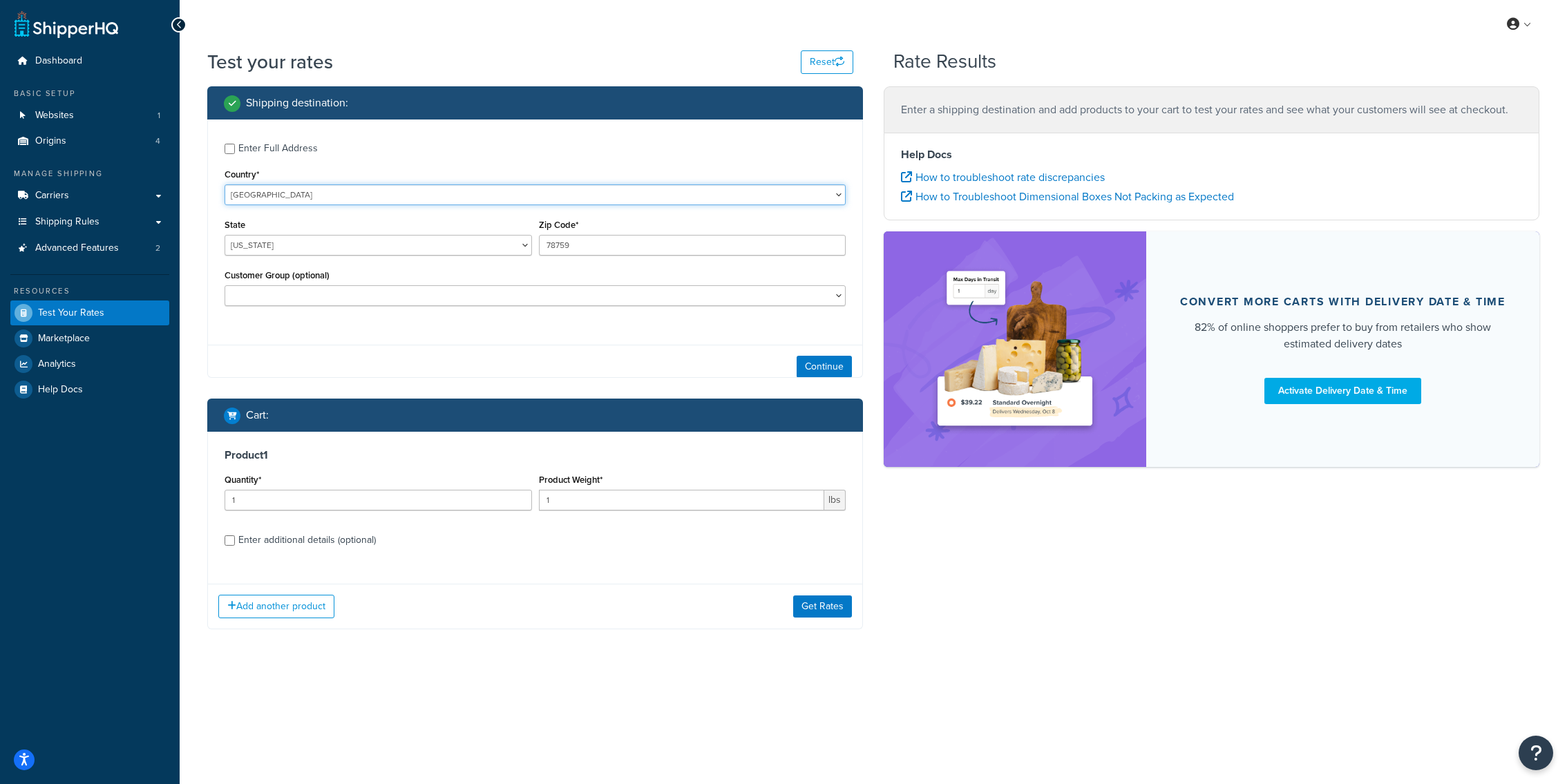
click at [224, 185] on select "United States United Kingdom Afghanistan Åland Islands Albania Algeria American…" at bounding box center [535, 195] width 621 height 21
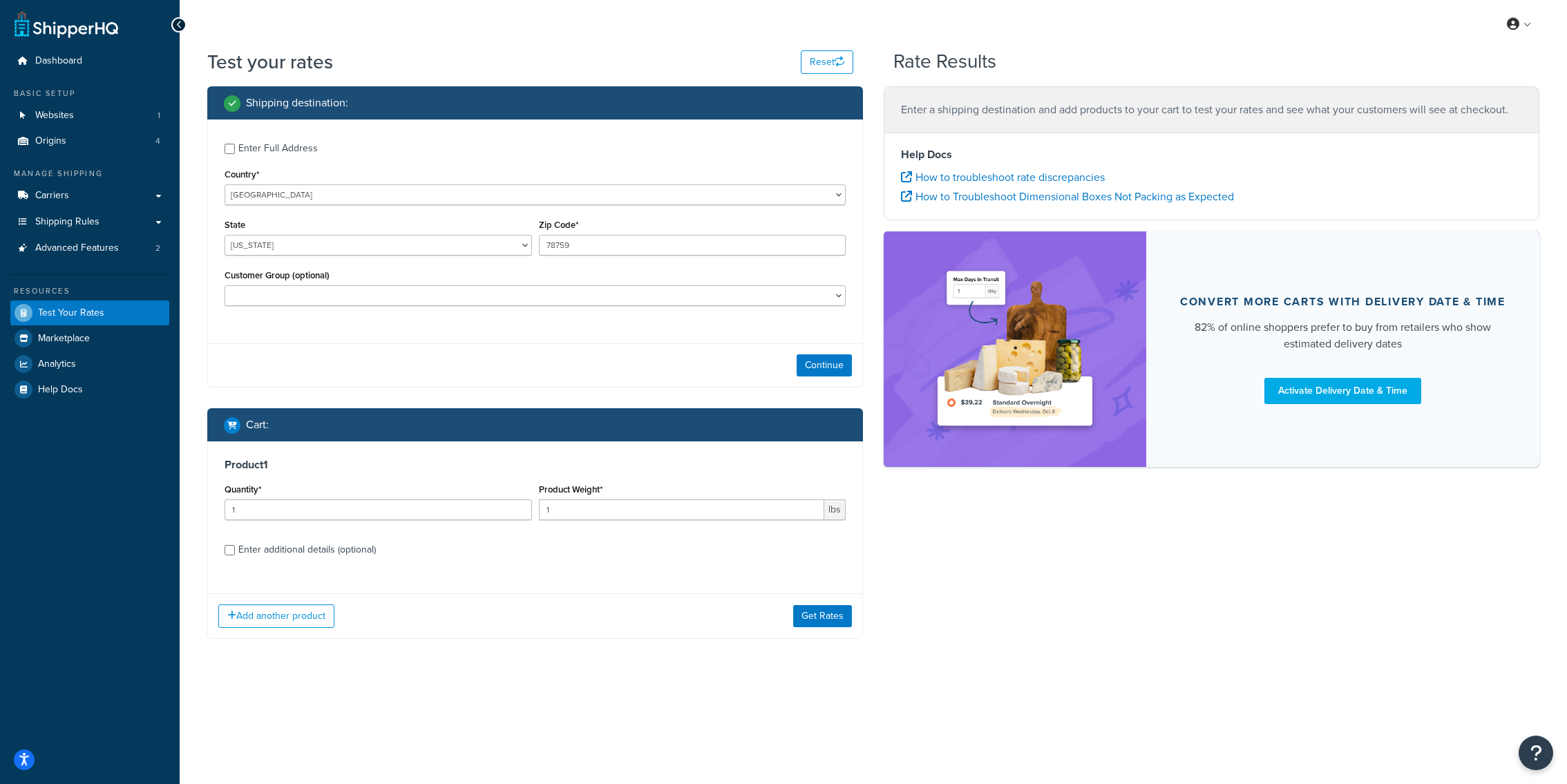
click at [308, 157] on div "Enter Full Address" at bounding box center [278, 148] width 79 height 19
click at [235, 154] on input "Enter Full Address" at bounding box center [229, 148] width 10 height 10
checkbox input "true"
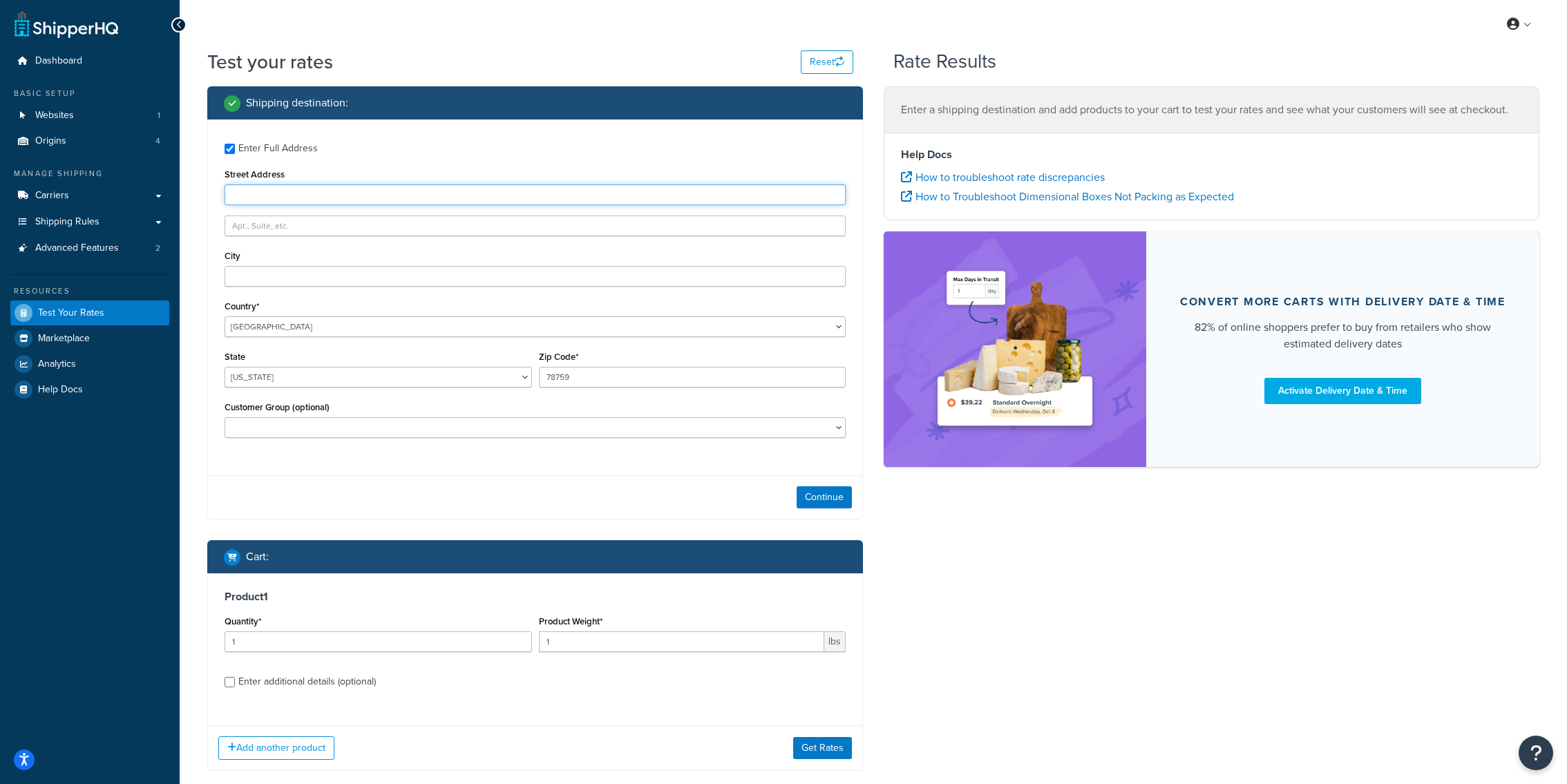
click at [336, 192] on input "Street Address" at bounding box center [535, 195] width 621 height 21
paste input "5647 SW Arctic Dr"
type input "5647 SW Arctic Dr"
click at [587, 381] on input "78759" at bounding box center [692, 377] width 307 height 21
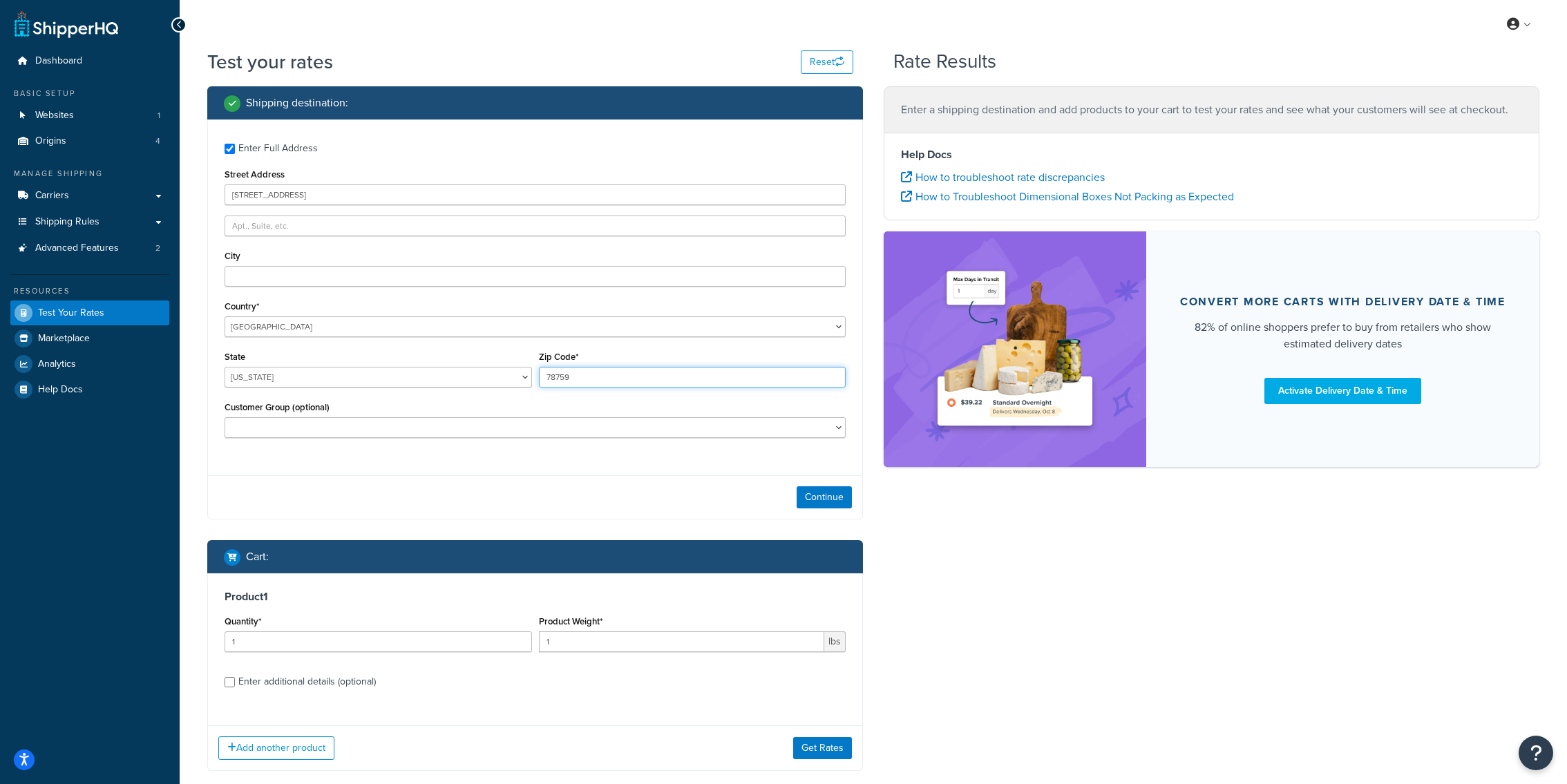
paste input "97005"
type input "97005"
click at [292, 275] on input "City" at bounding box center [535, 276] width 621 height 21
paste input "BEAVERTON"
type input "BEAVERTON"
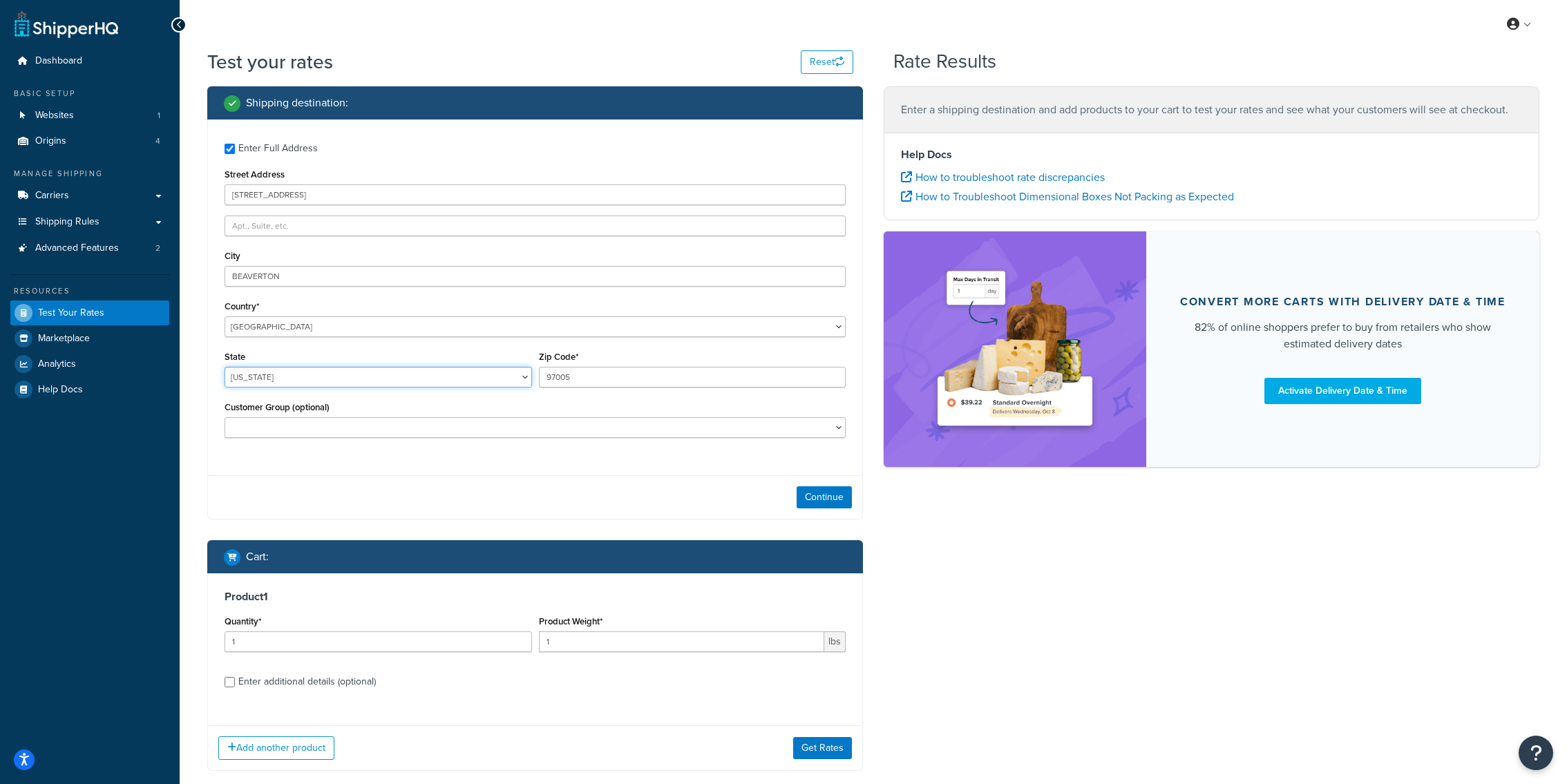
click at [224, 367] on select "Alabama Alaska American Samoa Arizona Arkansas Armed Forces Americas Armed Forc…" at bounding box center [378, 377] width 307 height 21
select select "OR"
click option "Oregon" at bounding box center [0, 0] width 0 height 0
click at [812, 497] on button "Continue" at bounding box center [825, 497] width 55 height 22
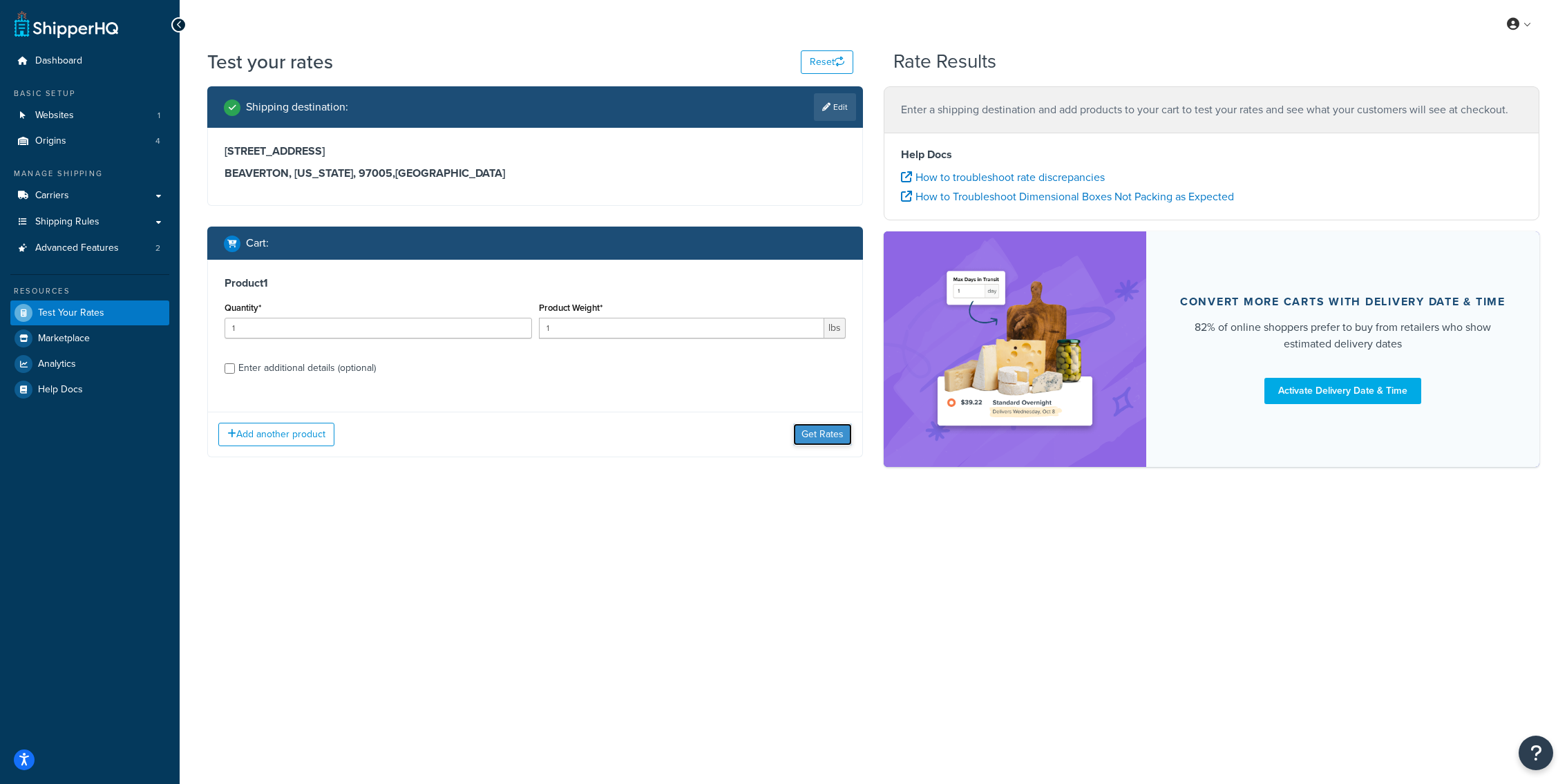
click at [809, 428] on button "Get Rates" at bounding box center [822, 435] width 59 height 22
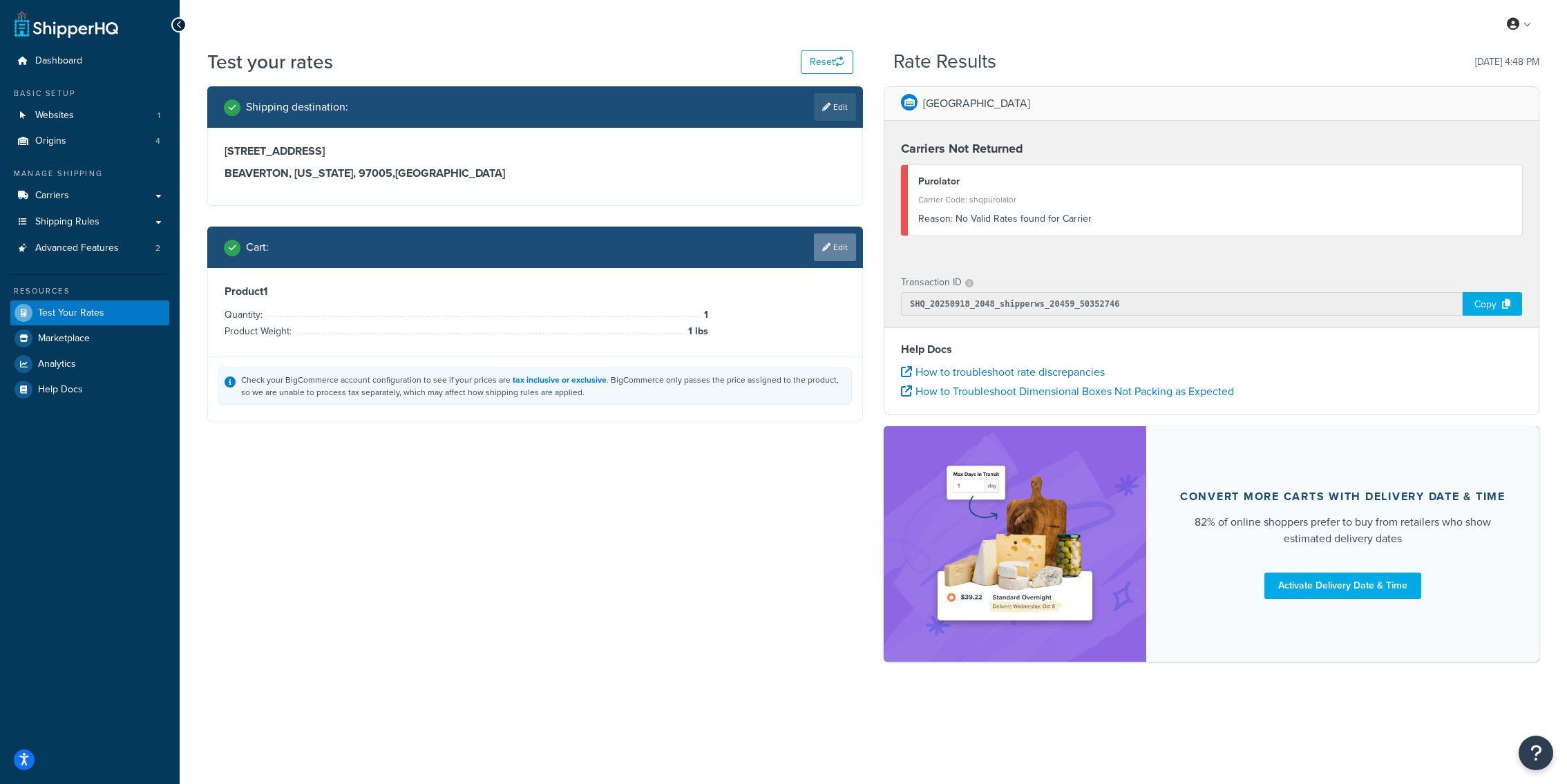
click at [845, 252] on link "Edit" at bounding box center [835, 247] width 42 height 28
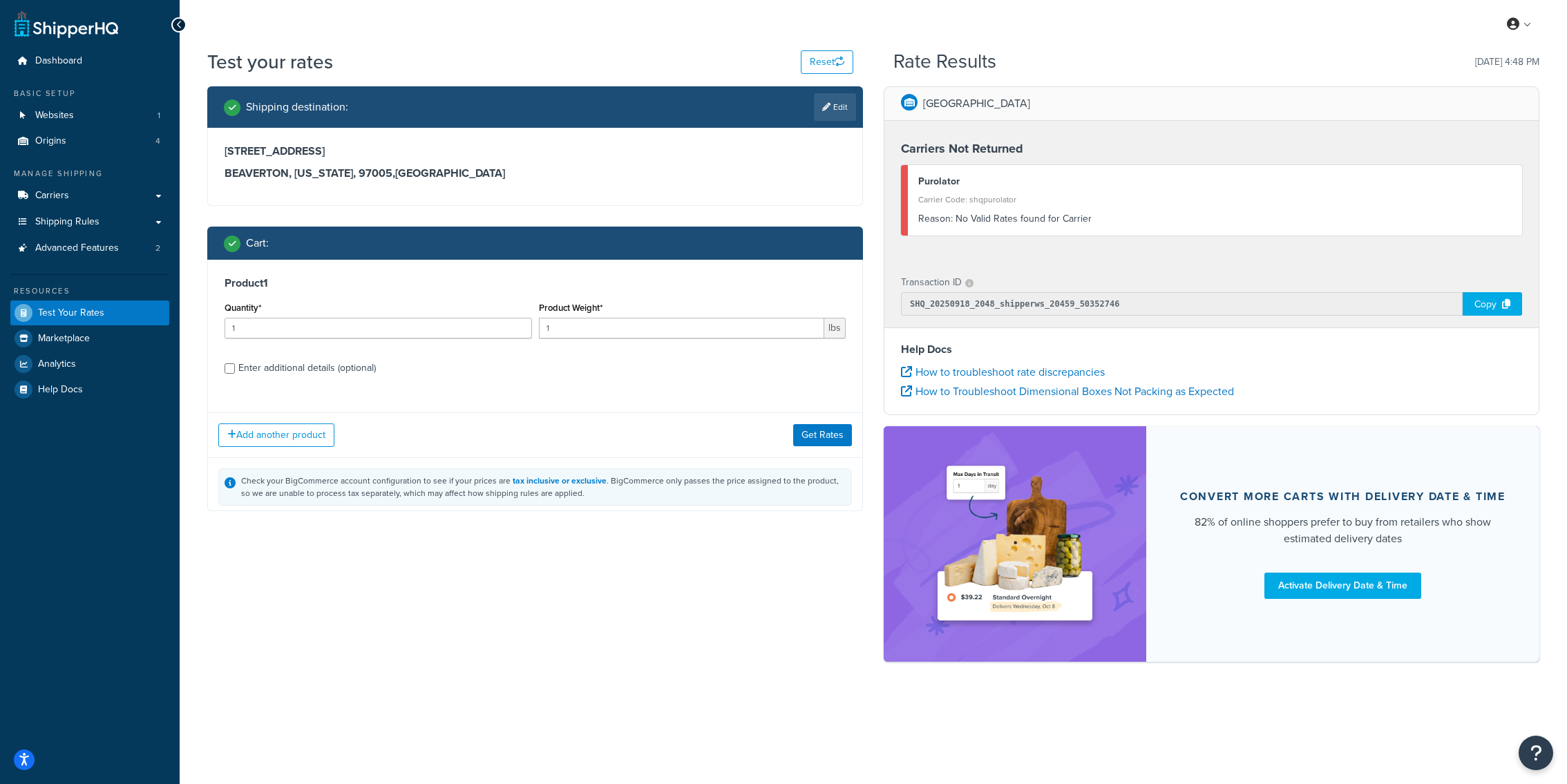
click at [356, 375] on div "Enter additional details (optional)" at bounding box center [307, 368] width 138 height 19
click at [235, 374] on input "Enter additional details (optional)" at bounding box center [229, 368] width 10 height 10
checkbox input "true"
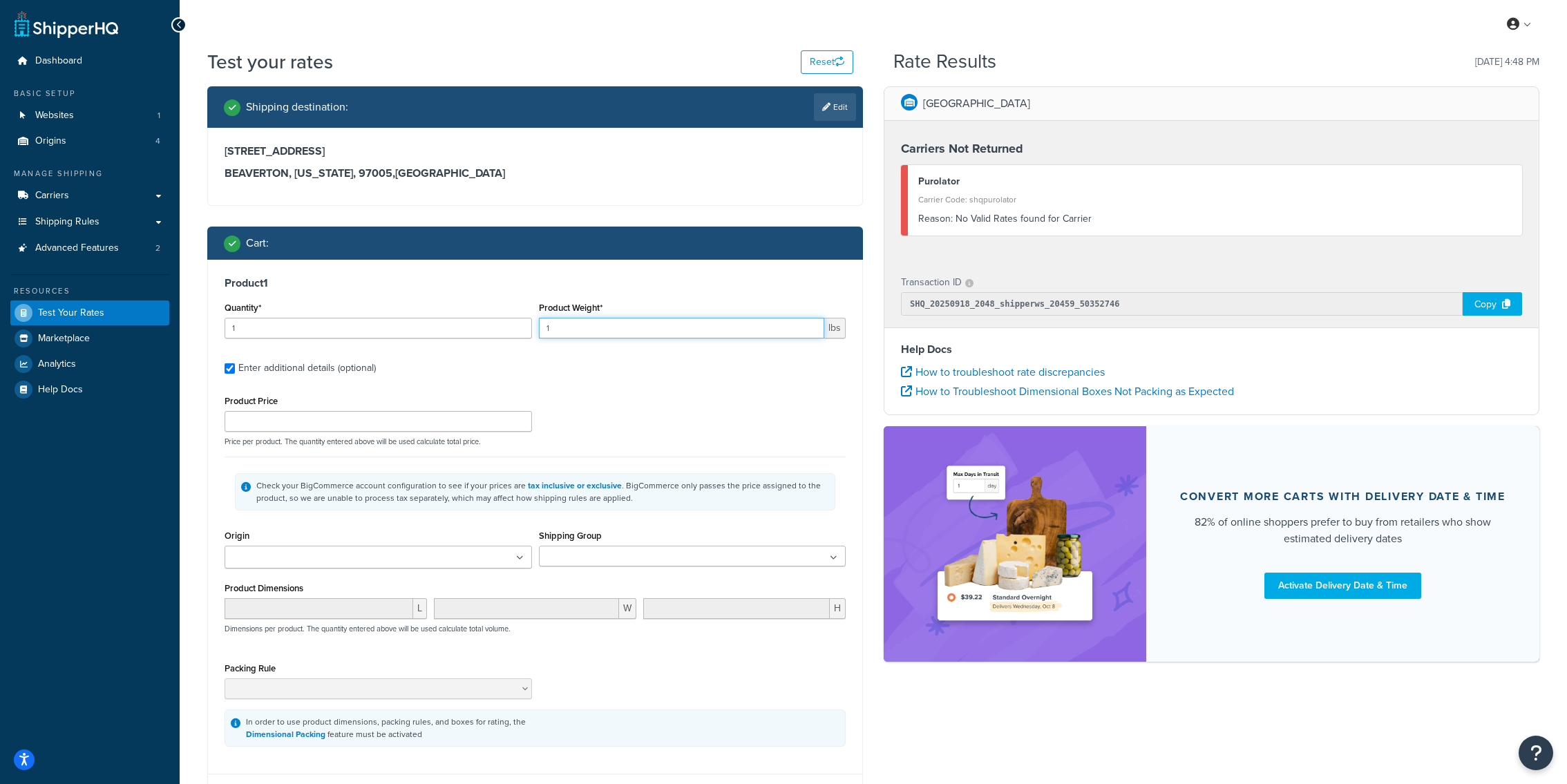
click at [584, 327] on input "1" at bounding box center [681, 328] width 286 height 21
paste input "0.2500"
type input "0.2500"
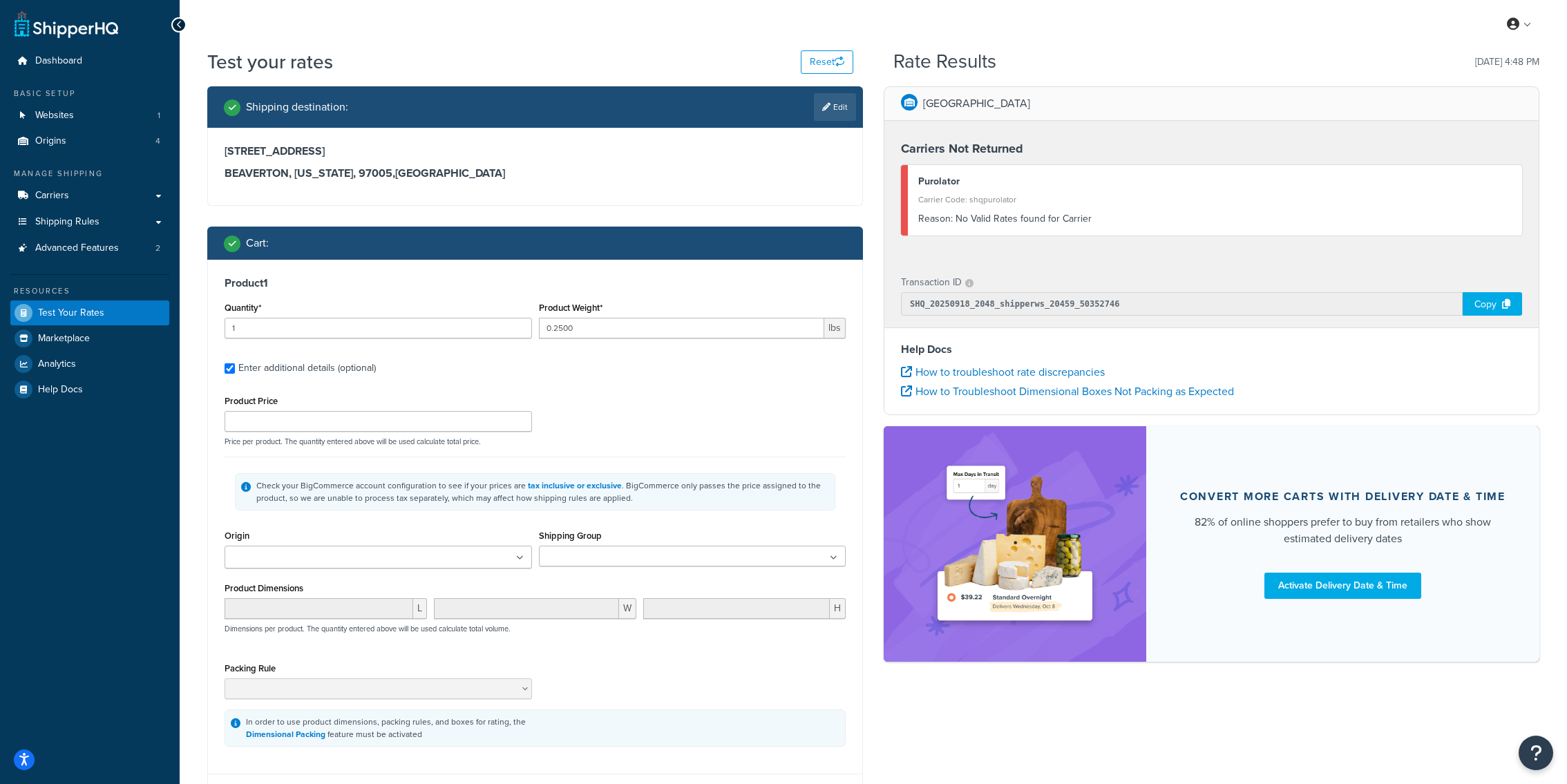
click at [432, 339] on div "Quantity* 1" at bounding box center [378, 324] width 315 height 51
click at [432, 333] on input "1" at bounding box center [378, 328] width 307 height 21
type input "48"
click at [351, 560] on input "Origin" at bounding box center [290, 558] width 122 height 15
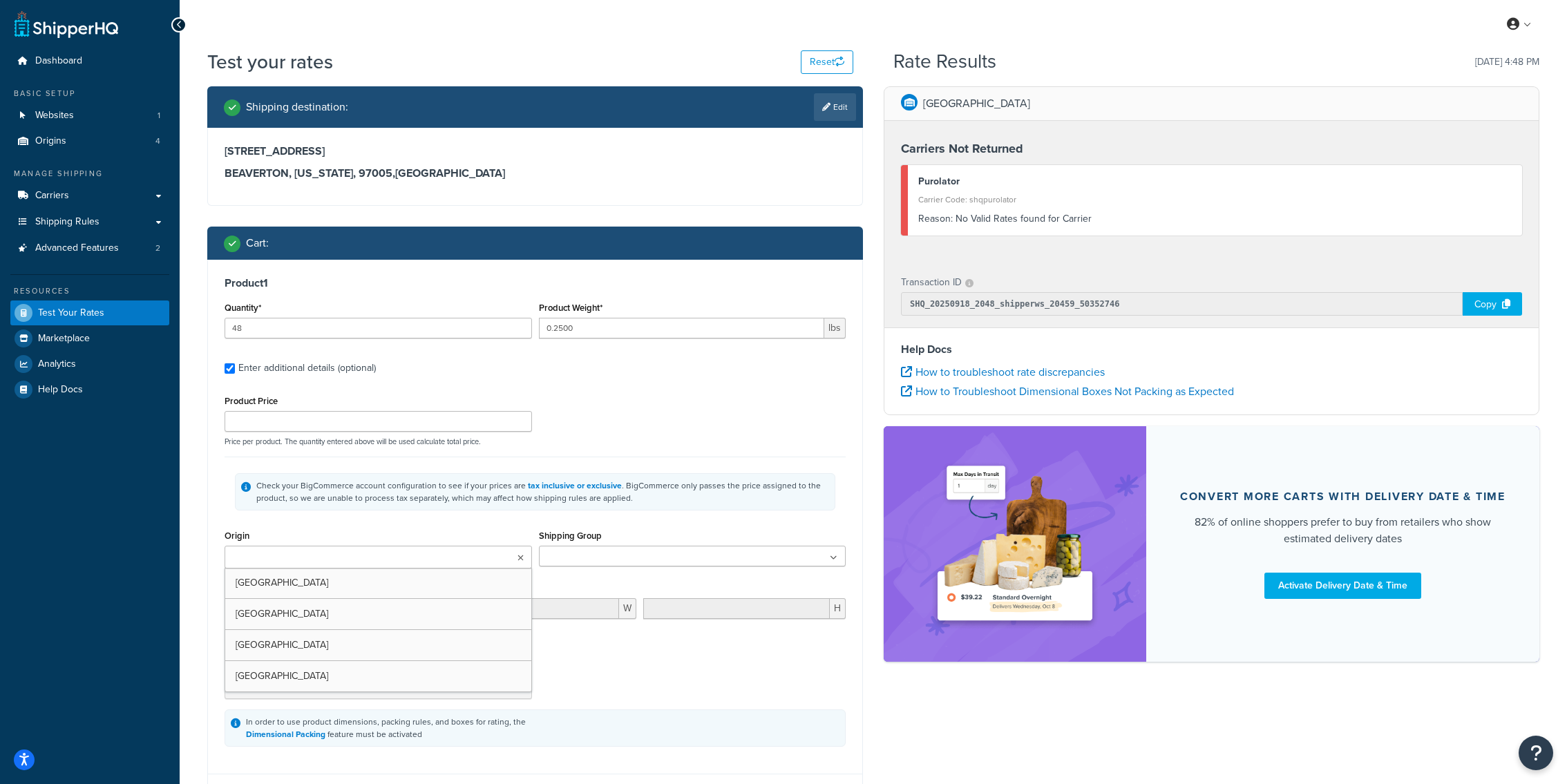
scroll to position [190, 0]
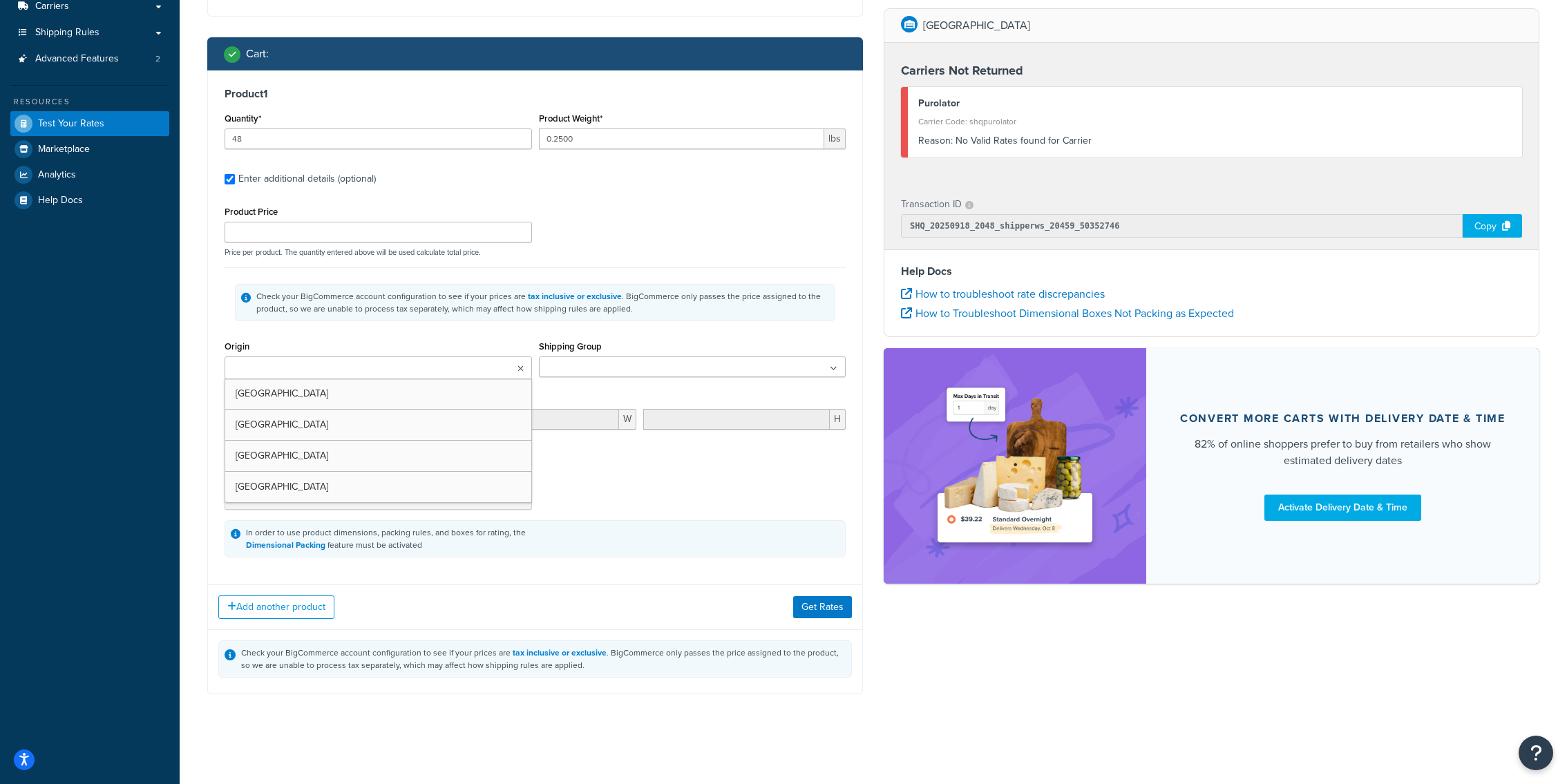
click at [806, 596] on div "Add another product Get Rates" at bounding box center [536, 607] width 654 height 45
click at [806, 597] on button "Get Rates" at bounding box center [822, 607] width 59 height 22
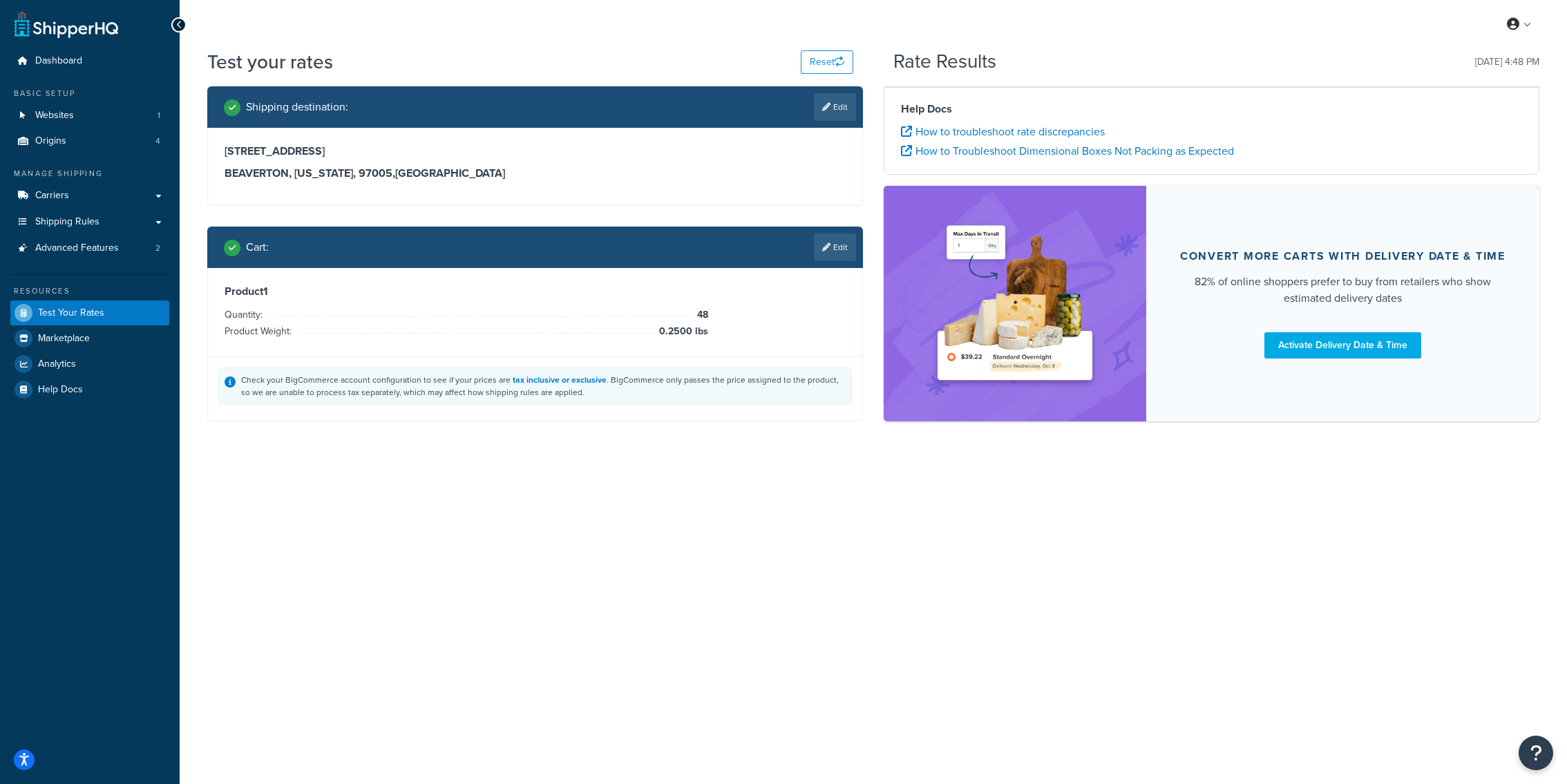
scroll to position [0, 0]
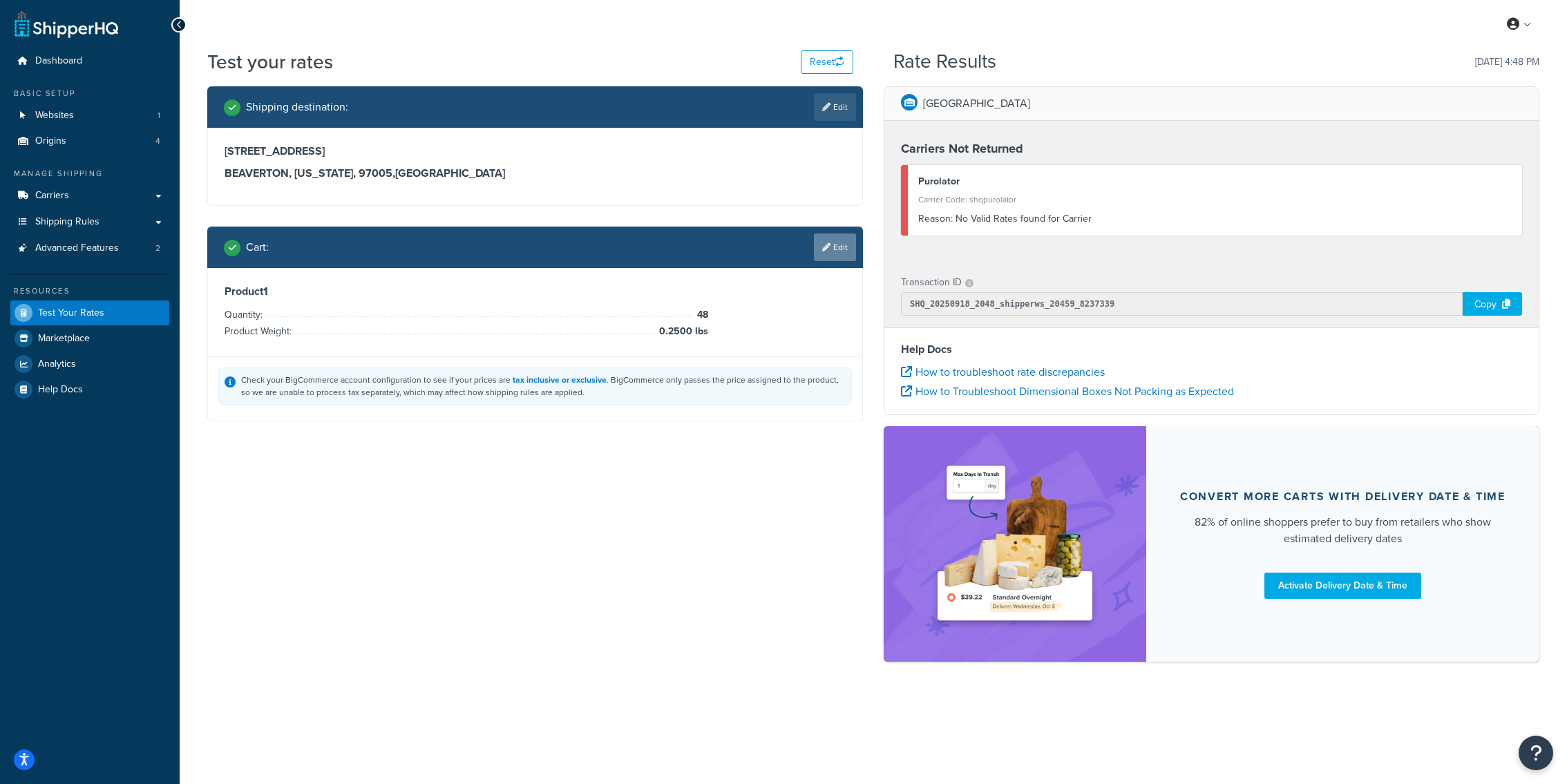
click at [825, 253] on link "Edit" at bounding box center [835, 247] width 42 height 28
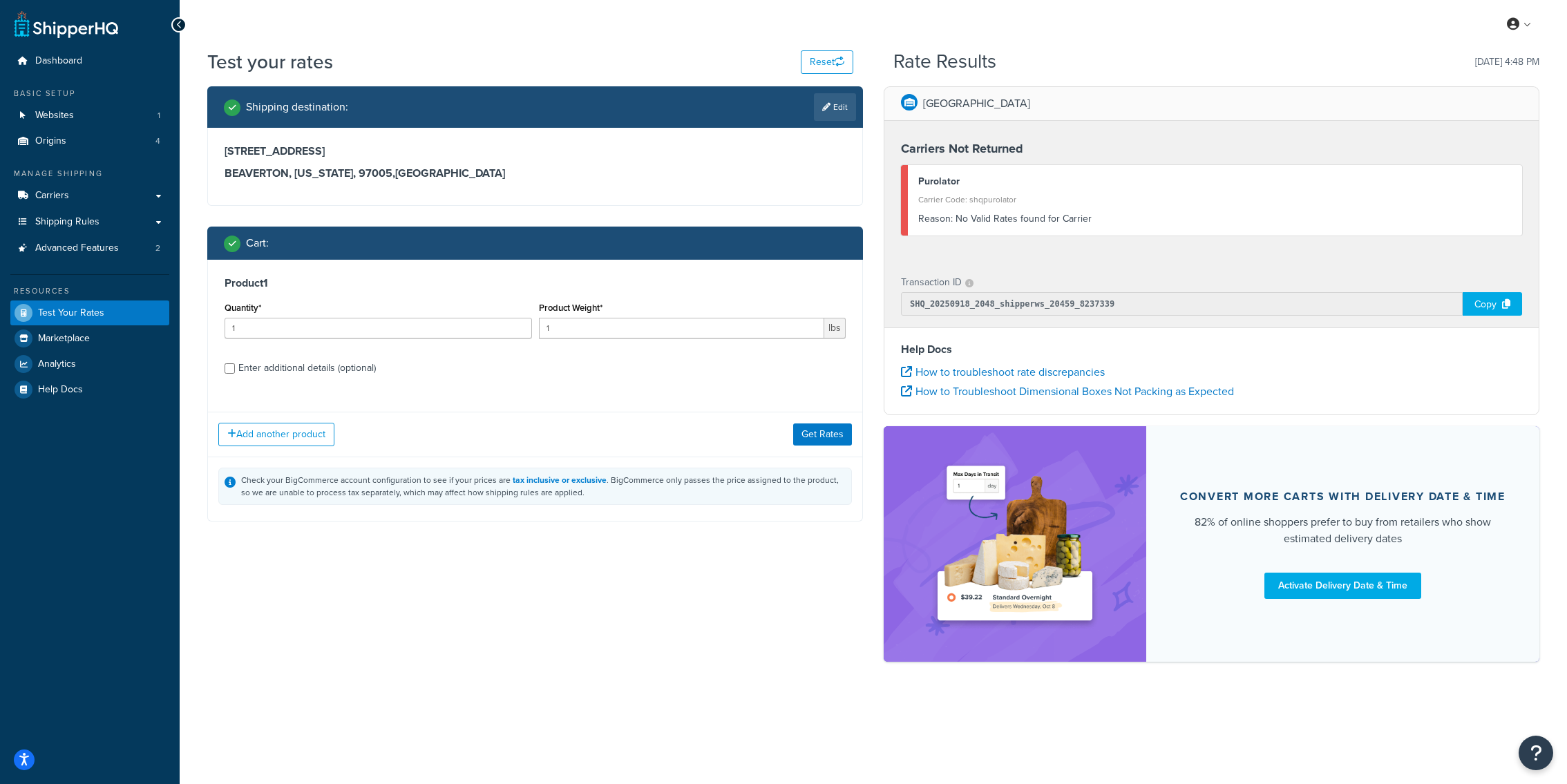
click at [327, 371] on div "Enter additional details (optional)" at bounding box center [307, 368] width 138 height 19
click at [235, 371] on input "Enter additional details (optional)" at bounding box center [229, 368] width 10 height 10
checkbox input "true"
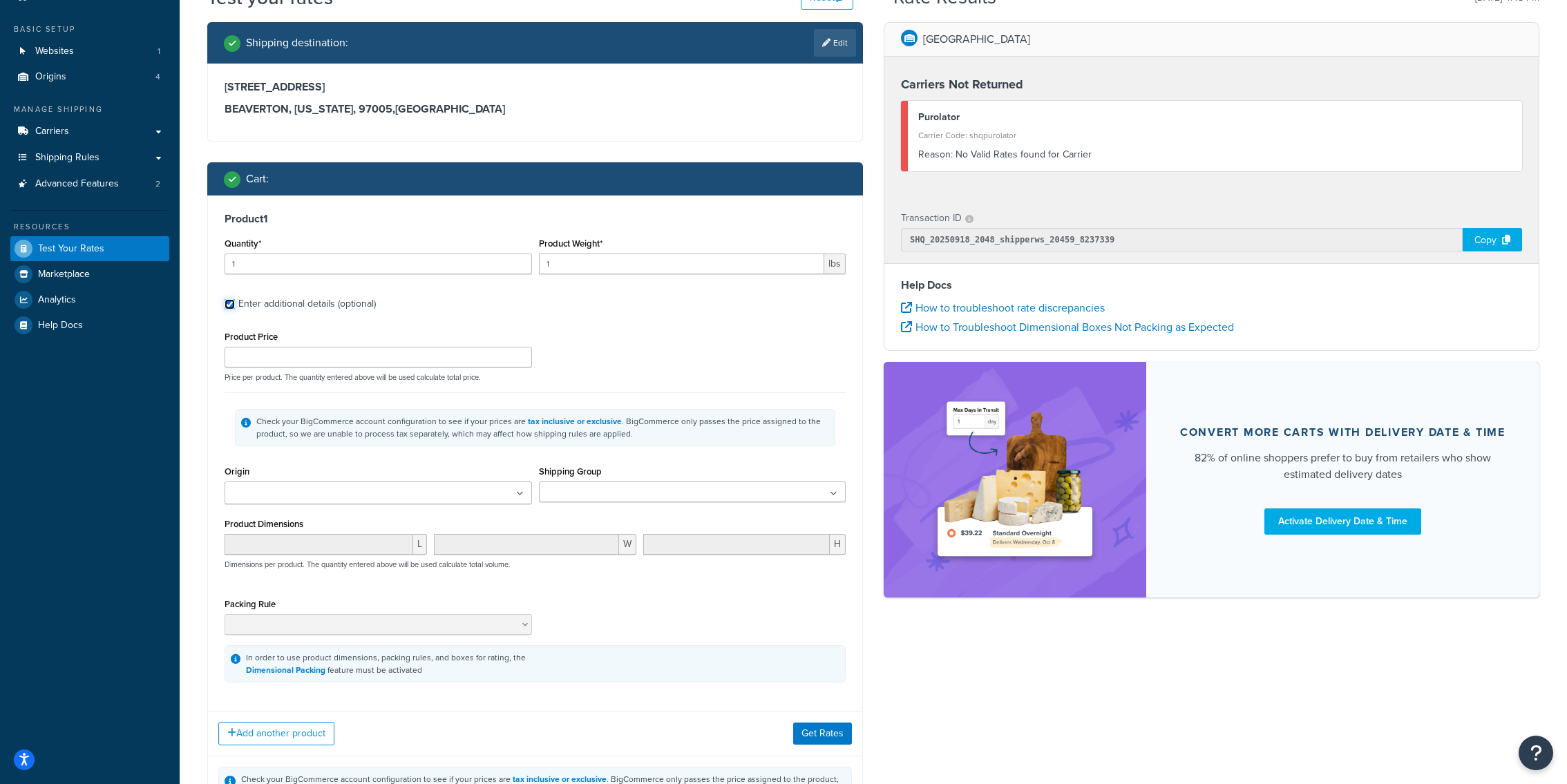
scroll to position [101, 0]
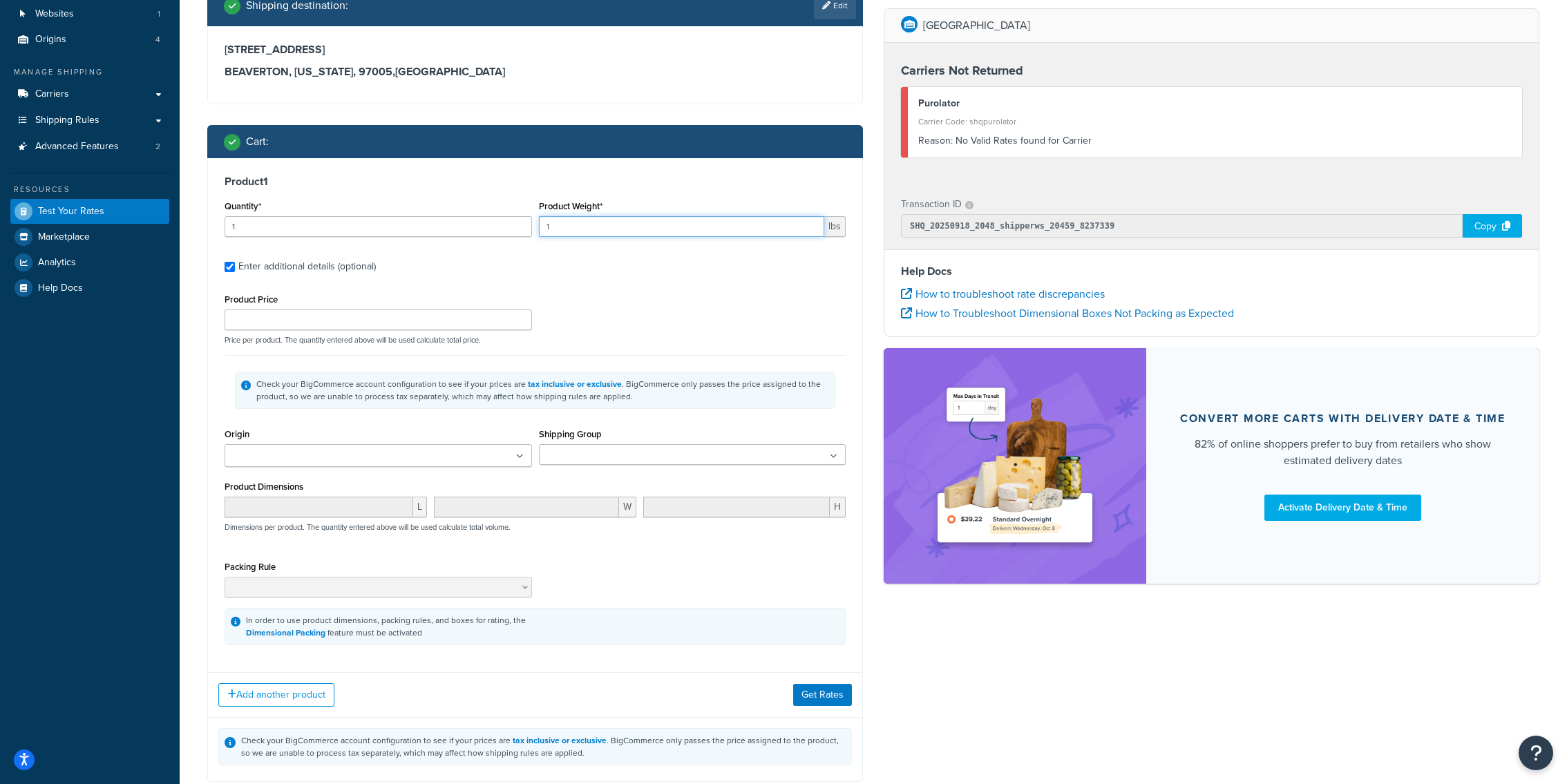
click at [621, 230] on input "1" at bounding box center [681, 226] width 286 height 21
paste input "0.2500"
type input "0.2500"
click at [804, 682] on div "Add another product Get Rates" at bounding box center [536, 695] width 654 height 45
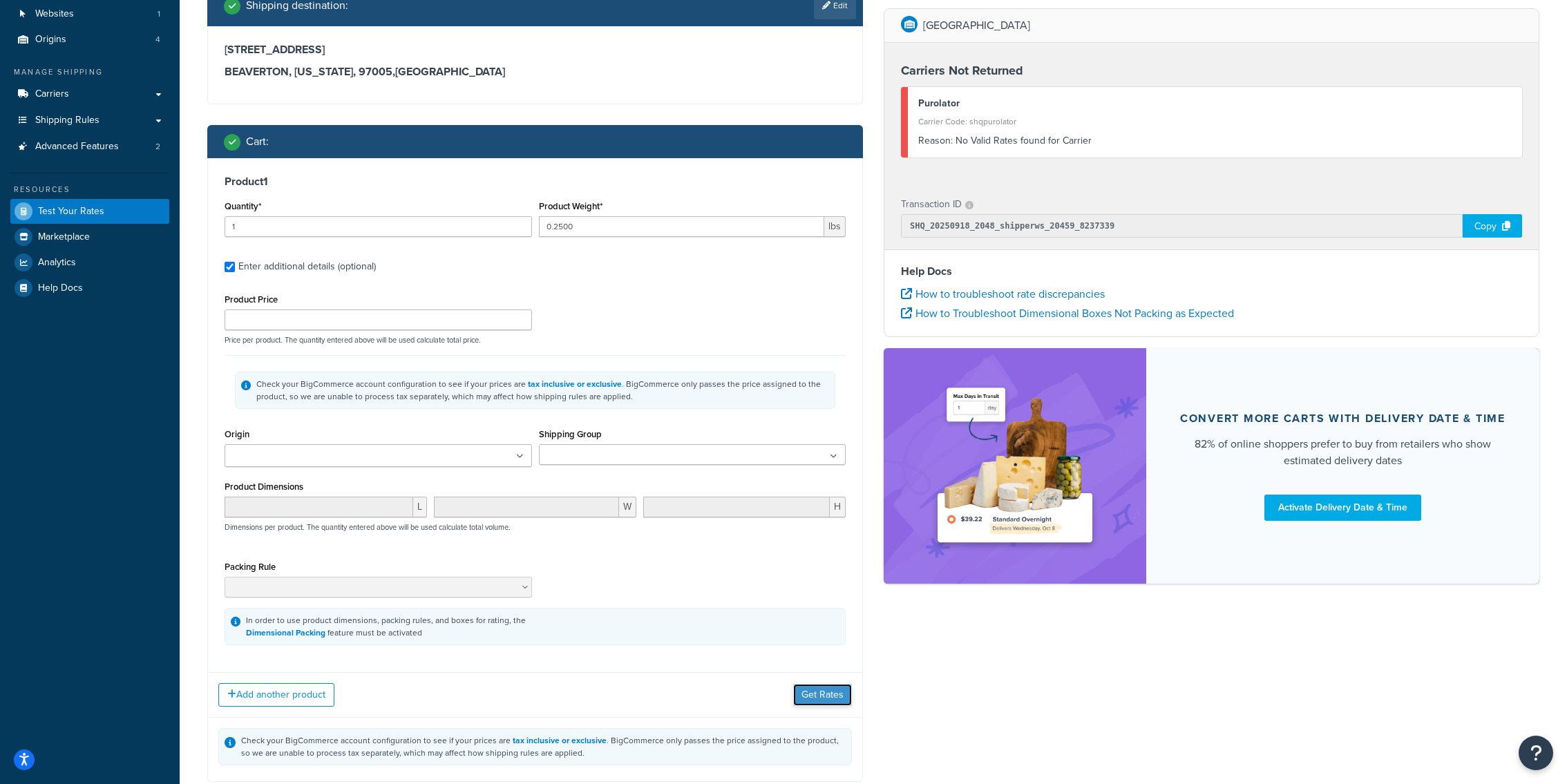
click at [804, 687] on button "Get Rates" at bounding box center [822, 695] width 59 height 22
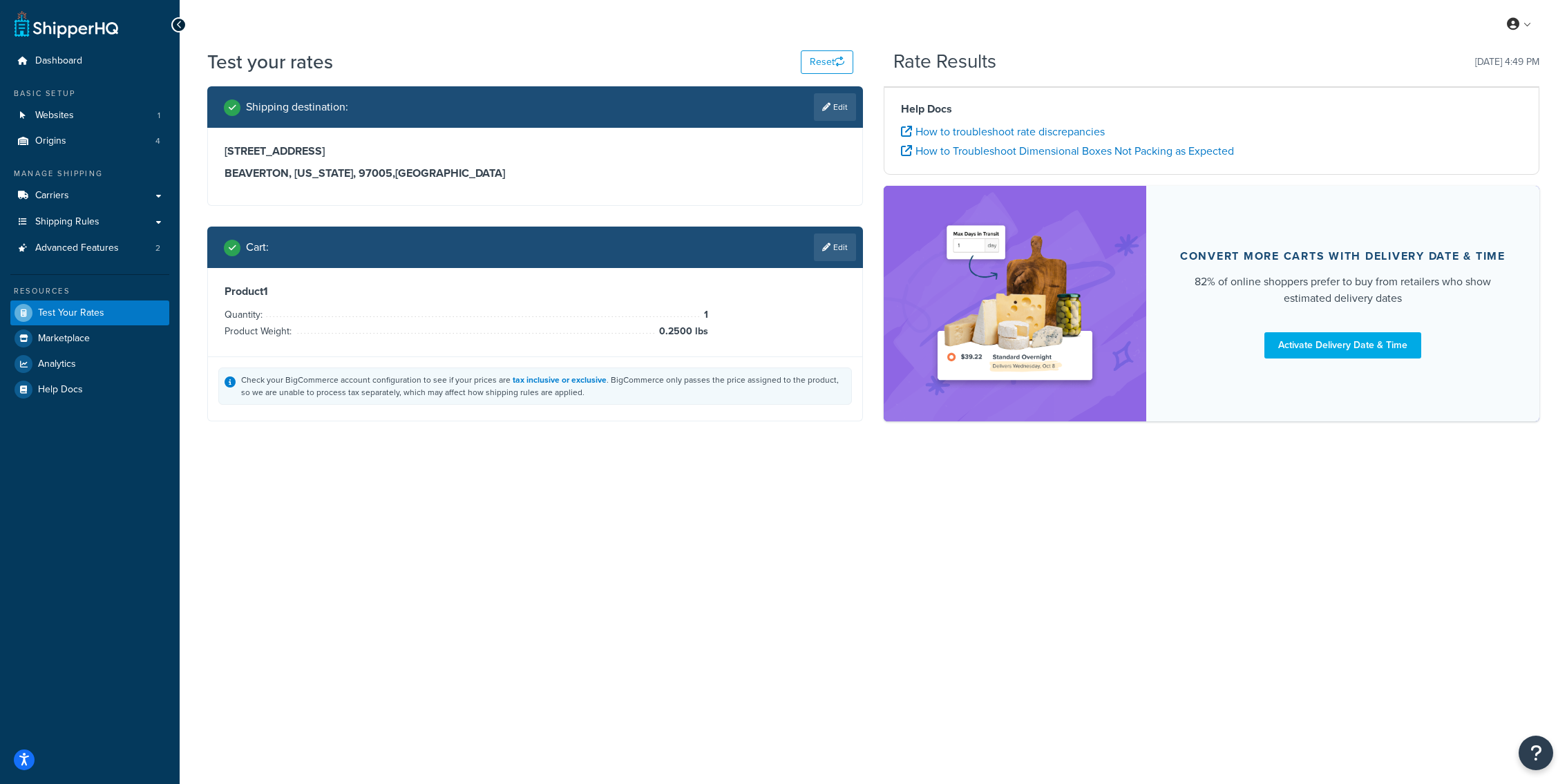
scroll to position [0, 0]
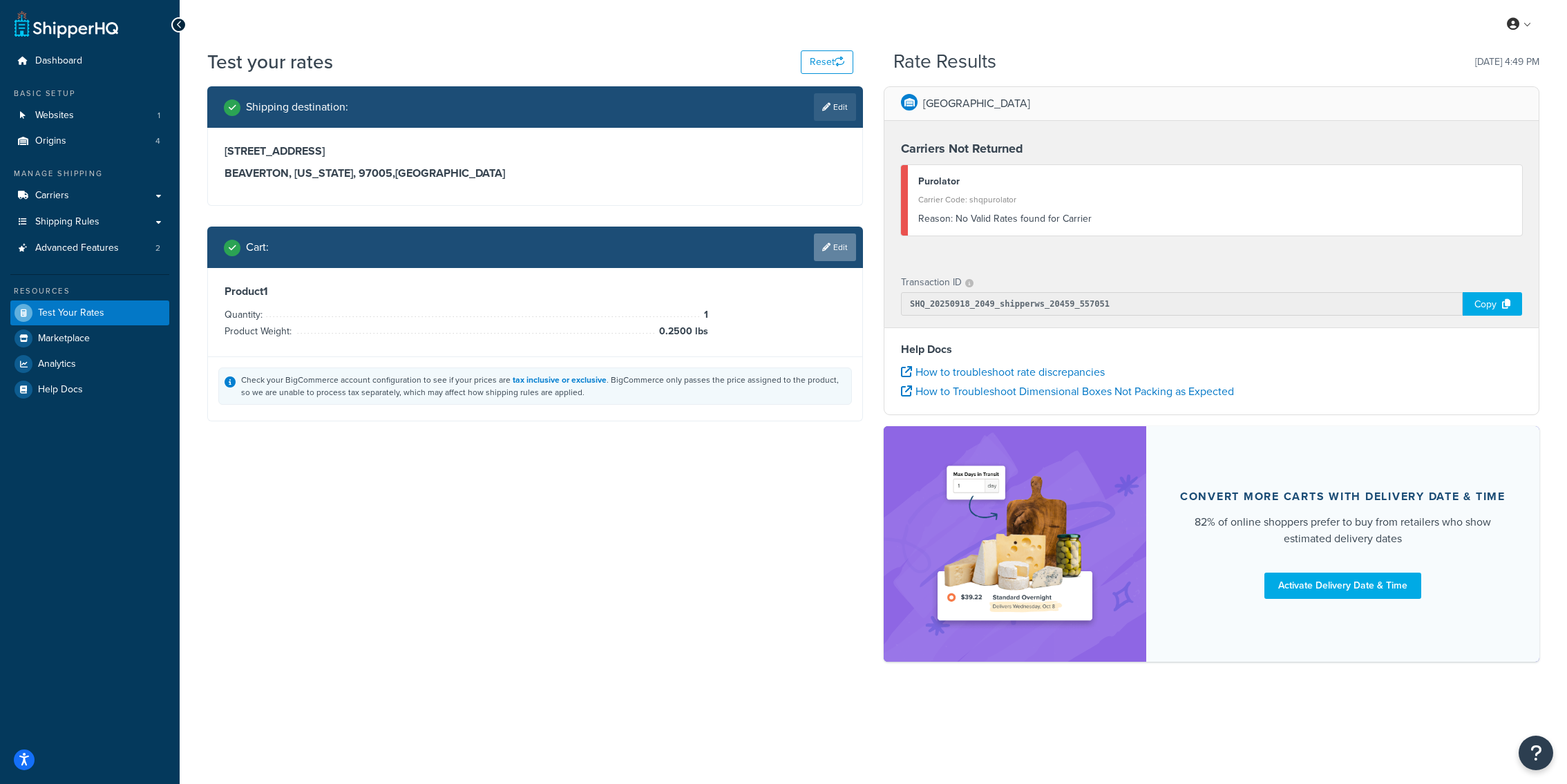
click at [836, 247] on link "Edit" at bounding box center [835, 247] width 42 height 28
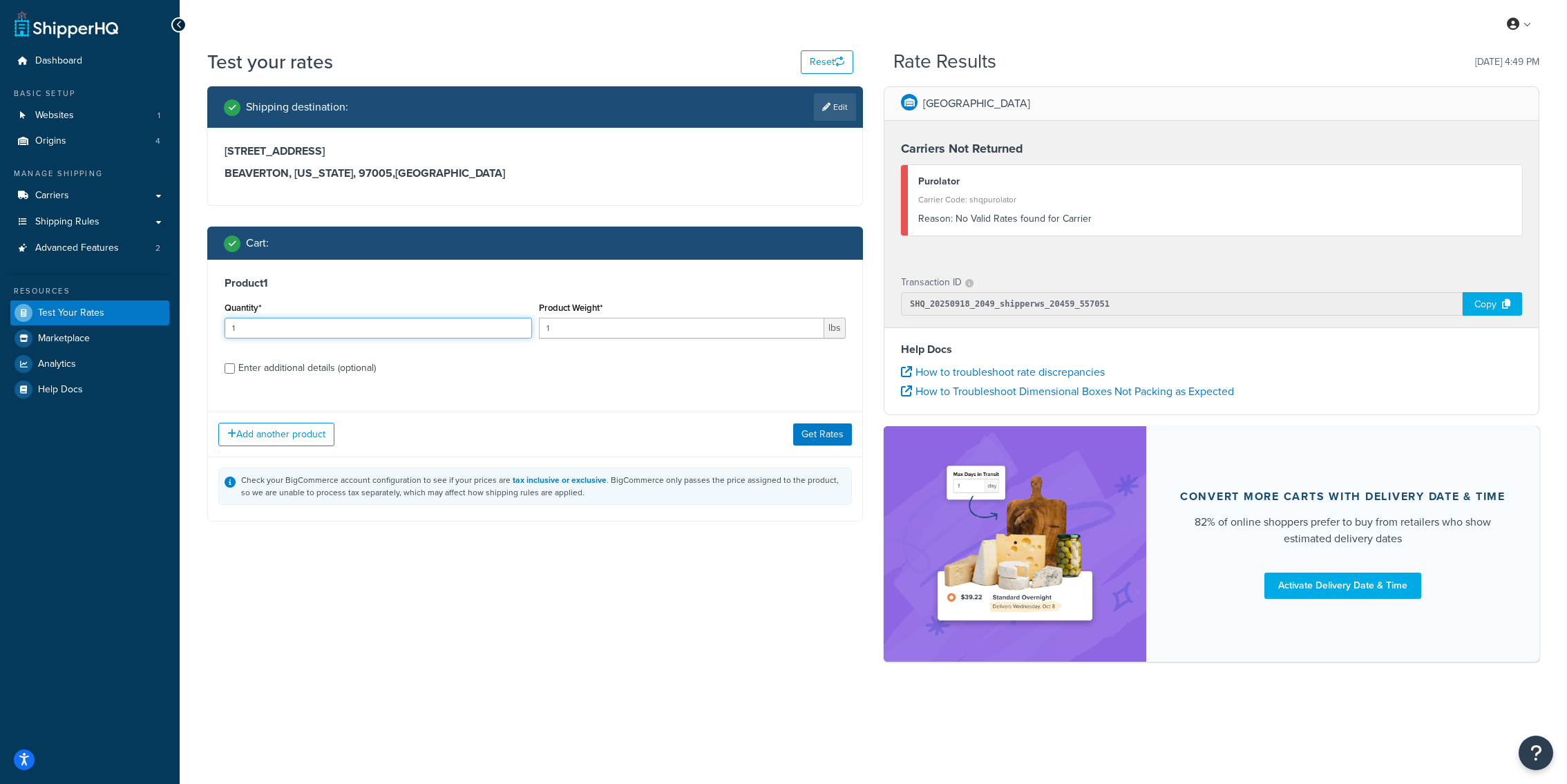
click at [329, 338] on input "1" at bounding box center [378, 328] width 307 height 21
type input "48"
click at [811, 446] on div "Add another product Get Rates" at bounding box center [536, 434] width 654 height 45
click at [814, 439] on button "Get Rates" at bounding box center [822, 435] width 59 height 22
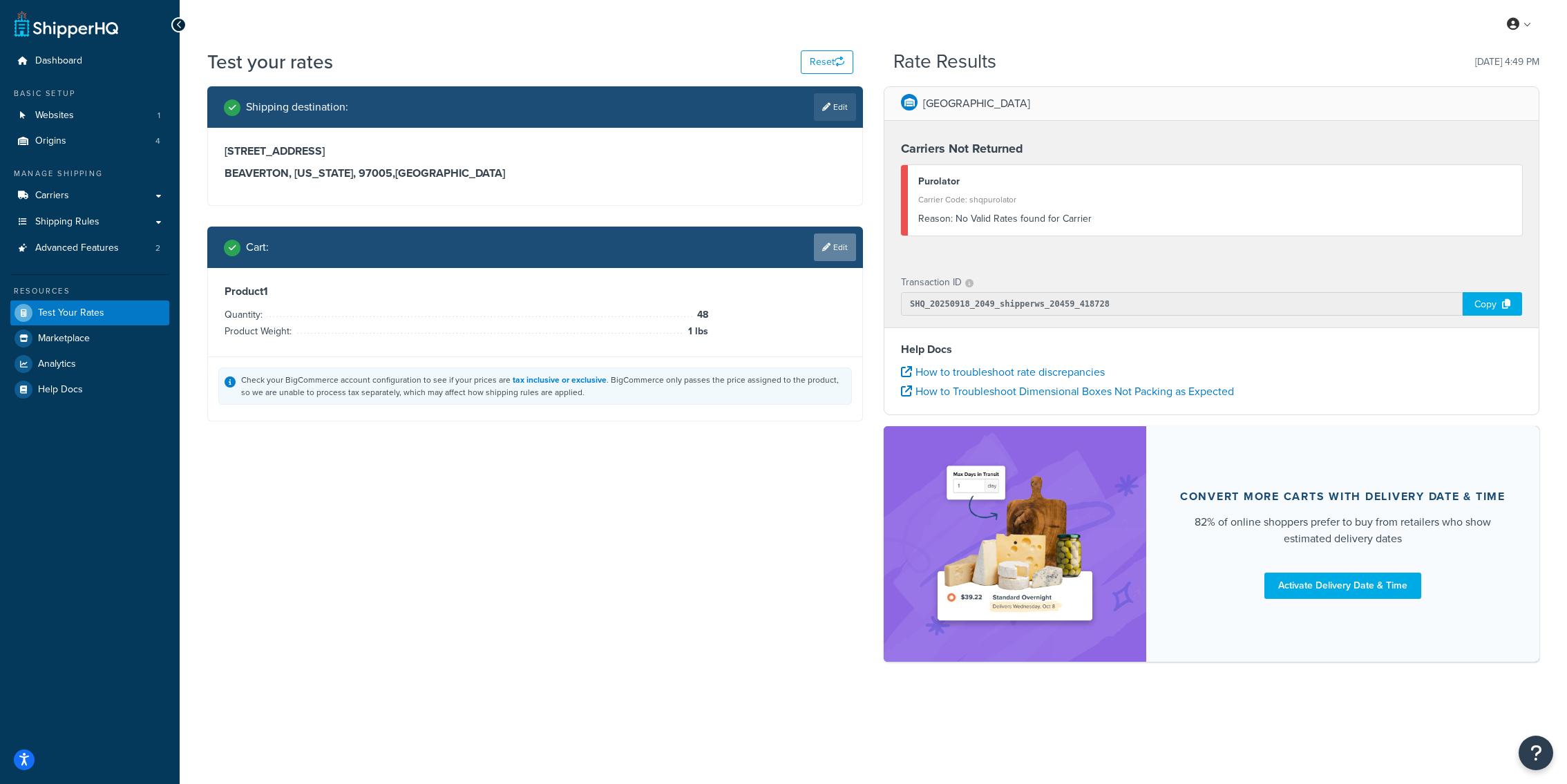
click at [840, 246] on link "Edit" at bounding box center [835, 247] width 42 height 28
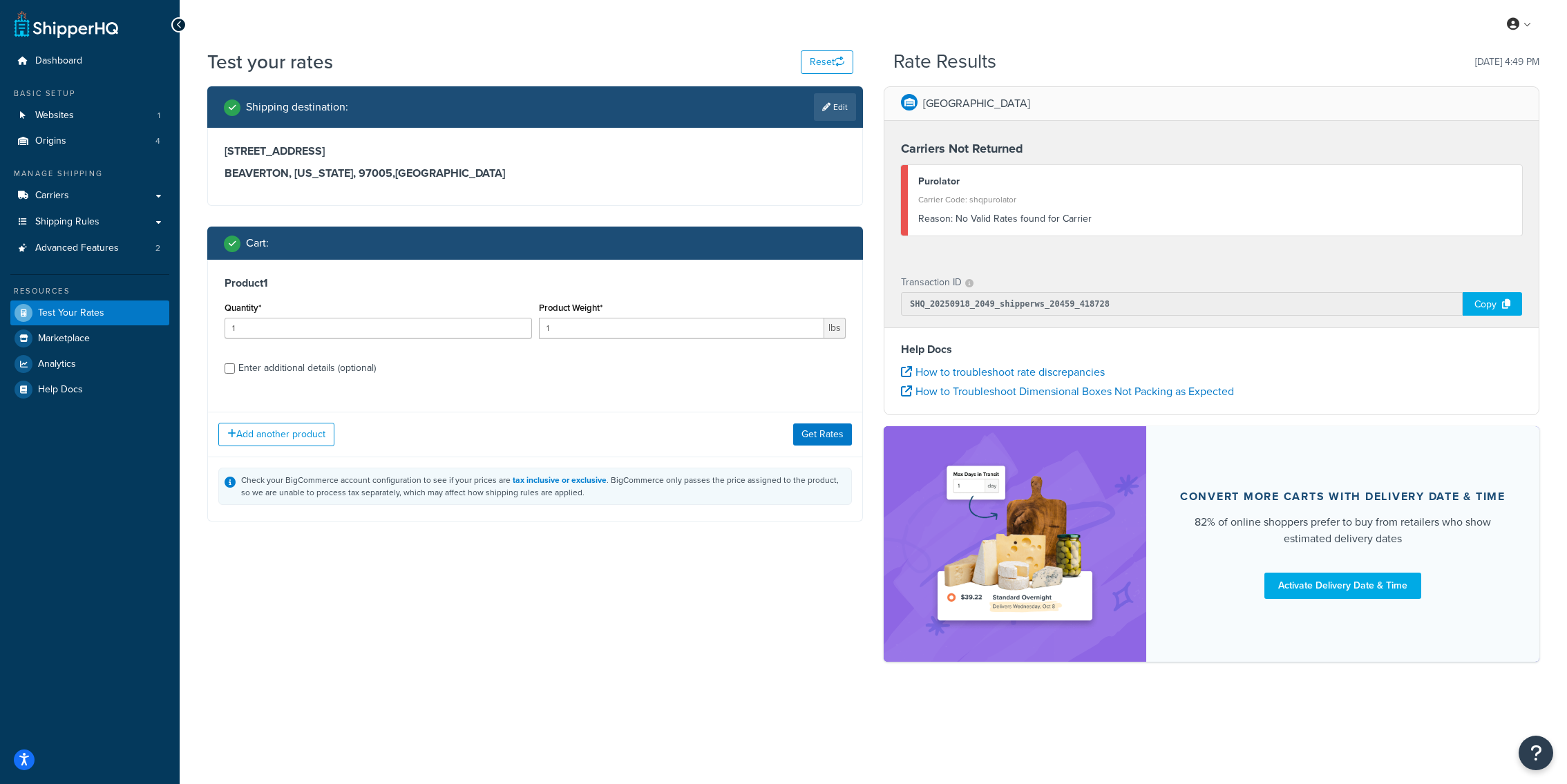
click at [333, 376] on div "Enter additional details (optional)" at bounding box center [307, 368] width 138 height 19
click at [235, 374] on input "Enter additional details (optional)" at bounding box center [229, 368] width 10 height 10
checkbox input "true"
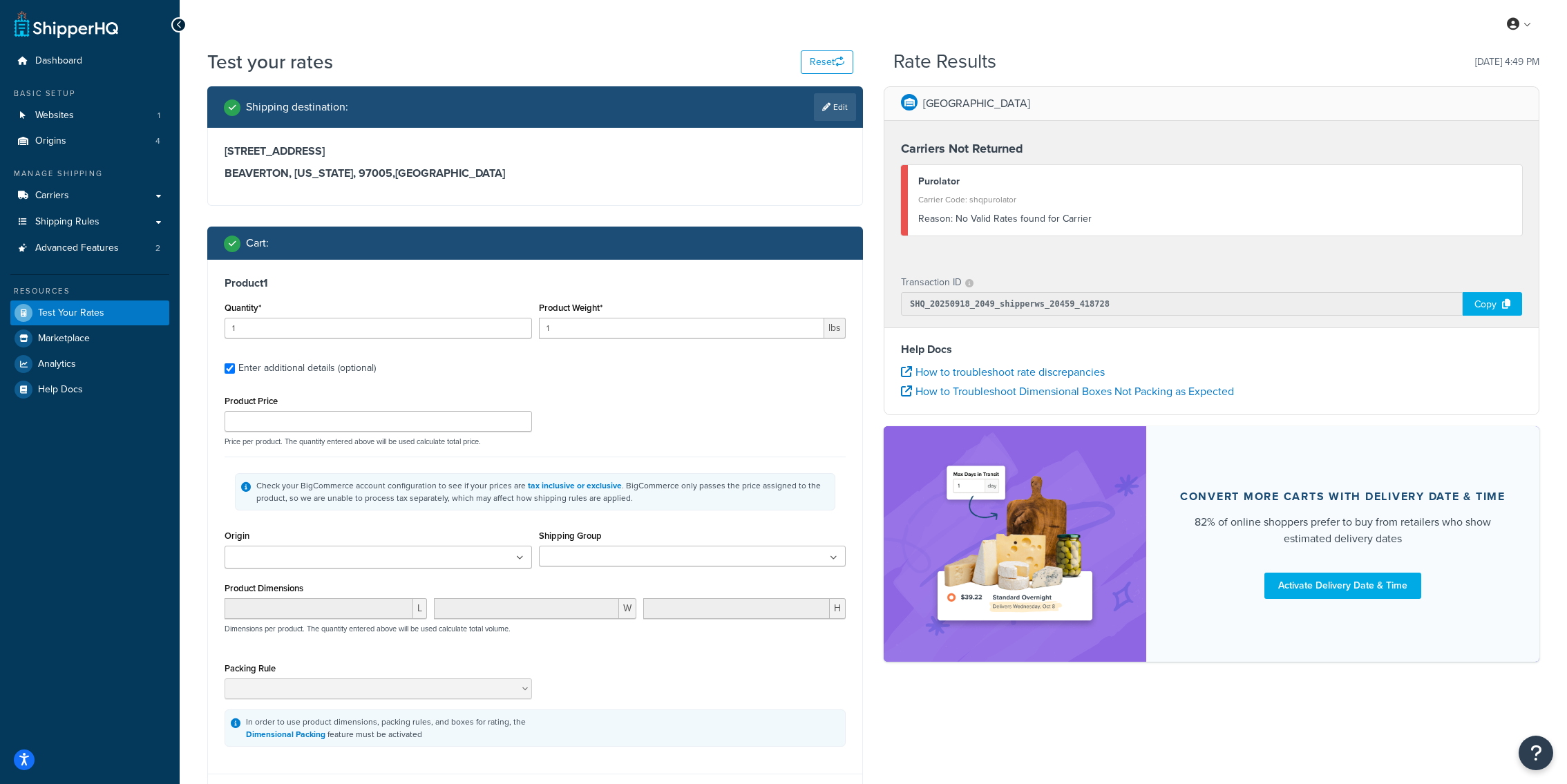
click at [600, 397] on div "Product Price Price per product. The quantity entered above will be used calcul…" at bounding box center [535, 419] width 628 height 55
click at [143, 137] on link "Origins 4" at bounding box center [90, 141] width 159 height 25
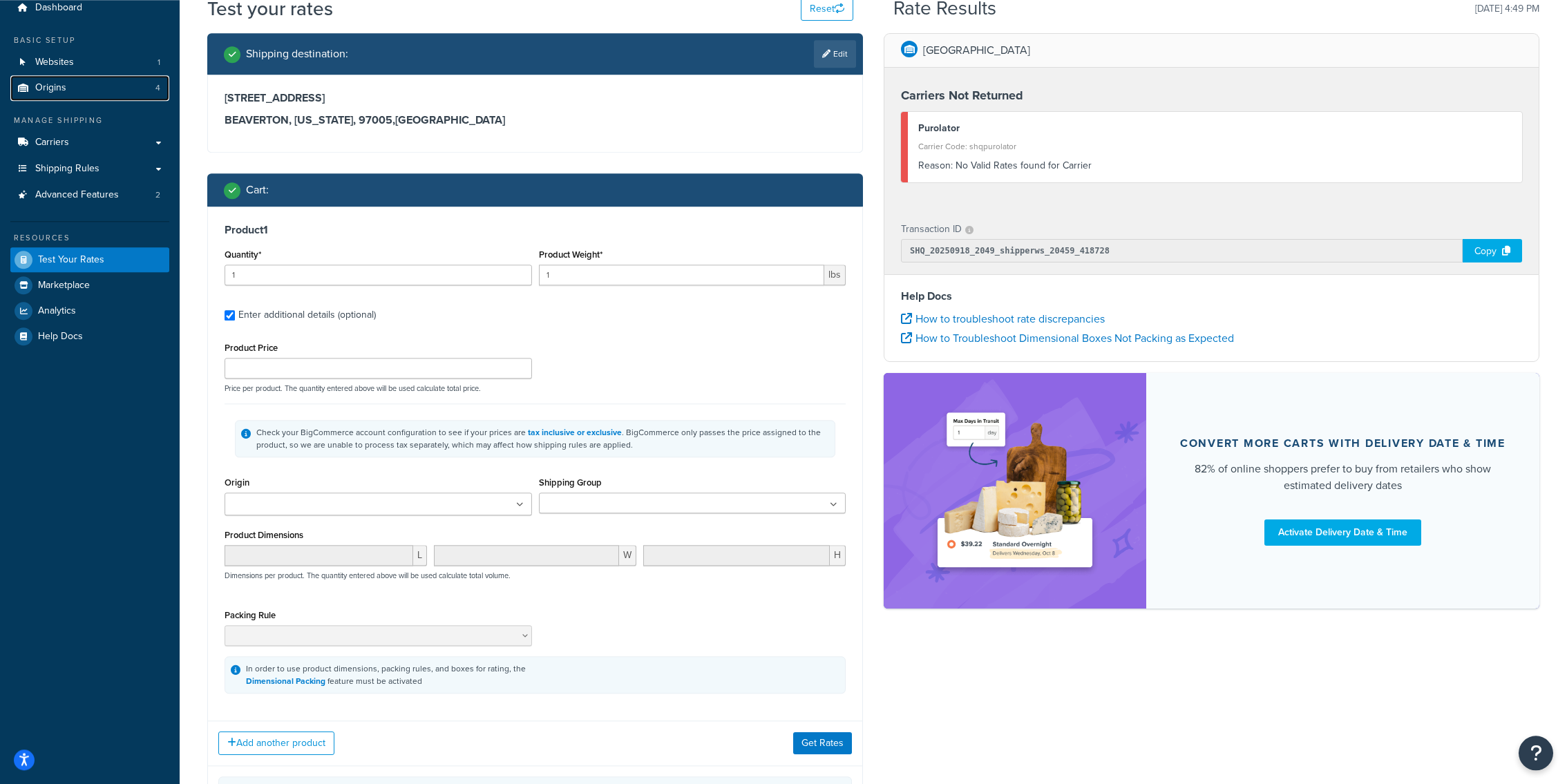
scroll to position [60, 0]
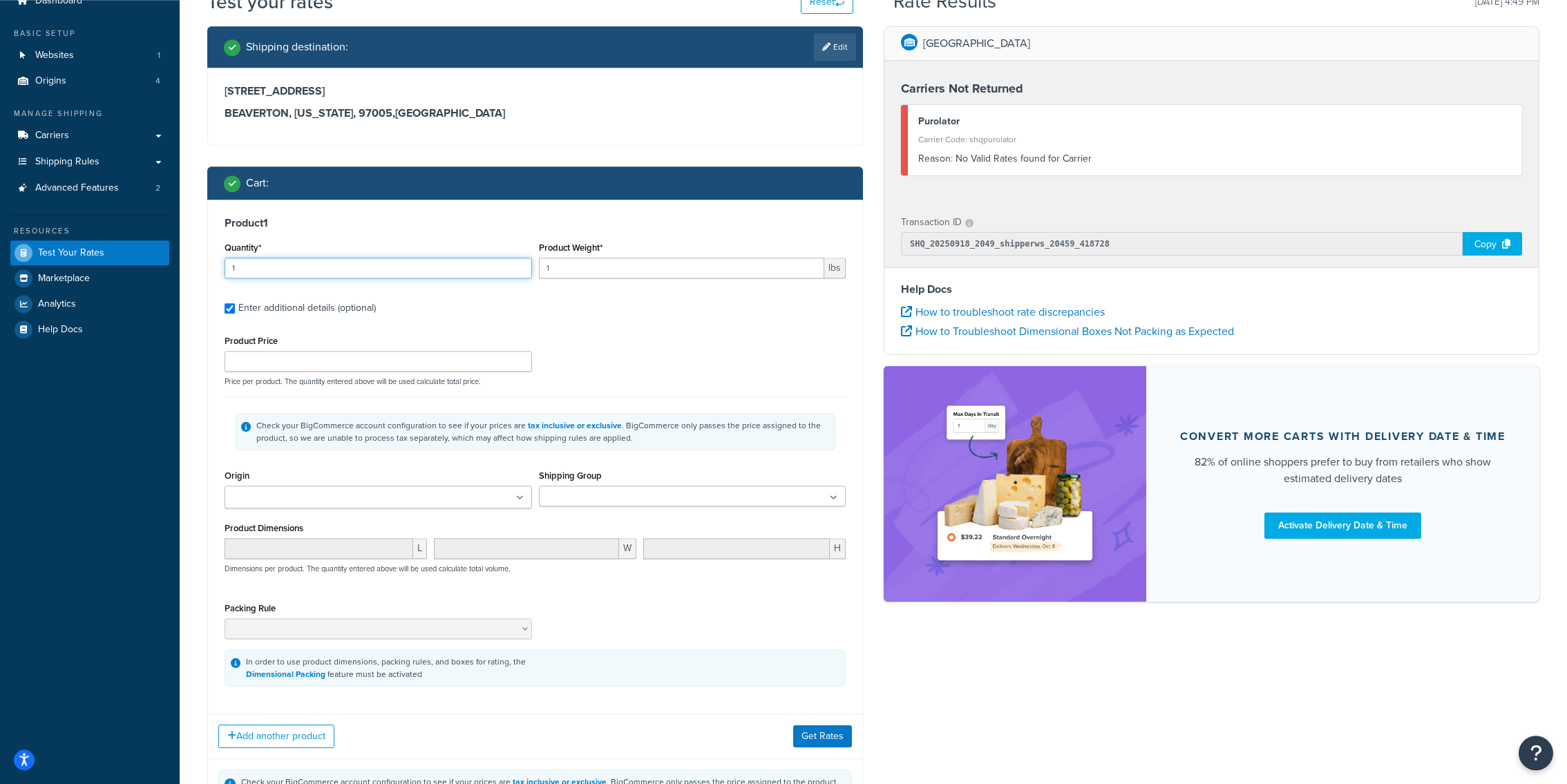
click at [434, 270] on input "1" at bounding box center [378, 268] width 307 height 21
click at [414, 352] on input "Product Price" at bounding box center [378, 361] width 307 height 21
click at [646, 500] on ul at bounding box center [692, 496] width 307 height 21
click at [470, 431] on div "Check your BigCommerce account configuration to see if your prices are tax incl…" at bounding box center [543, 431] width 573 height 25
click at [392, 369] on input "10" at bounding box center [378, 361] width 307 height 21
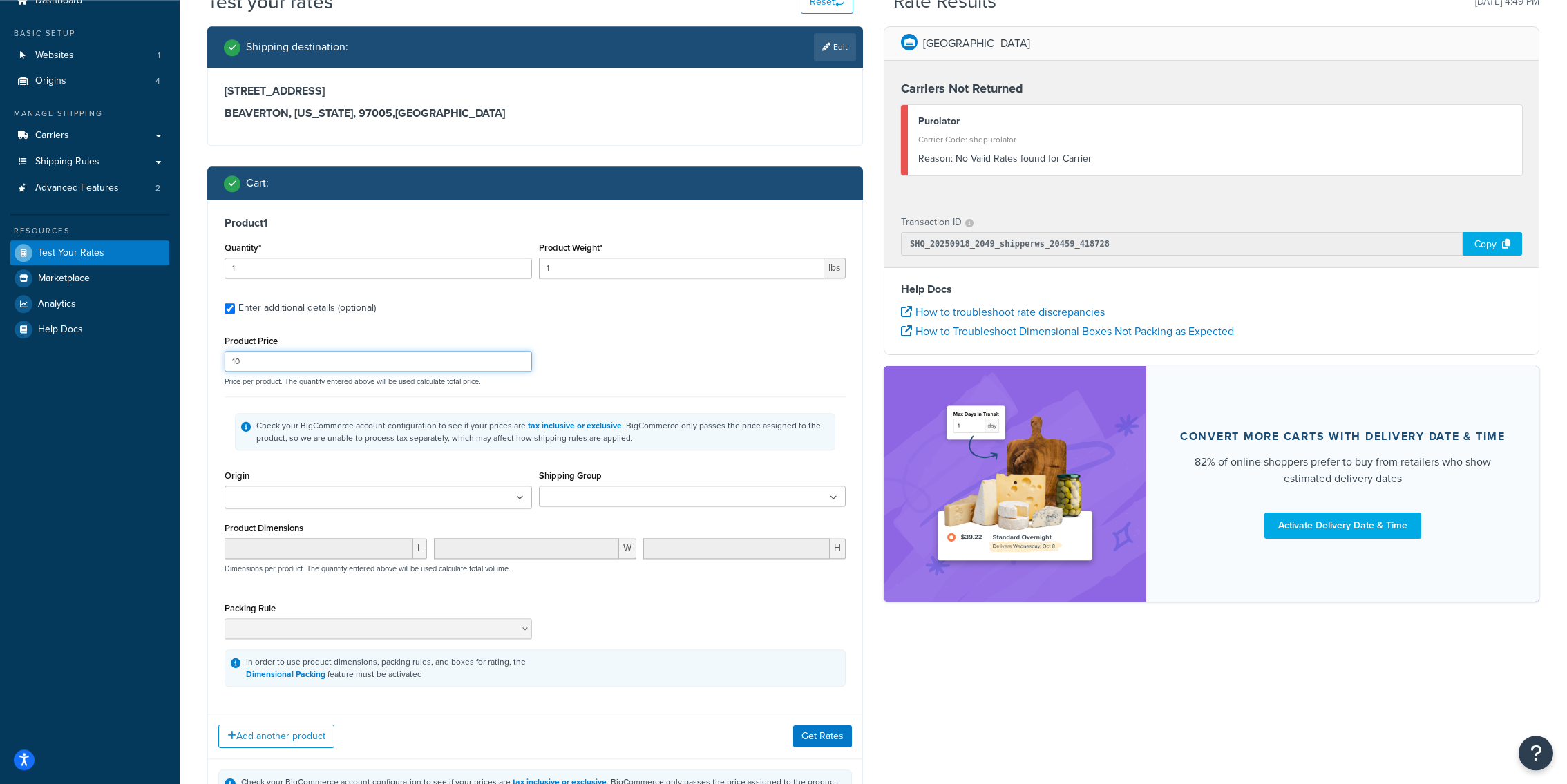
click at [392, 369] on input "10" at bounding box center [378, 361] width 307 height 21
paste input ".77"
type input "10.77"
click at [798, 733] on button "Get Rates" at bounding box center [822, 736] width 59 height 22
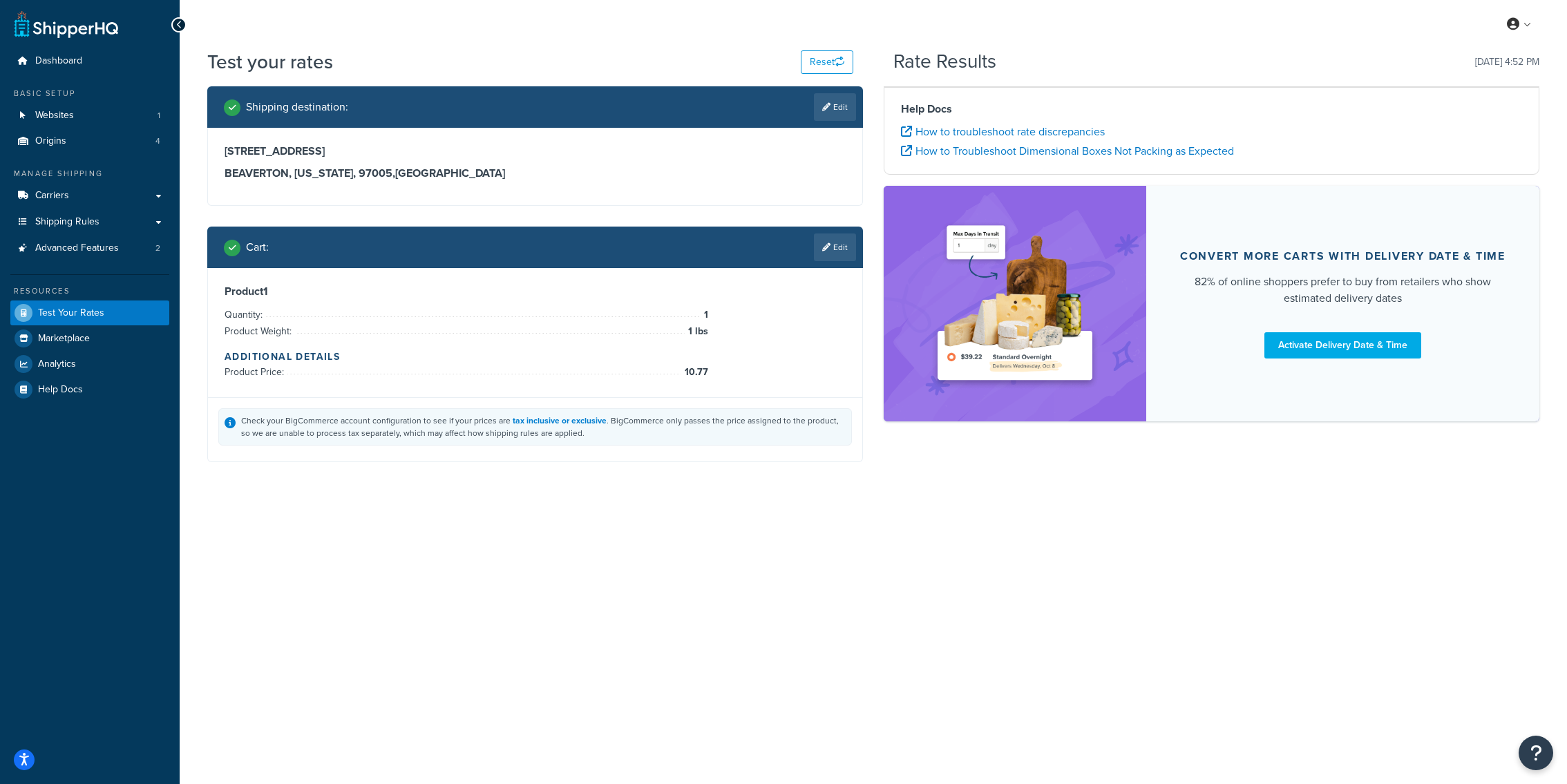
scroll to position [0, 0]
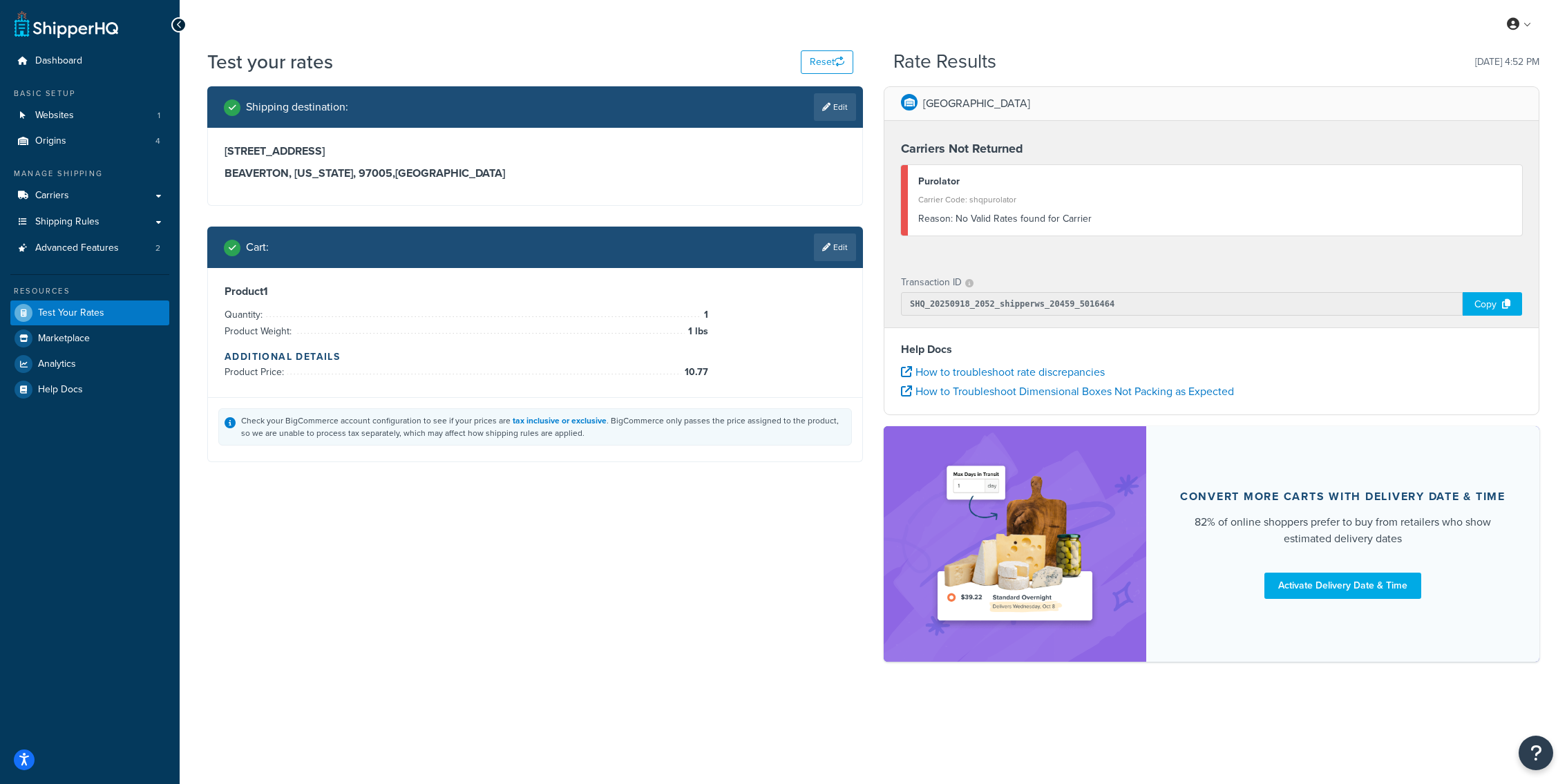
click at [815, 262] on div "Cart : Edit" at bounding box center [536, 247] width 656 height 41
click at [828, 257] on link "Edit" at bounding box center [835, 247] width 42 height 28
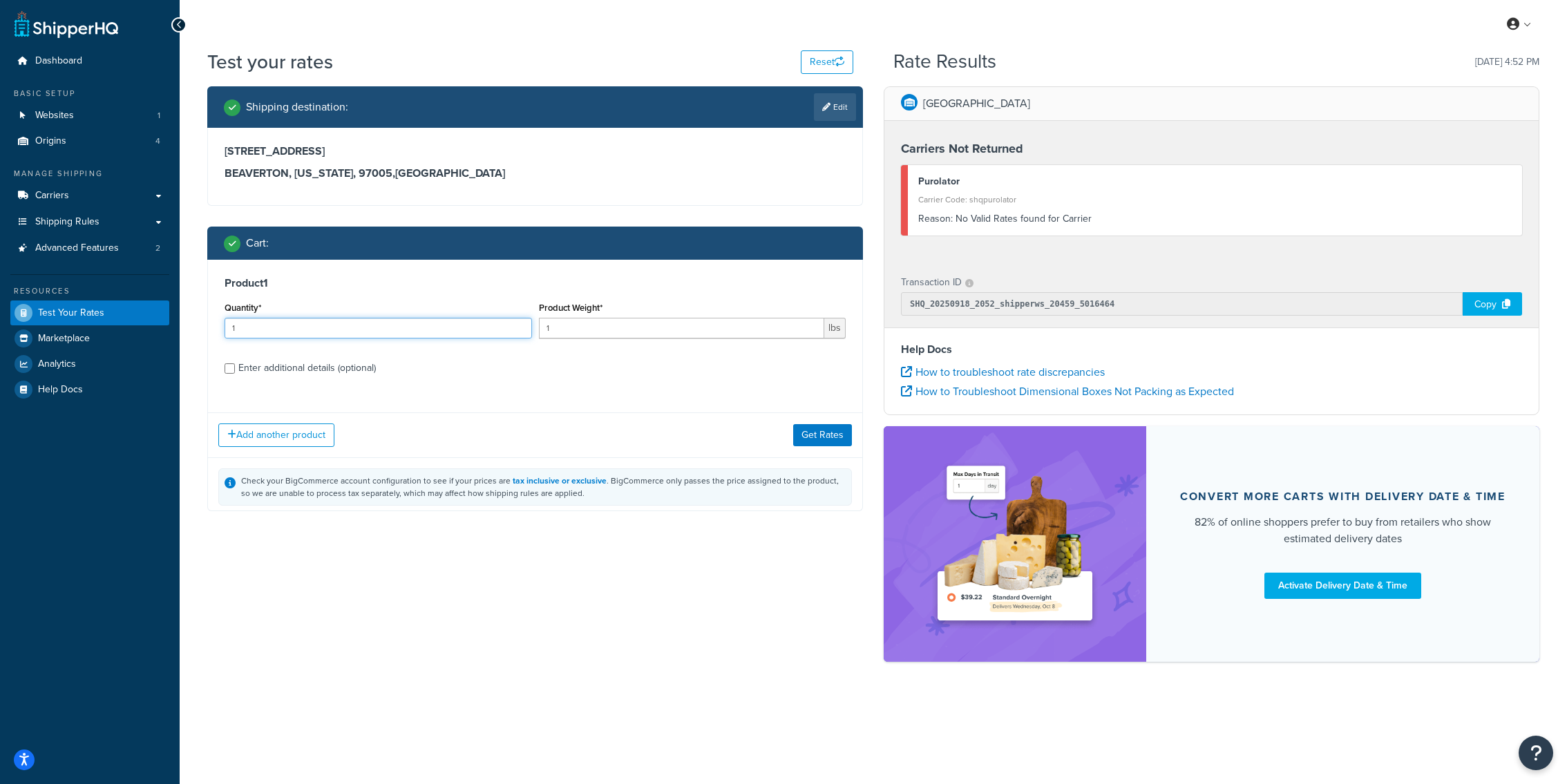
click at [388, 337] on input "1" at bounding box center [378, 328] width 307 height 21
type input "48"
click at [826, 443] on button "Get Rates" at bounding box center [822, 435] width 59 height 22
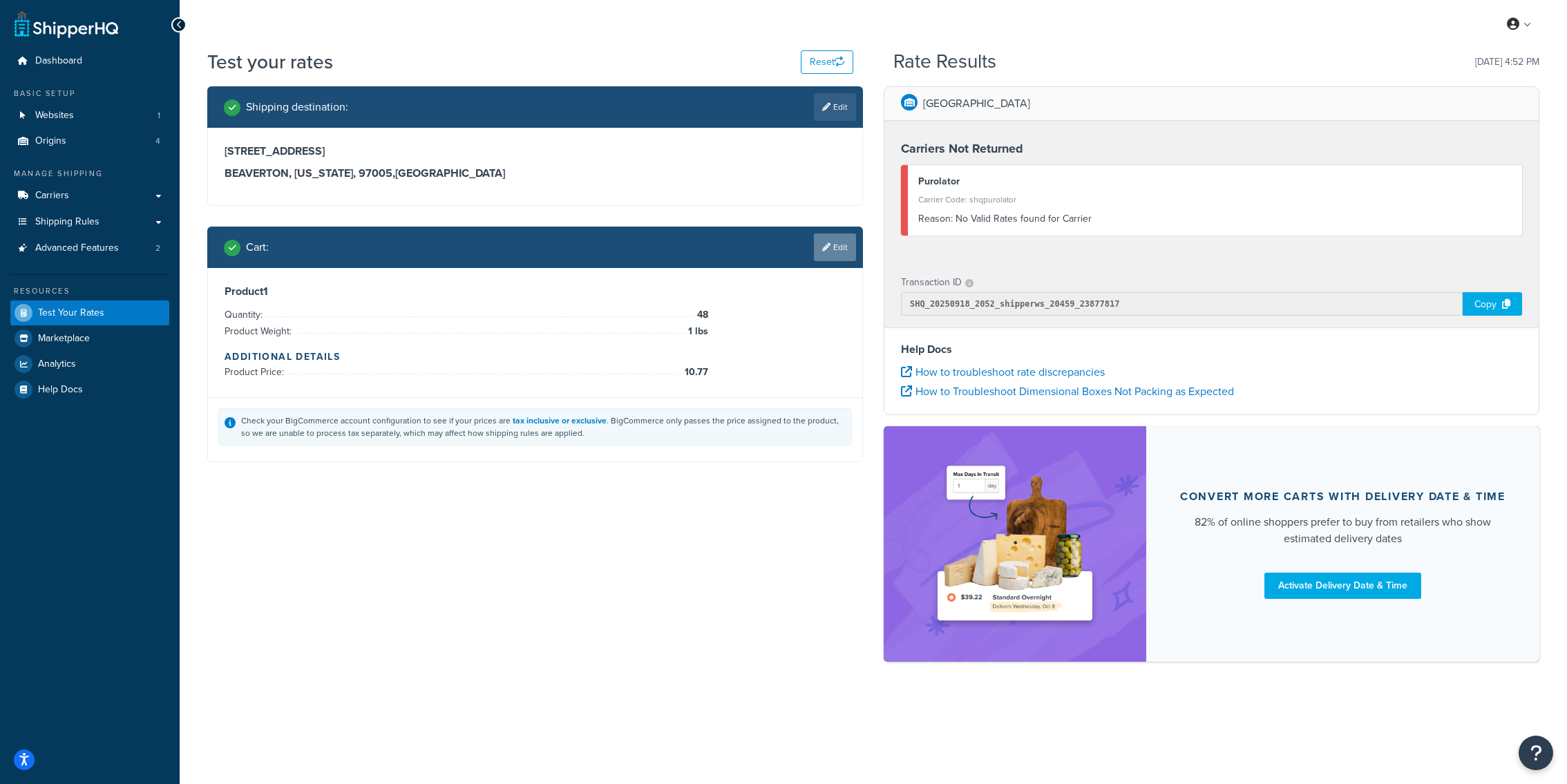
click at [833, 245] on link "Edit" at bounding box center [835, 247] width 42 height 28
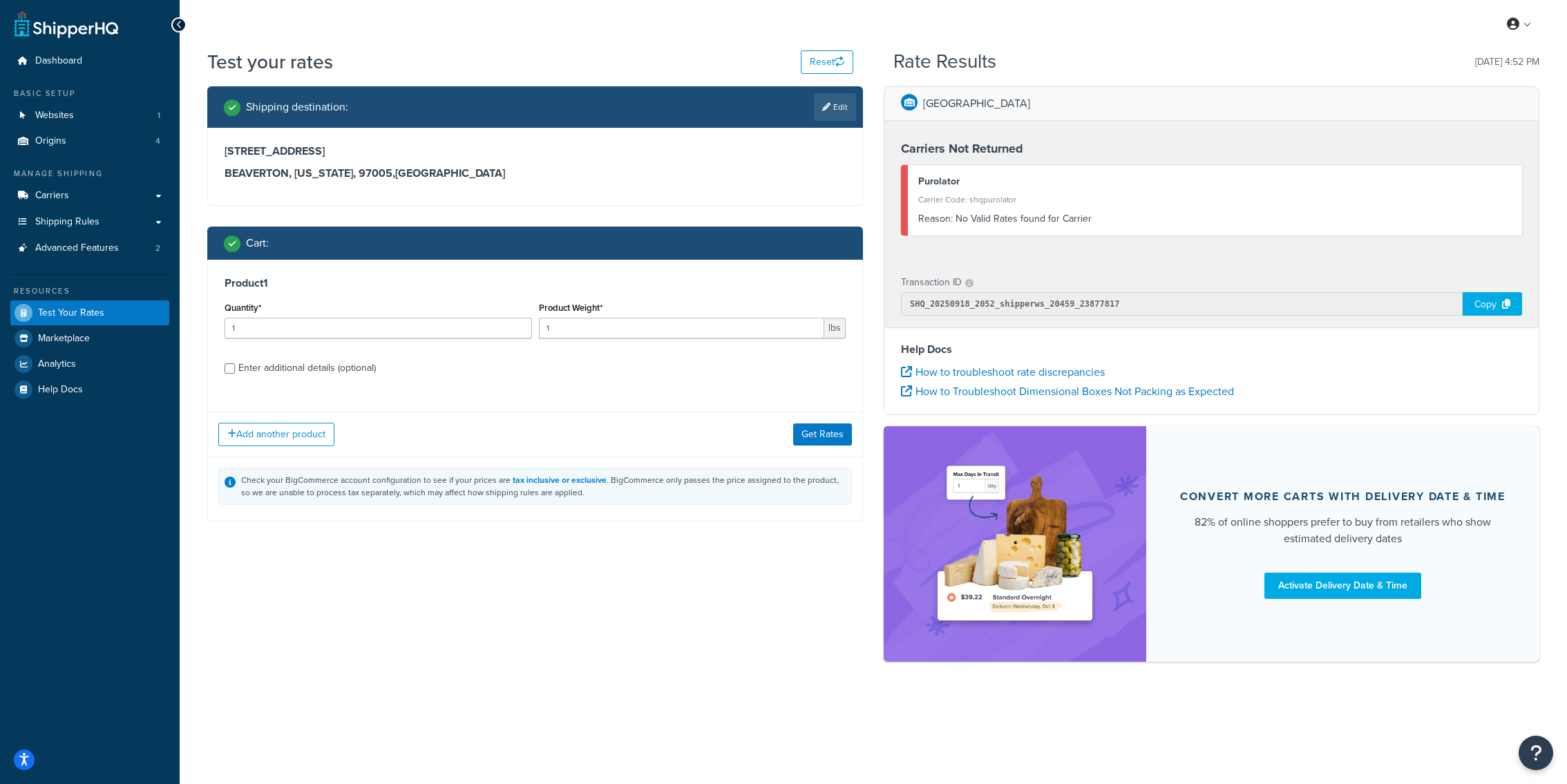
click at [352, 361] on div "Enter additional details (optional)" at bounding box center [307, 368] width 138 height 19
click at [235, 363] on input "Enter additional details (optional)" at bounding box center [229, 368] width 10 height 10
checkbox input "true"
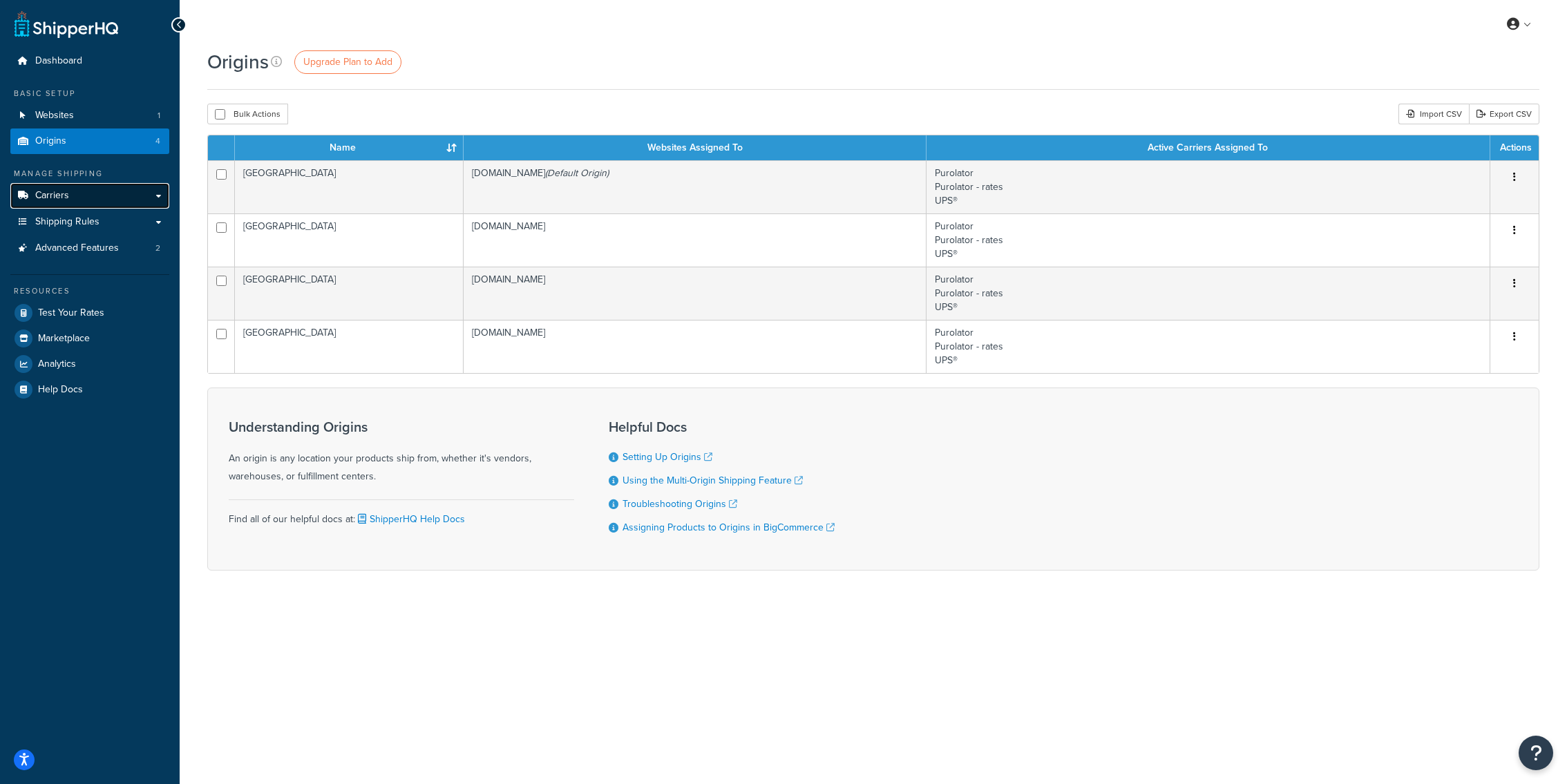
click at [133, 196] on link "Carriers" at bounding box center [90, 196] width 159 height 25
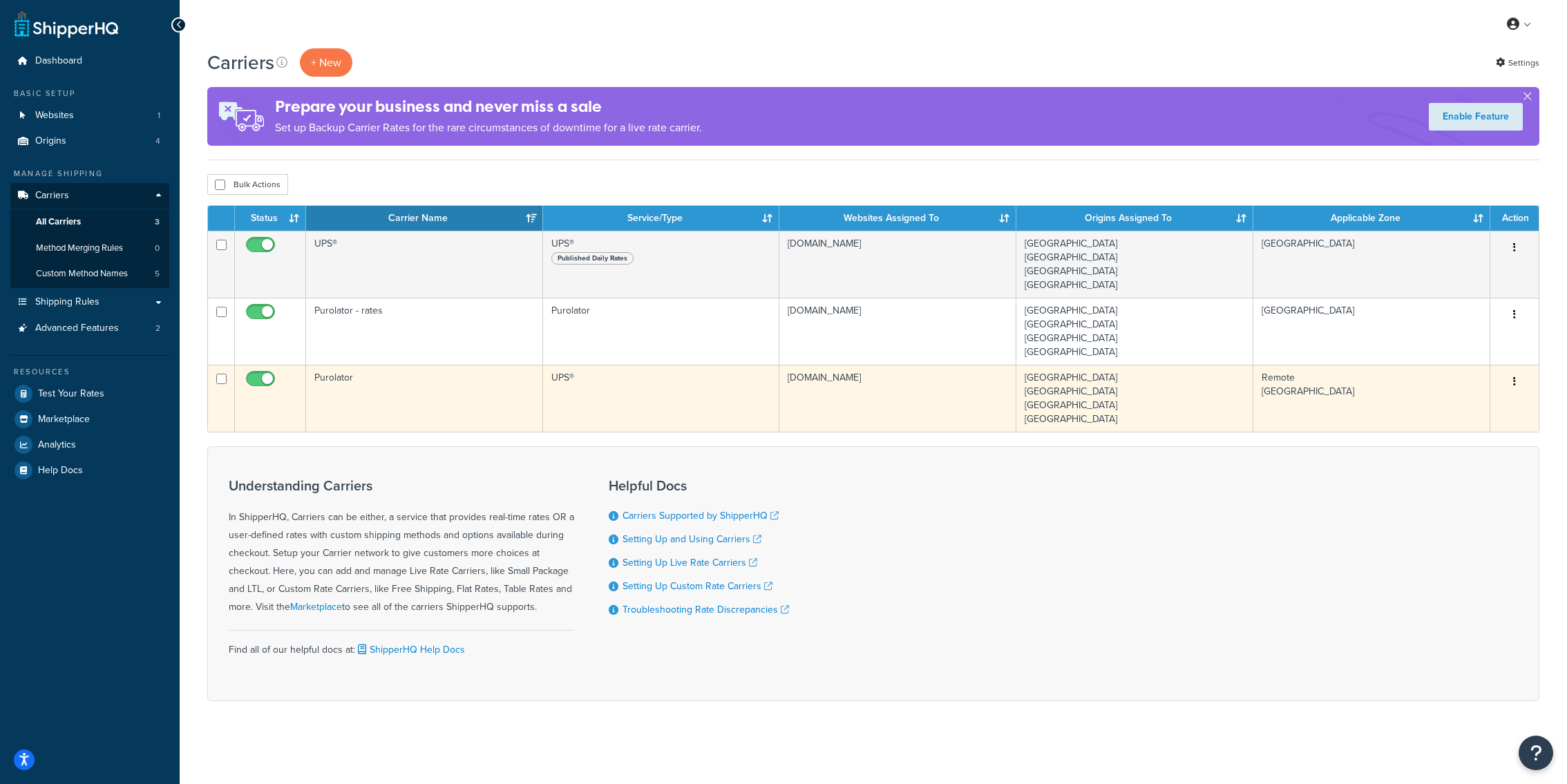
click at [549, 392] on td "UPS®" at bounding box center [661, 398] width 237 height 67
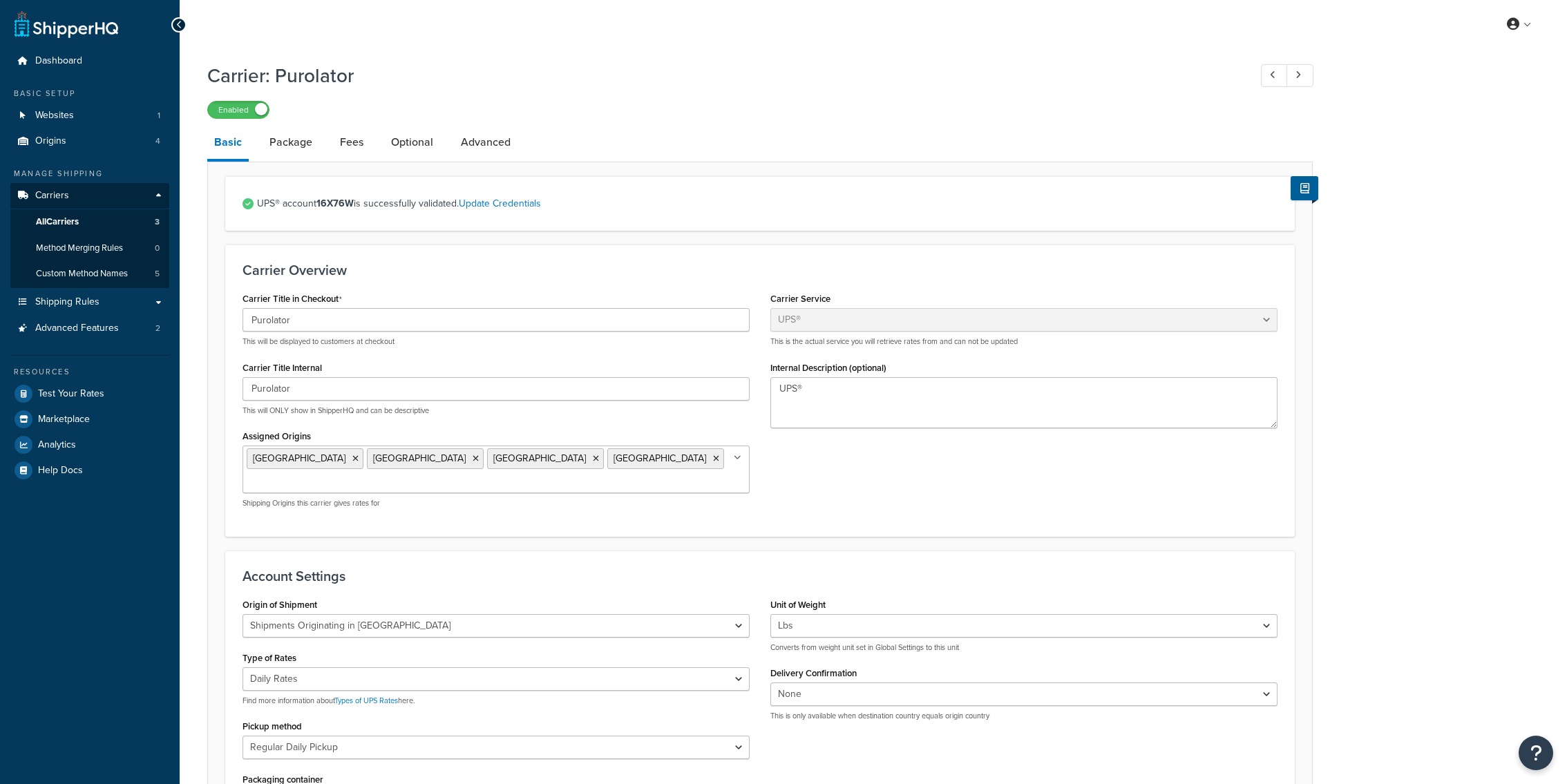
select select "ups"
select select "can"
select select "01"
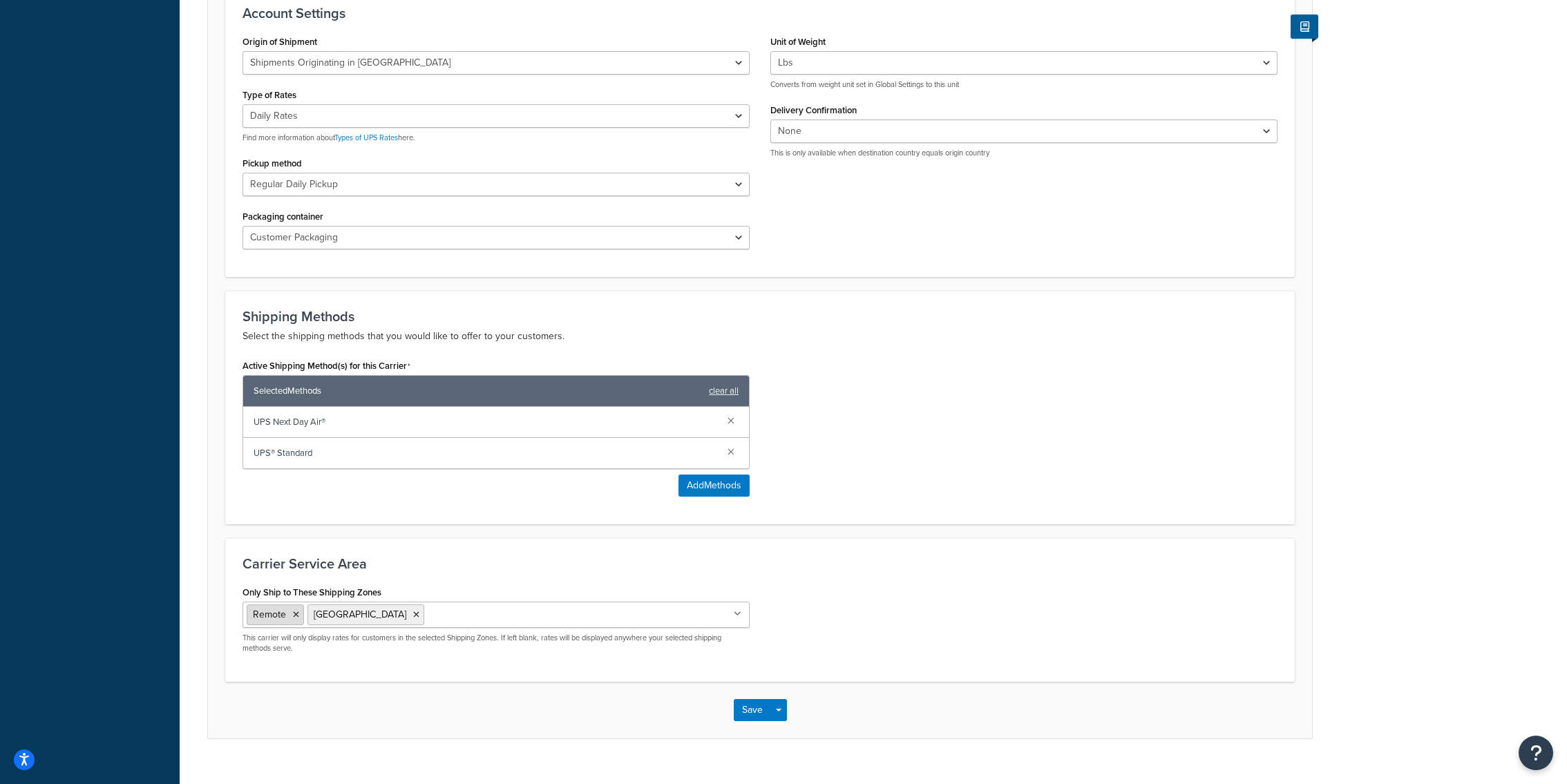
click at [293, 611] on icon at bounding box center [296, 615] width 6 height 8
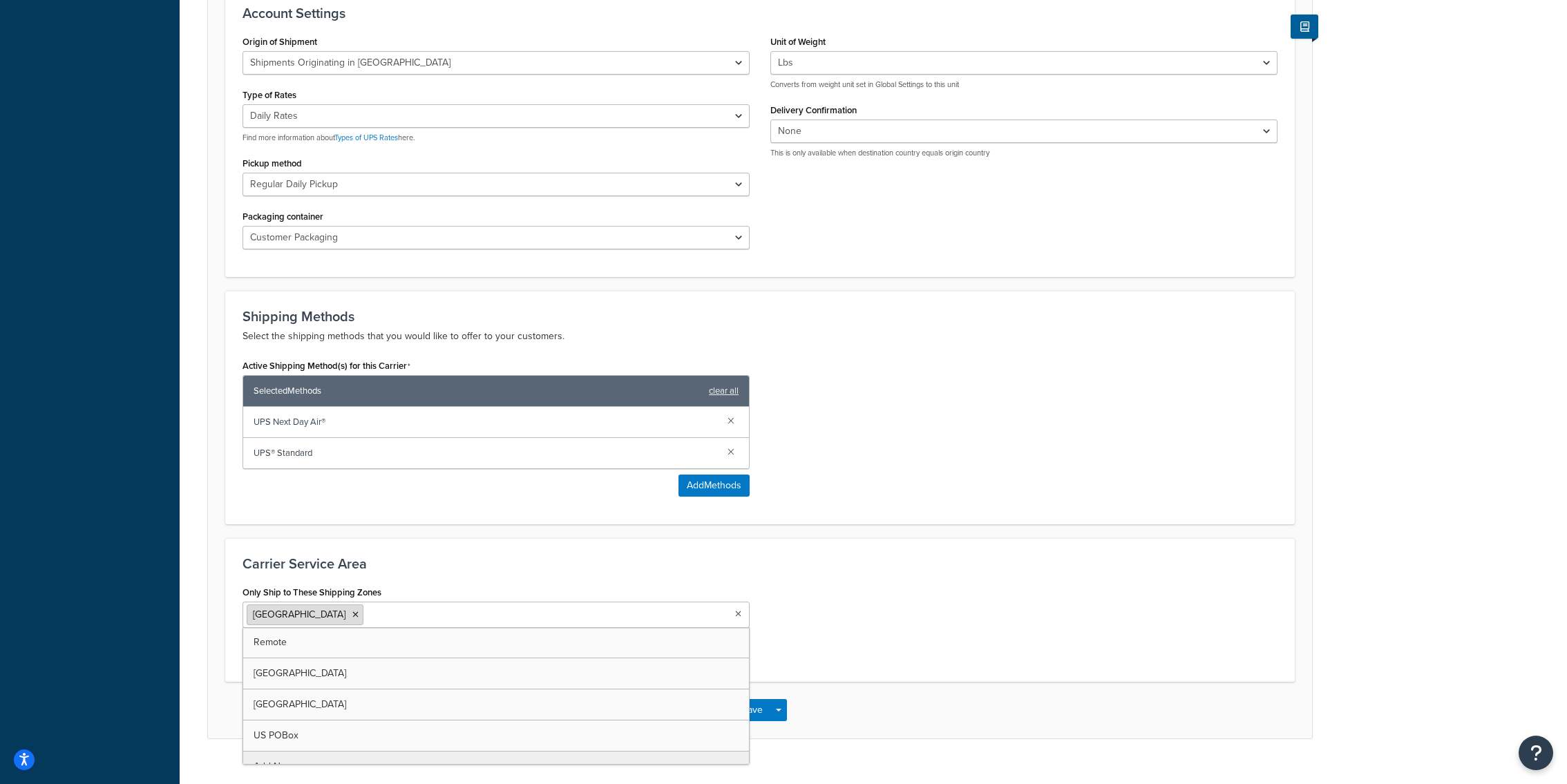
click at [353, 611] on icon at bounding box center [356, 615] width 6 height 8
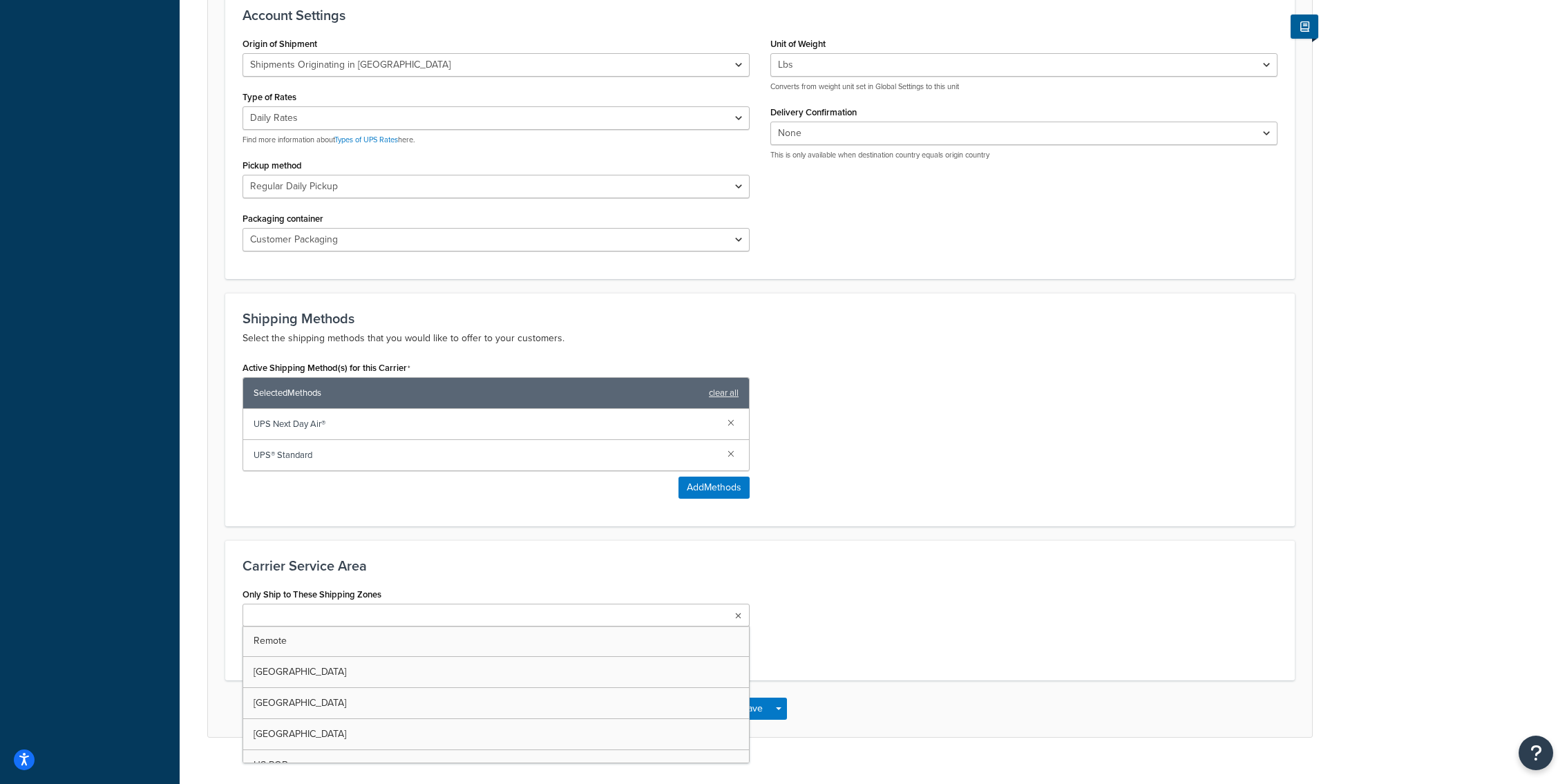
click at [803, 625] on div "Only Ship to These Shipping Zones Remote [GEOGRAPHIC_DATA] [GEOGRAPHIC_DATA] [G…" at bounding box center [760, 623] width 1056 height 78
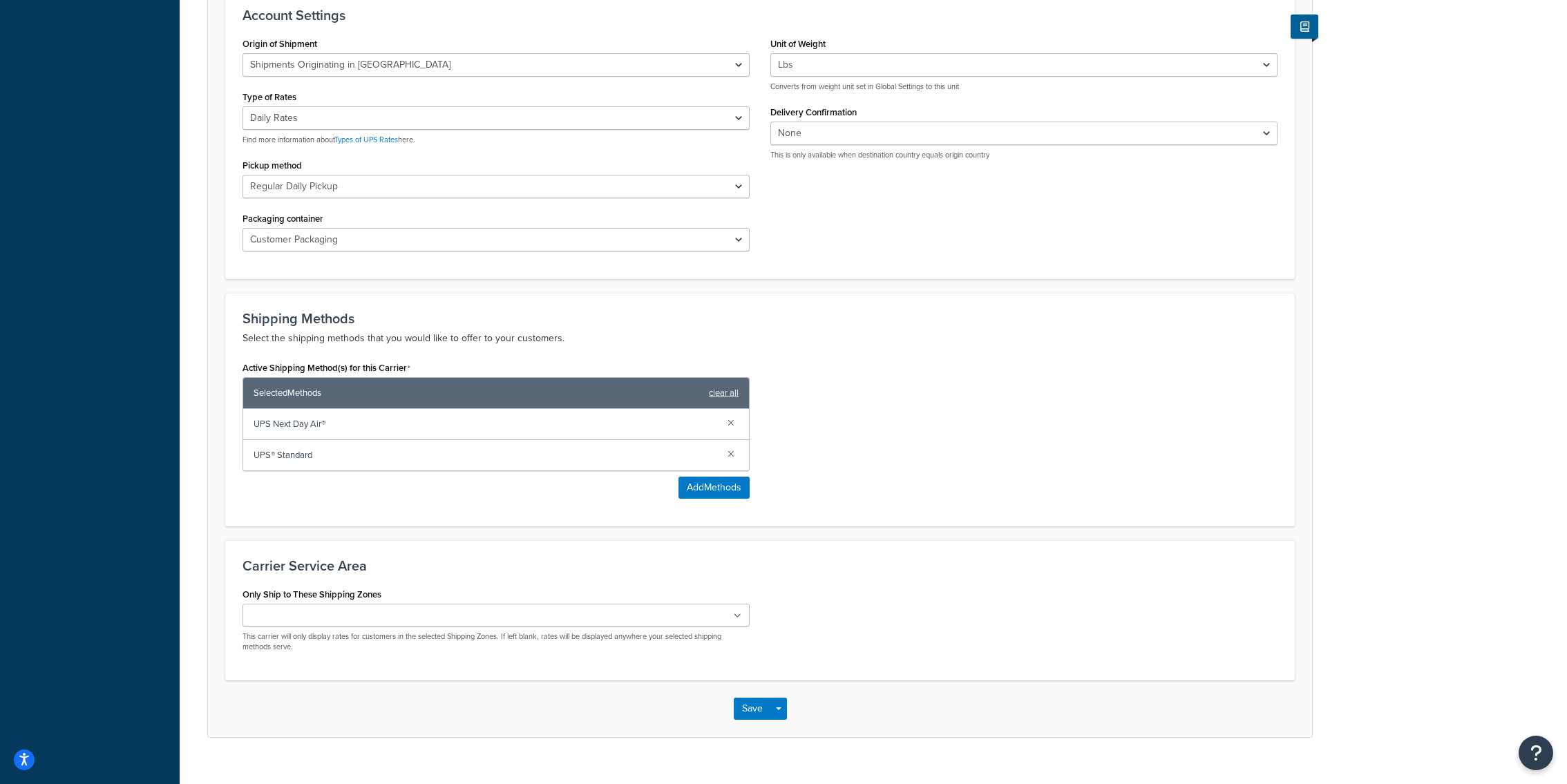
click at [787, 683] on div "Save Save Dropdown Save and Edit" at bounding box center [761, 709] width 1104 height 57
click at [785, 698] on button "Save Dropdown" at bounding box center [779, 709] width 17 height 22
click at [750, 698] on button "Save" at bounding box center [752, 709] width 37 height 22
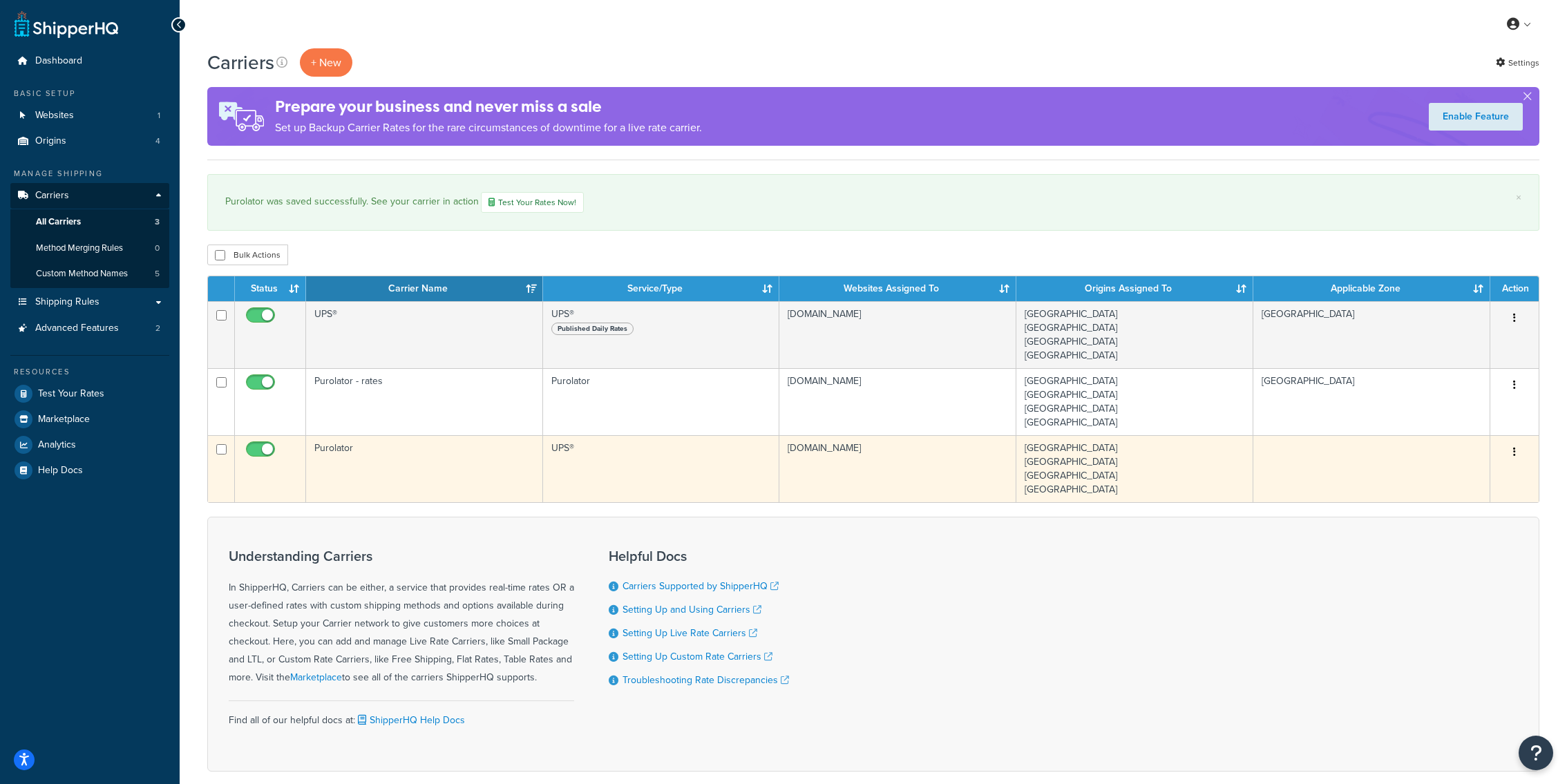
click at [556, 469] on td "UPS®" at bounding box center [661, 469] width 237 height 67
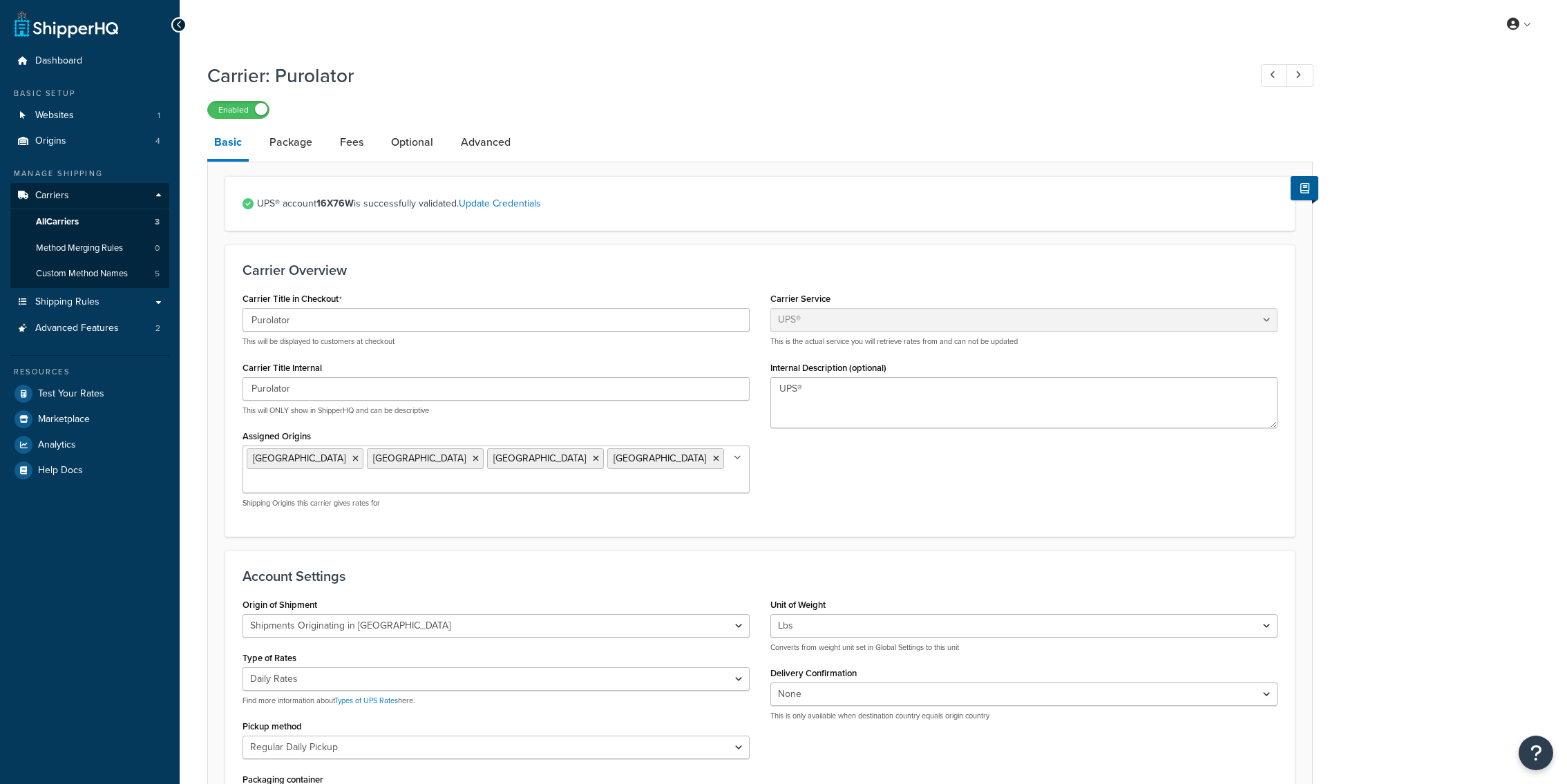
select select "ups"
select select "can"
select select "01"
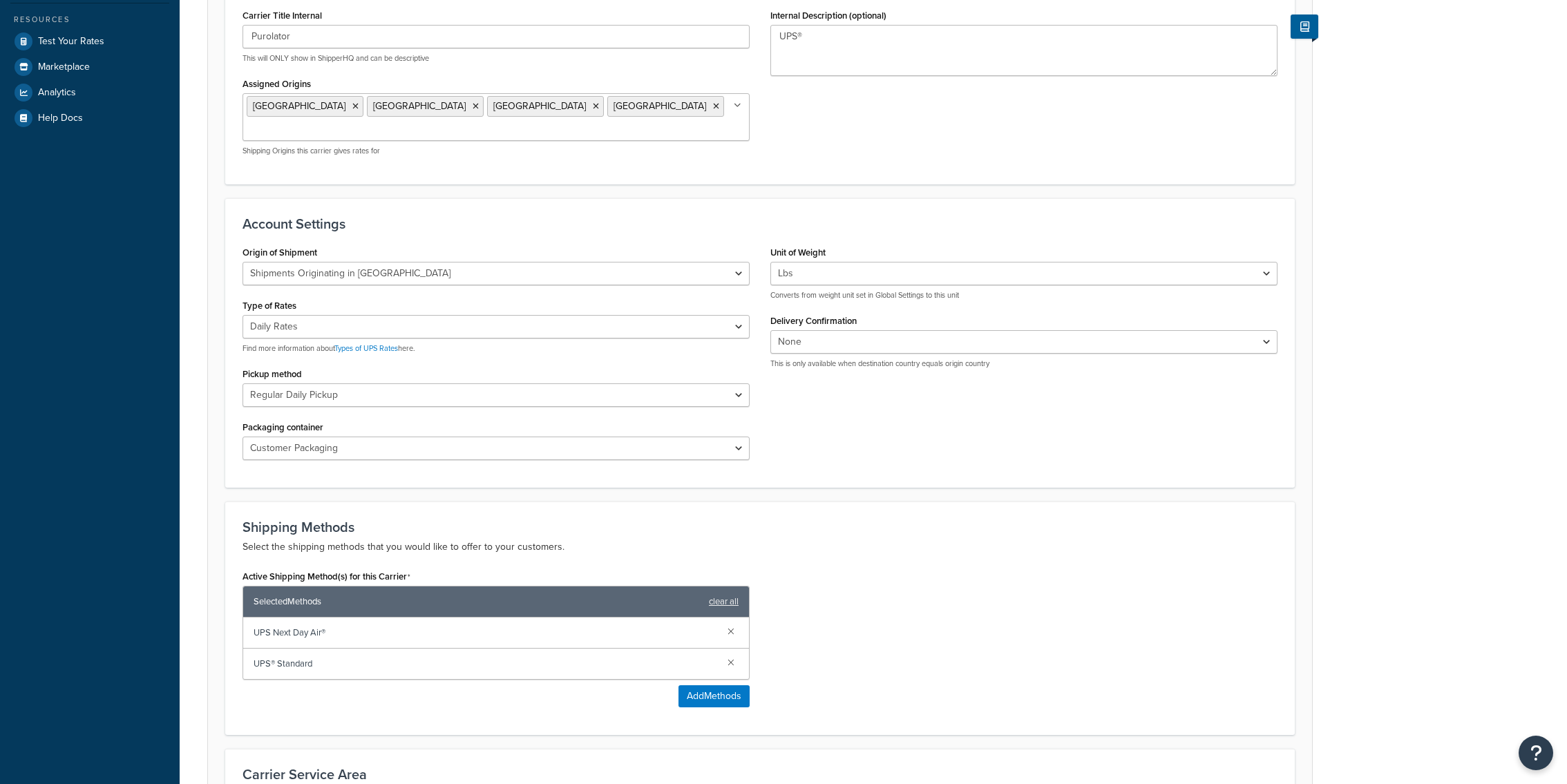
scroll to position [561, 0]
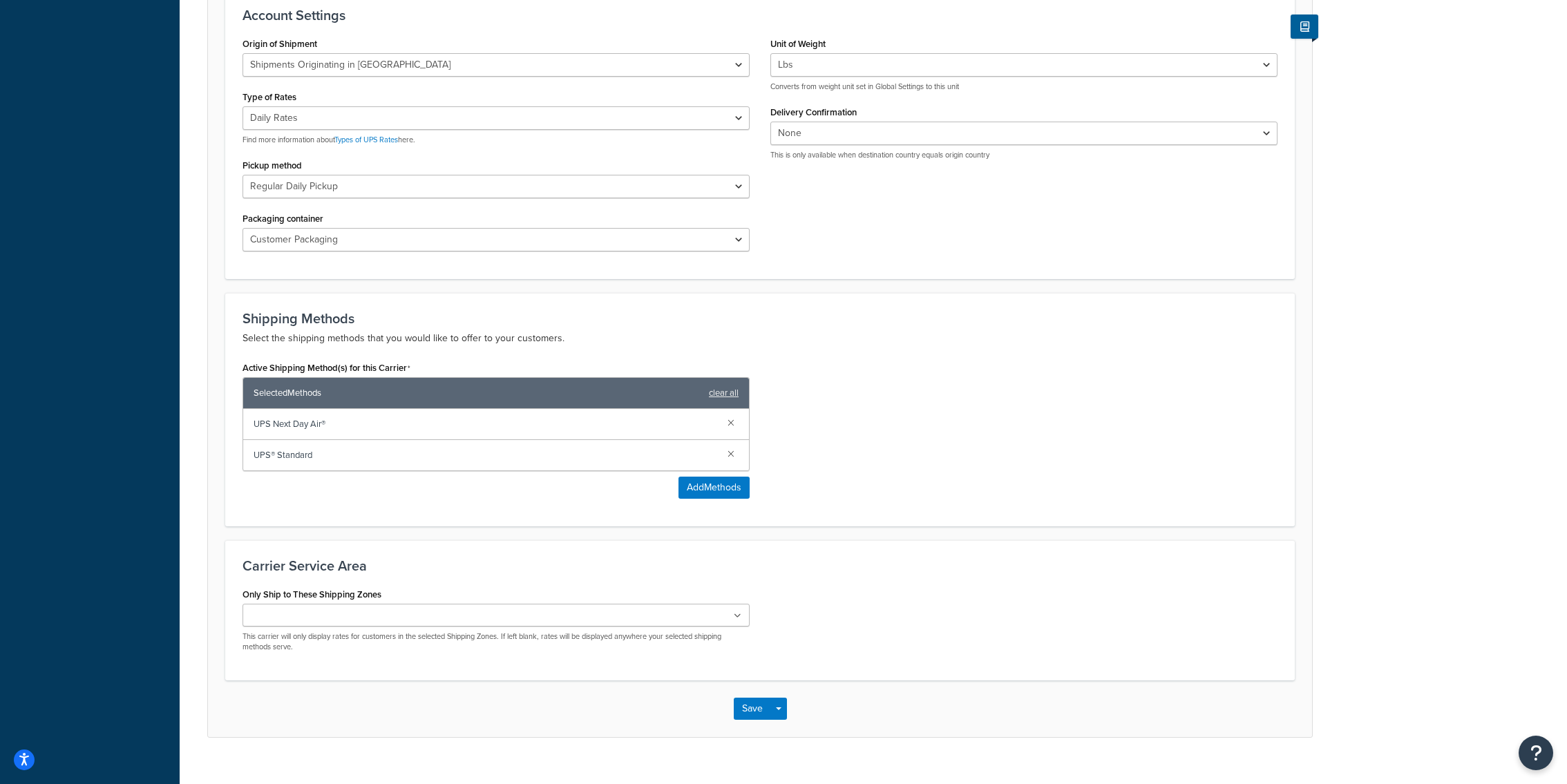
click at [373, 603] on ul at bounding box center [496, 615] width 507 height 23
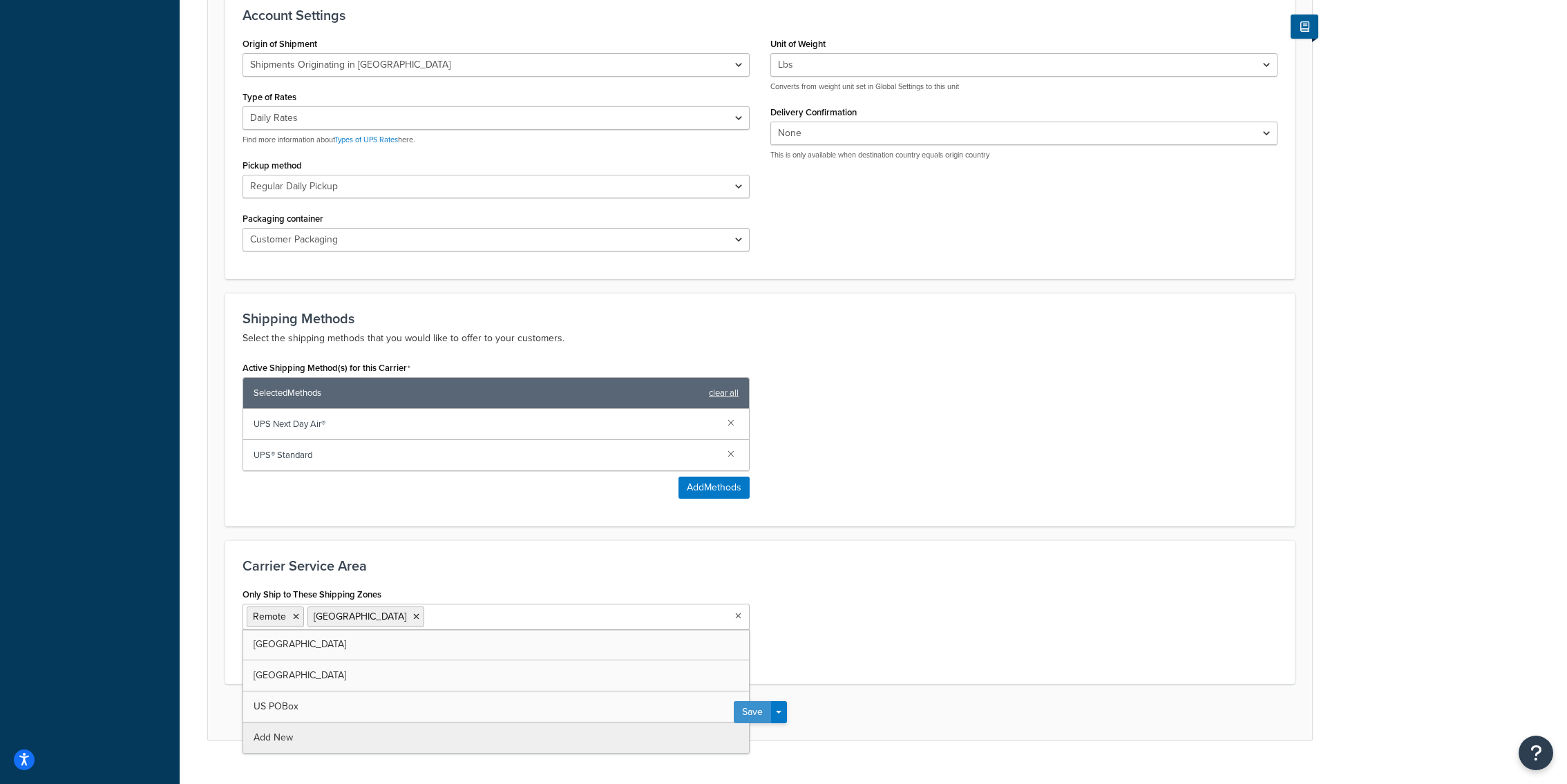
click at [763, 701] on button "Save" at bounding box center [752, 712] width 37 height 22
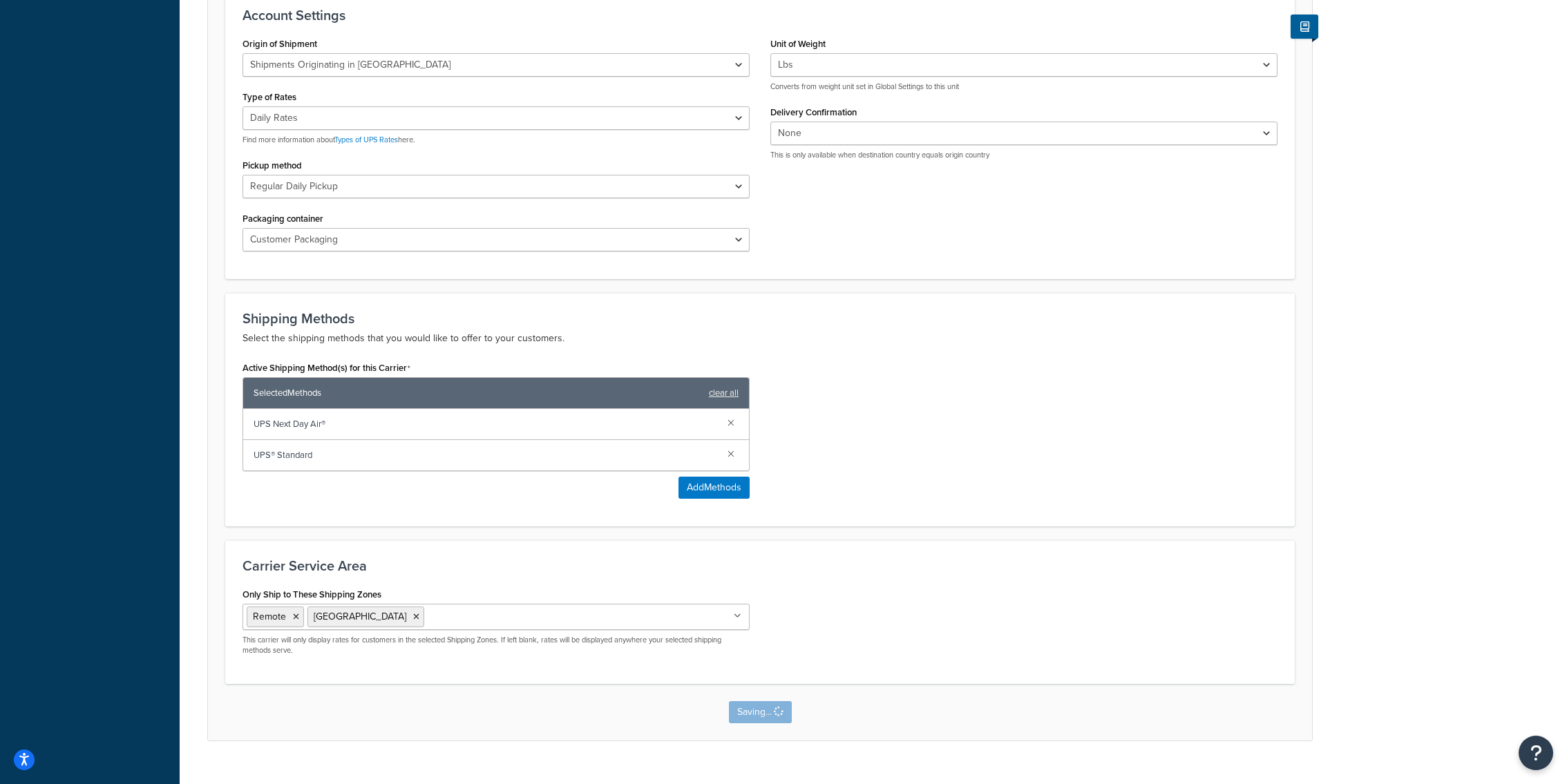
scroll to position [0, 0]
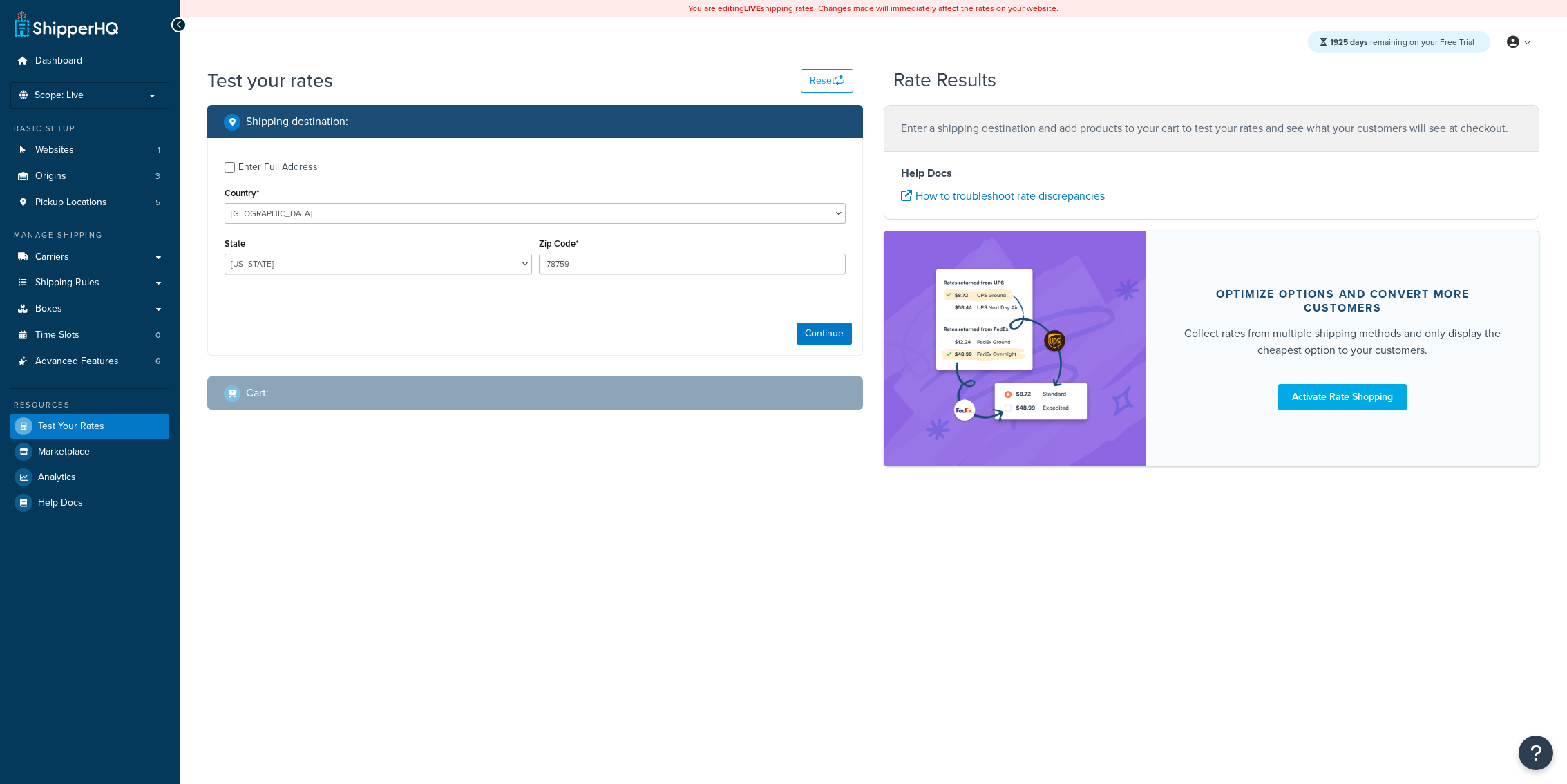
select select "[GEOGRAPHIC_DATA]"
click at [818, 337] on button "Continue" at bounding box center [825, 333] width 55 height 22
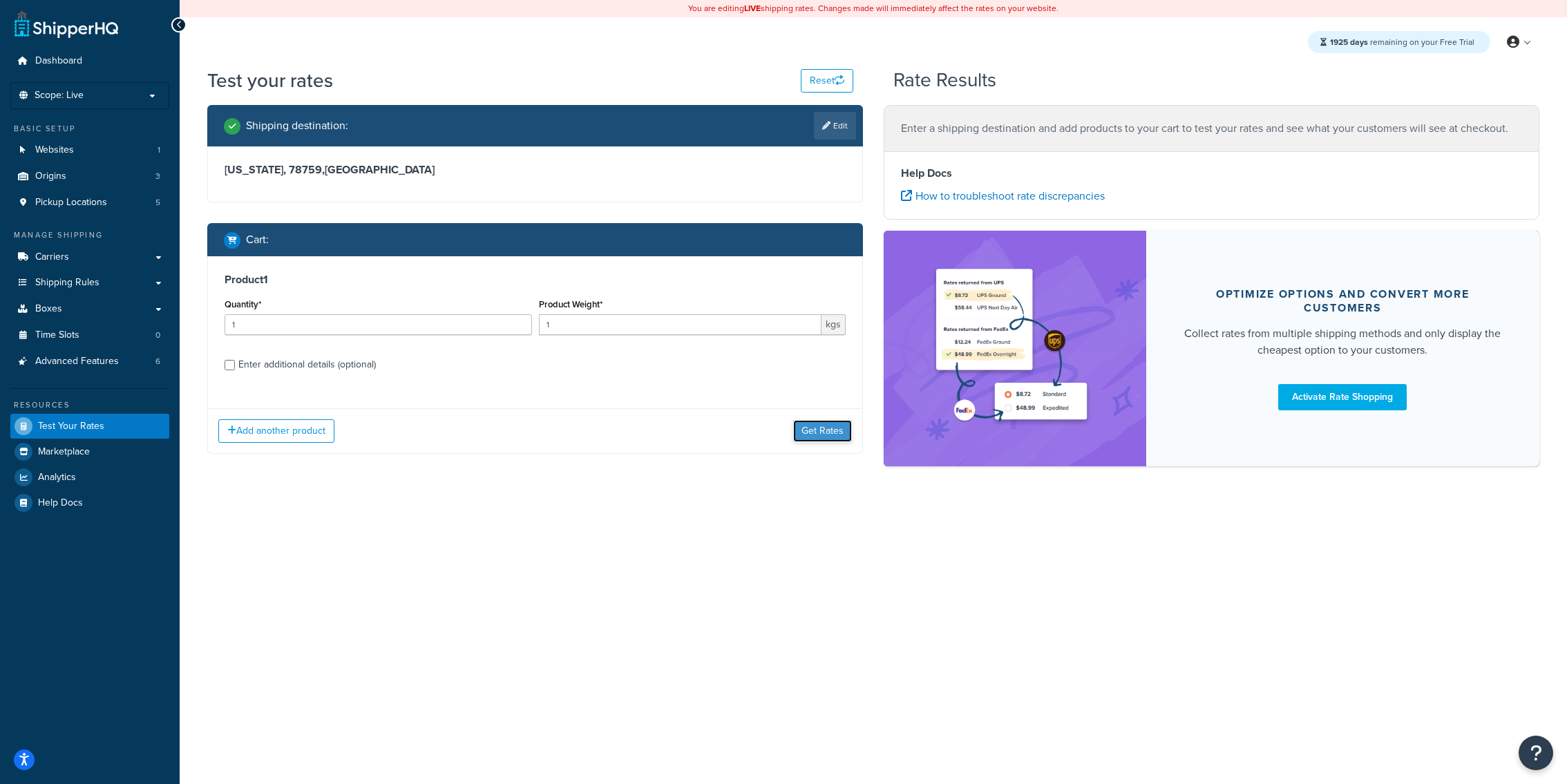
click at [825, 424] on button "Get Rates" at bounding box center [822, 431] width 59 height 22
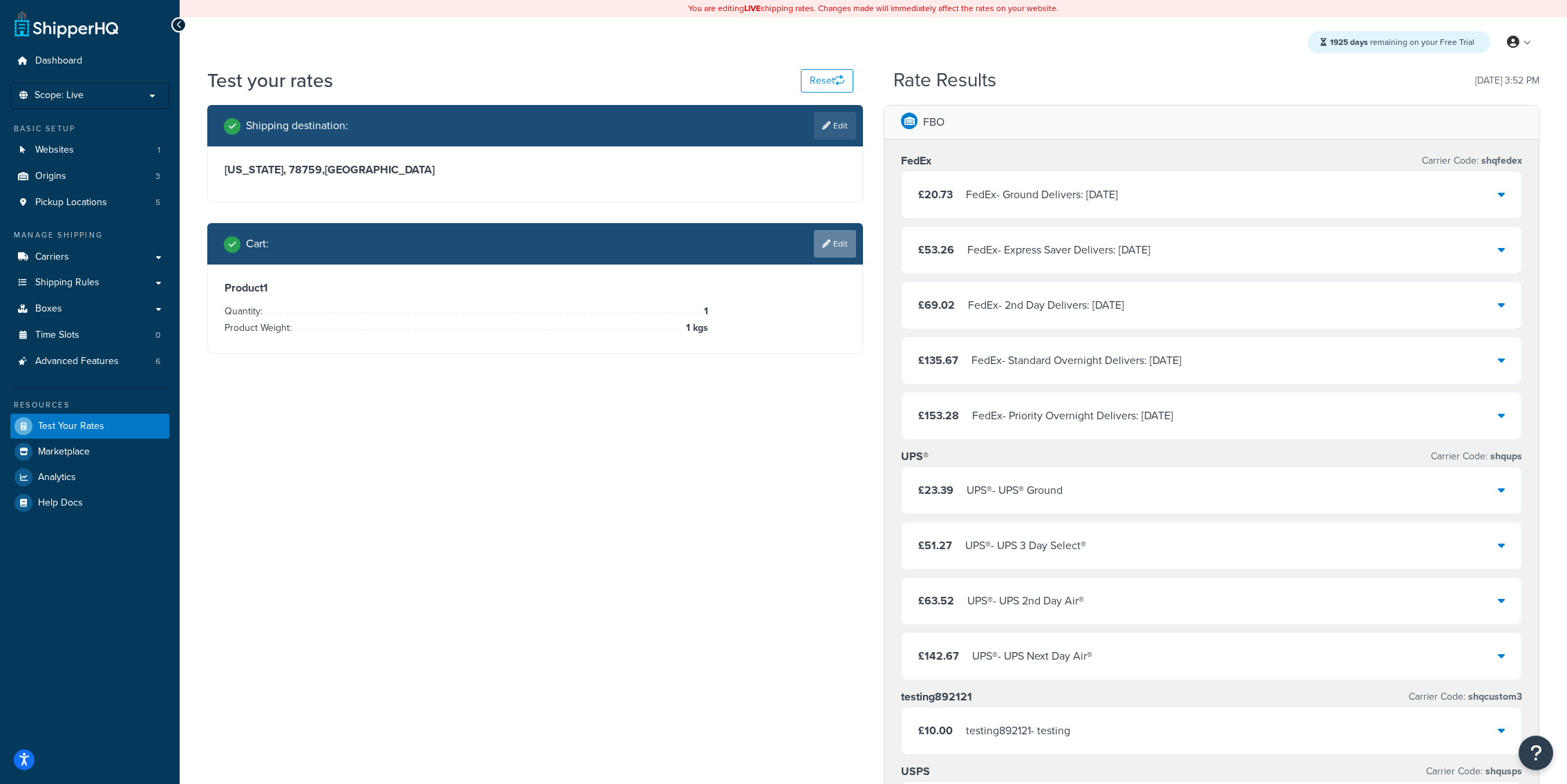
click at [841, 241] on link "Edit" at bounding box center [835, 243] width 42 height 28
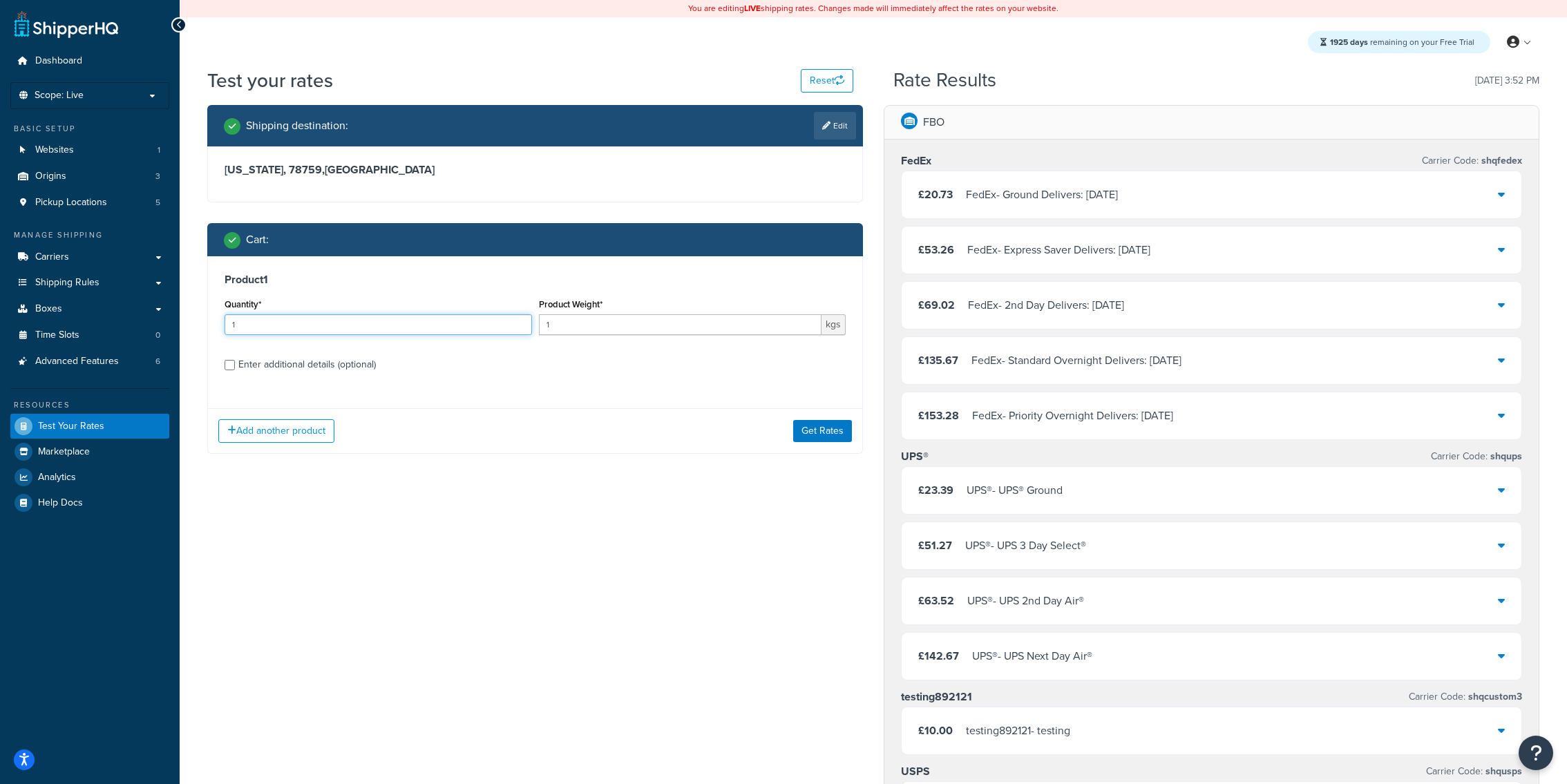
click at [443, 325] on input "1" at bounding box center [378, 325] width 307 height 21
type input "20"
click at [811, 438] on button "Get Rates" at bounding box center [822, 431] width 59 height 22
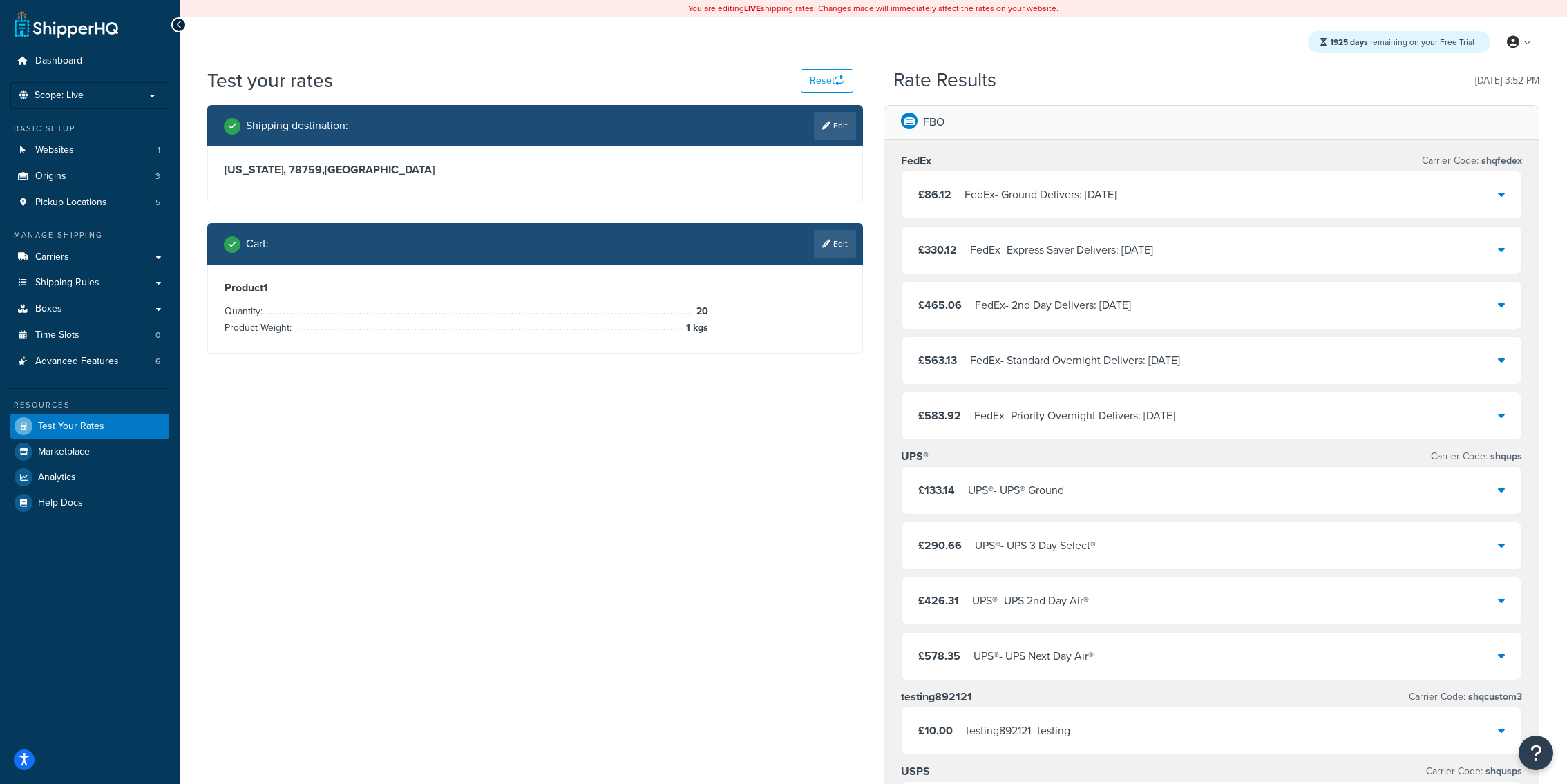
click at [845, 244] on link "Edit" at bounding box center [835, 243] width 42 height 28
